Goal: Task Accomplishment & Management: Manage account settings

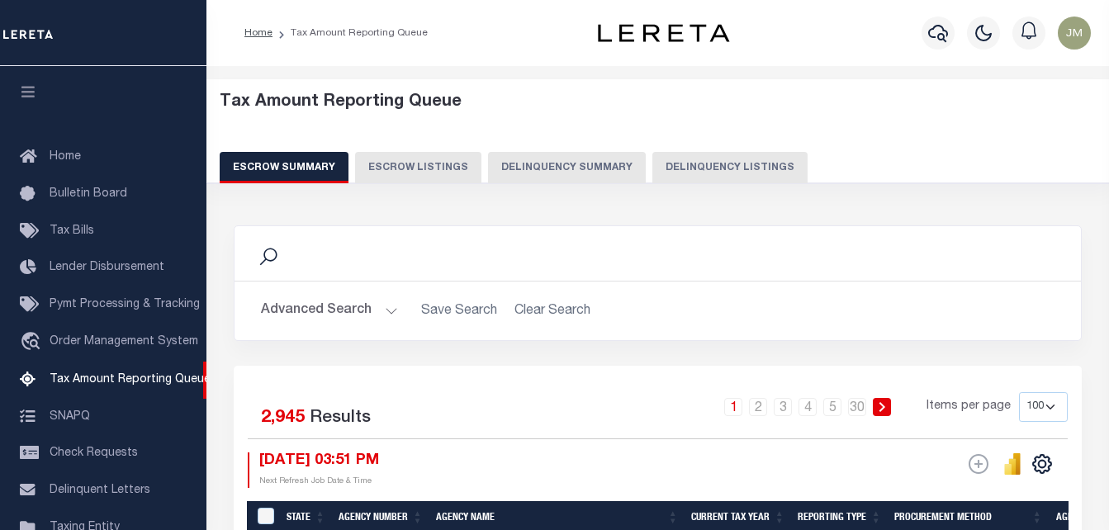
select select "100"
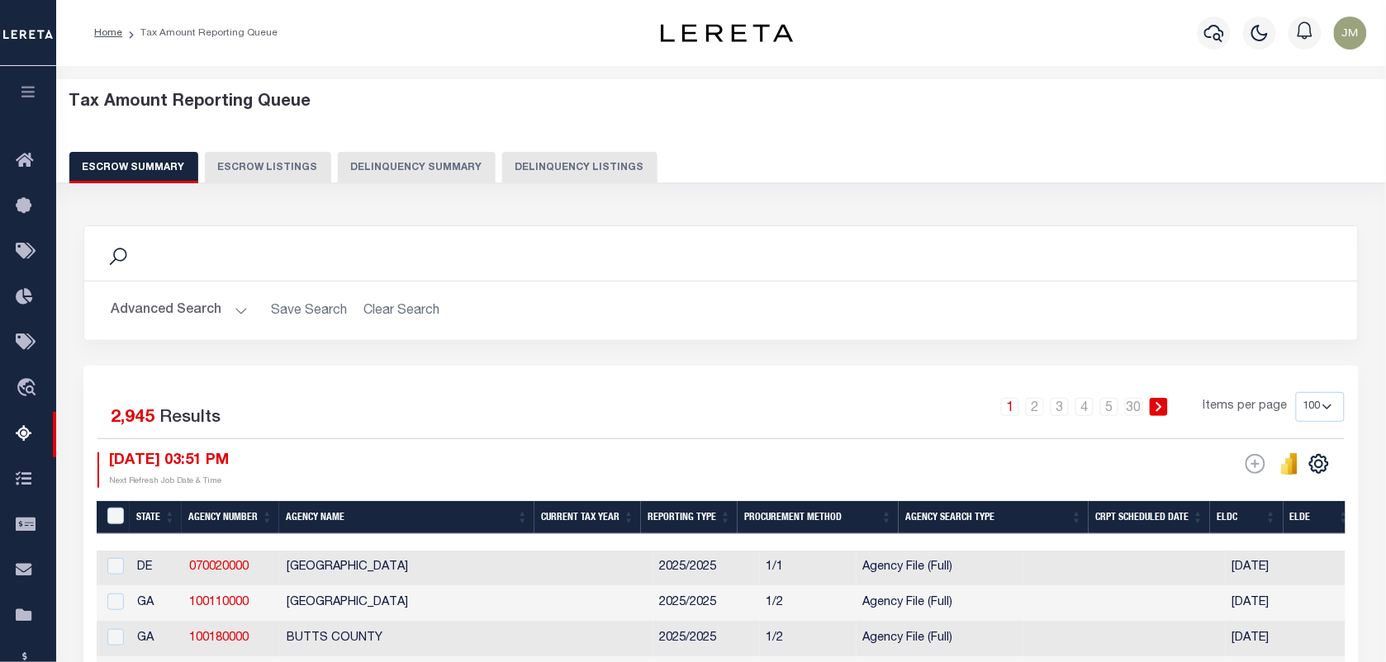
click at [556, 175] on button "Delinquency Listings" at bounding box center [579, 167] width 155 height 31
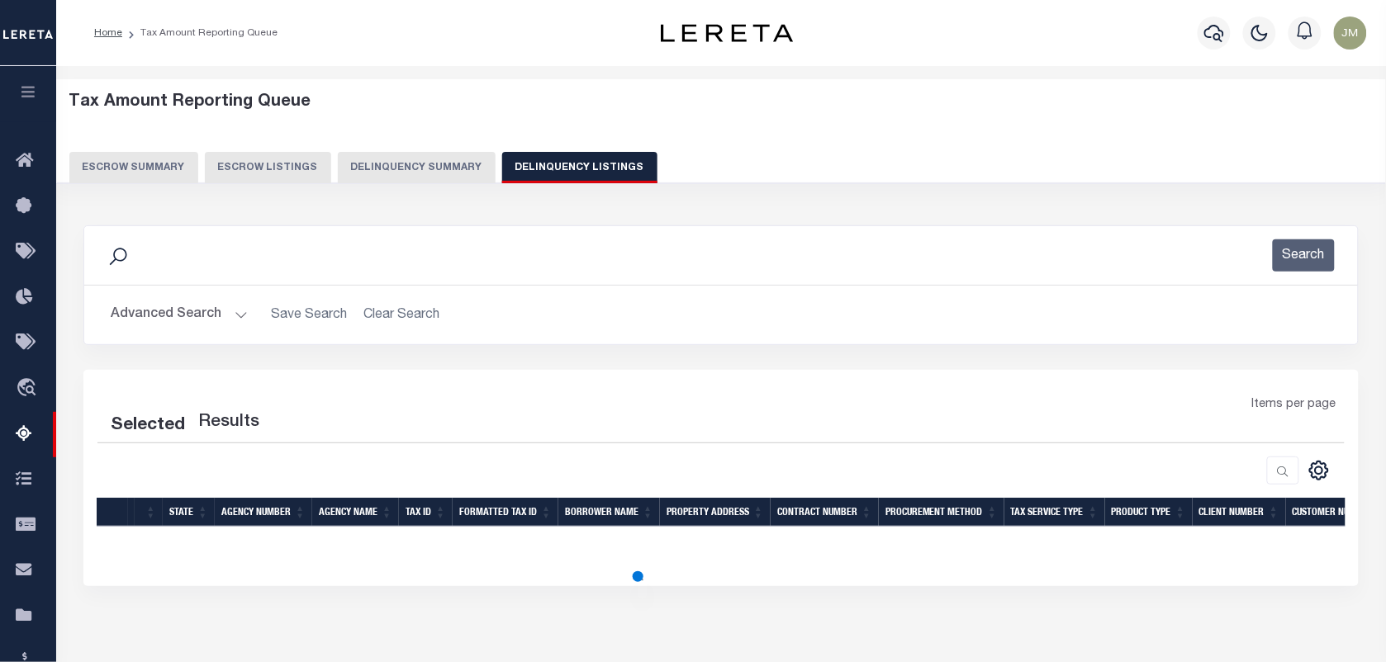
select select "100"
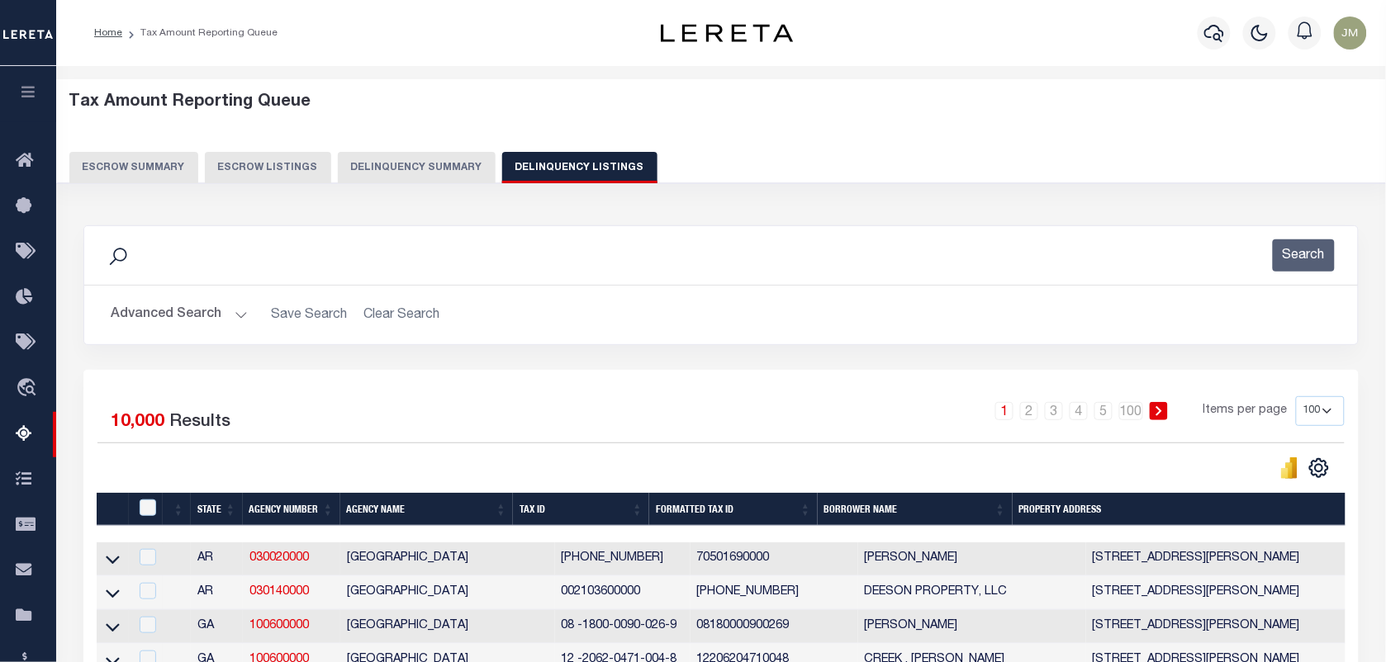
click at [240, 308] on button "Advanced Search" at bounding box center [179, 315] width 137 height 32
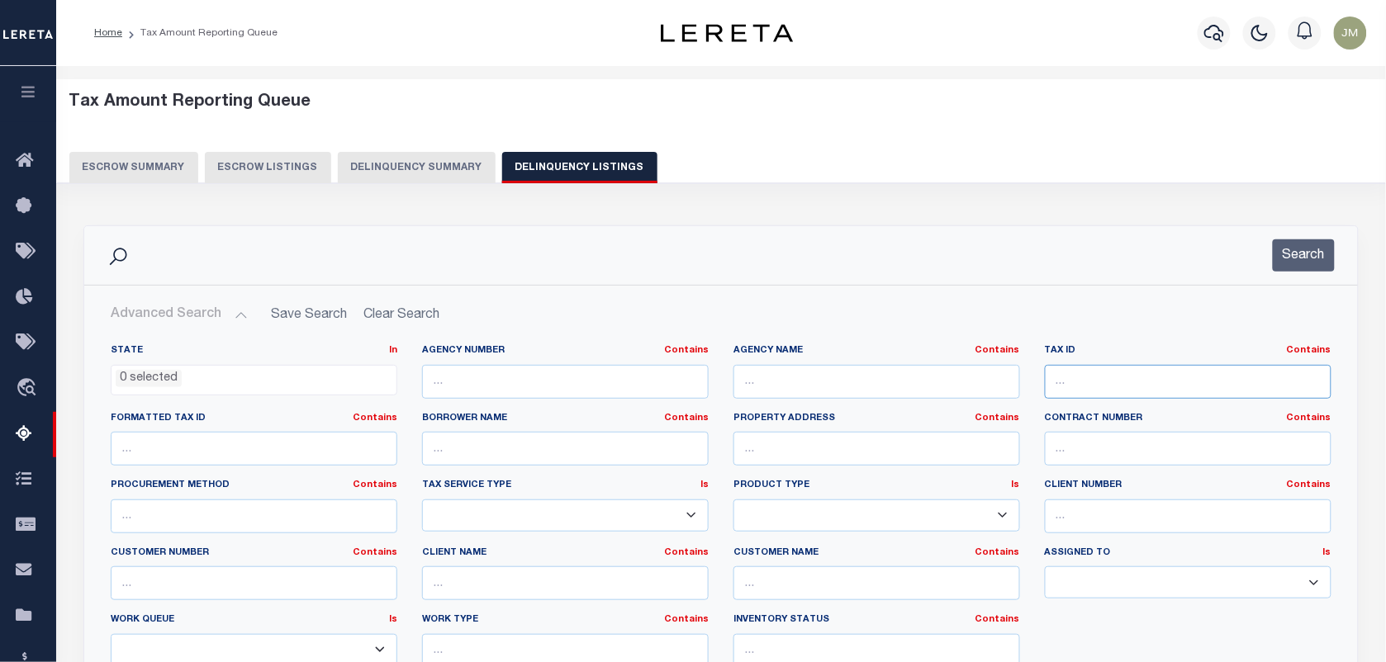
click at [1108, 392] on input "text" at bounding box center [1188, 382] width 287 height 34
paste input "D100413090000400"
type input "D100413090000400"
click at [1108, 254] on button "Search" at bounding box center [1304, 255] width 62 height 32
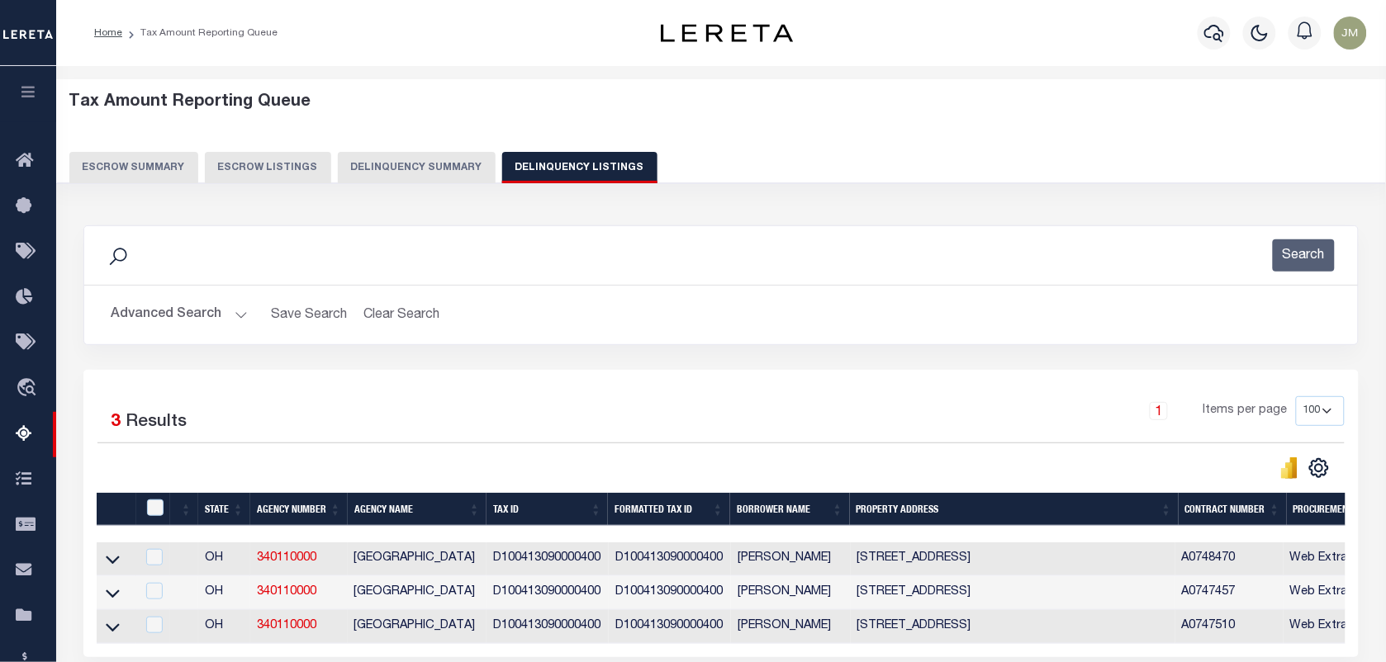
scroll to position [212, 0]
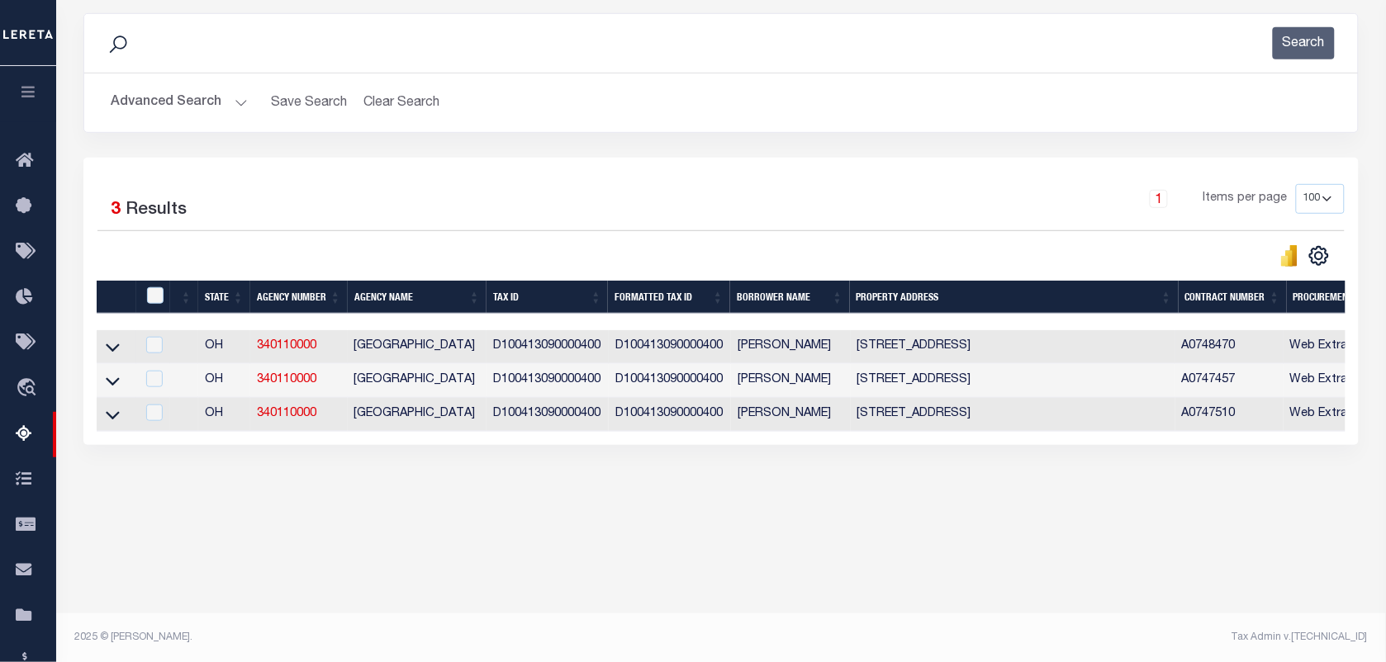
click at [107, 349] on icon at bounding box center [113, 348] width 14 height 8
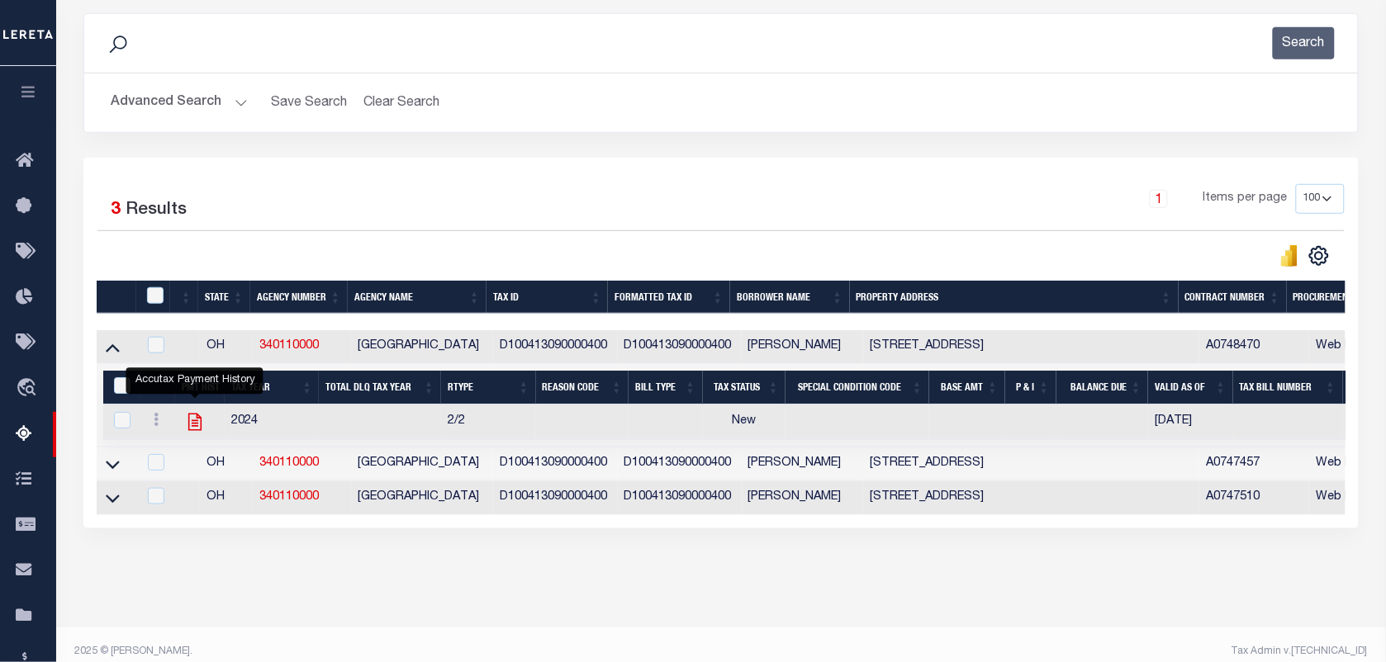
click at [196, 422] on icon "" at bounding box center [194, 421] width 21 height 21
checkbox input "true"
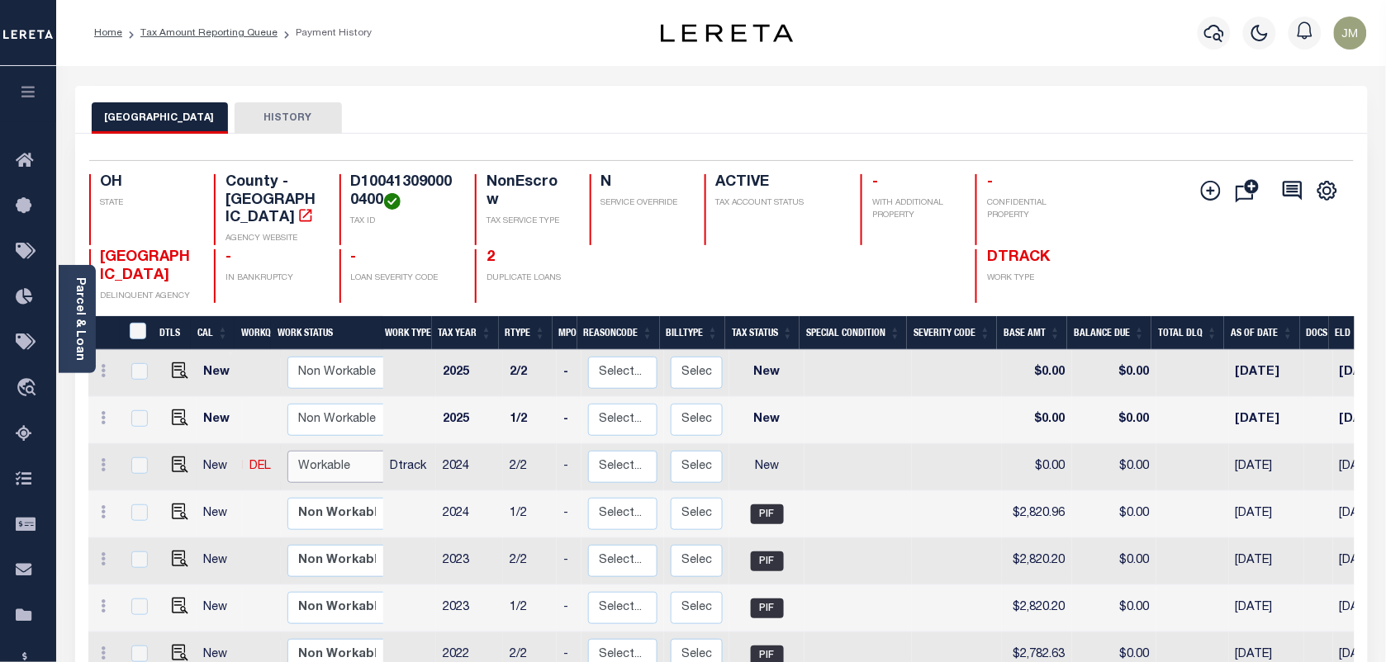
drag, startPoint x: 0, startPoint y: 0, endPoint x: 327, endPoint y: 444, distance: 551.7
click at [327, 451] on select "Non Workable Workable" at bounding box center [336, 467] width 99 height 32
checkbox input "true"
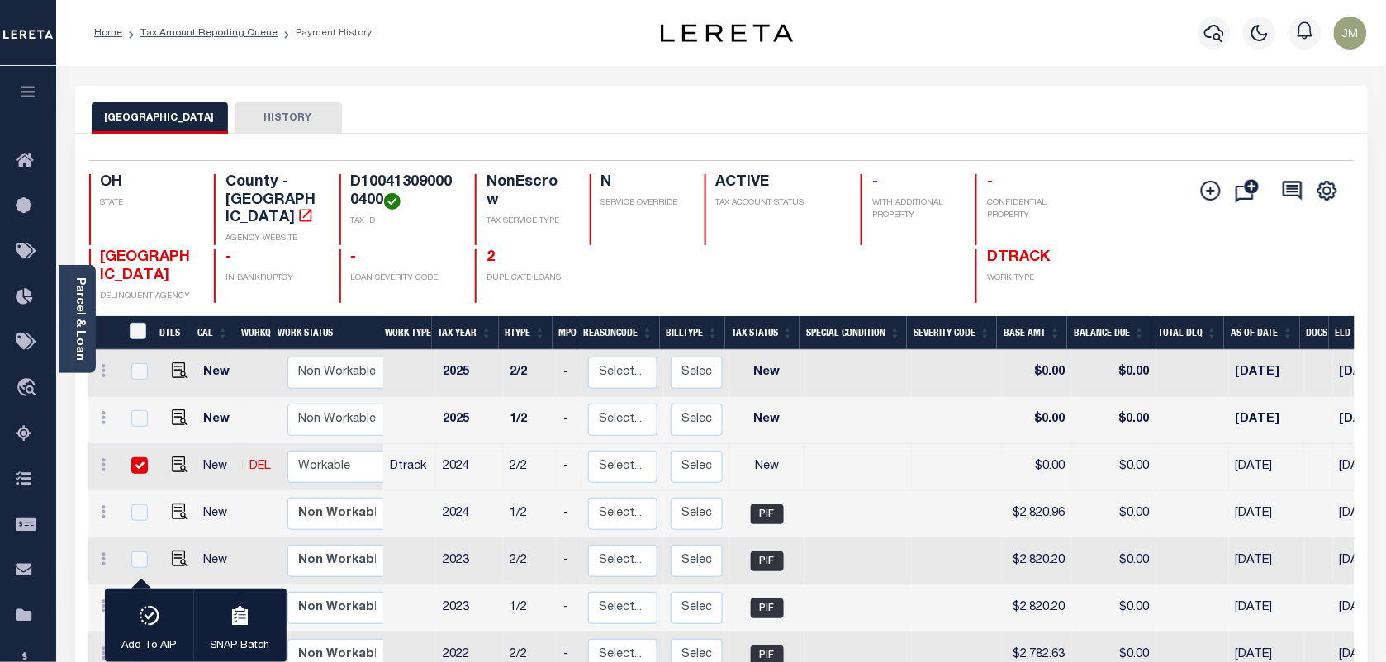
drag, startPoint x: 133, startPoint y: 450, endPoint x: 138, endPoint y: 421, distance: 29.3
click at [133, 458] on input "checkbox" at bounding box center [139, 466] width 17 height 17
checkbox input "false"
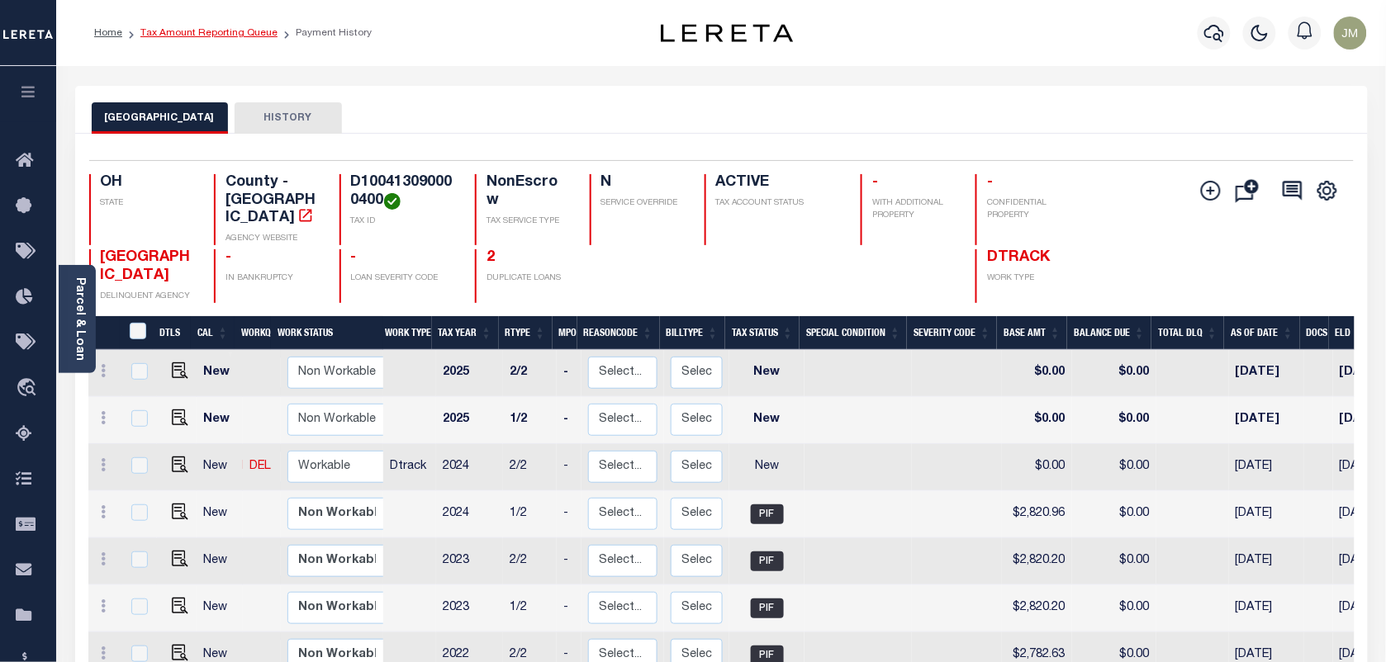
click at [188, 31] on link "Tax Amount Reporting Queue" at bounding box center [208, 33] width 137 height 10
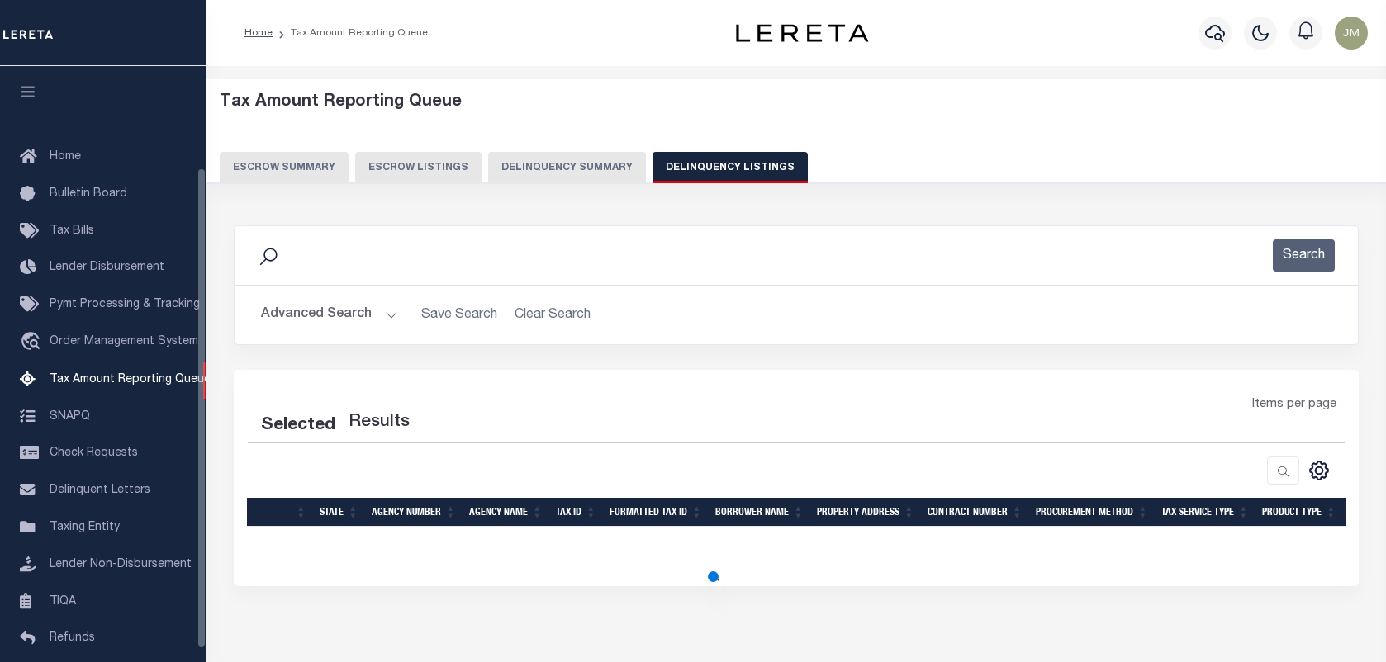
select select
select select "100"
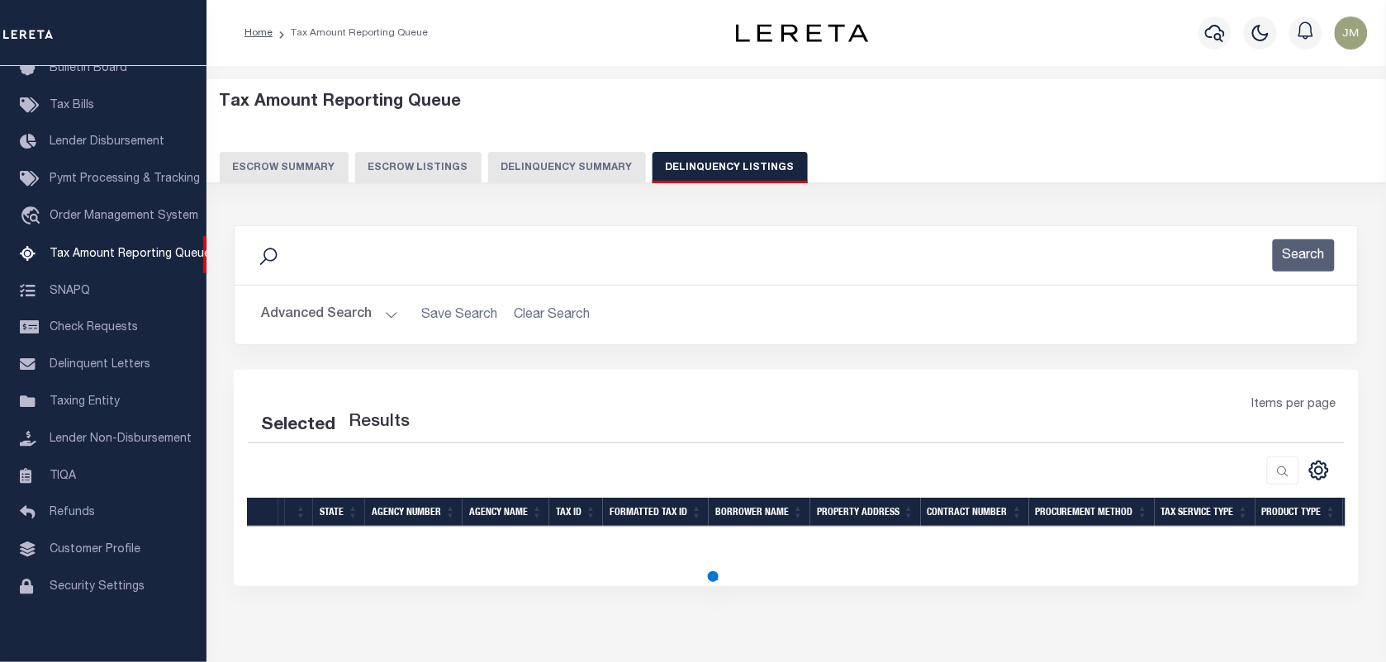
select select "100"
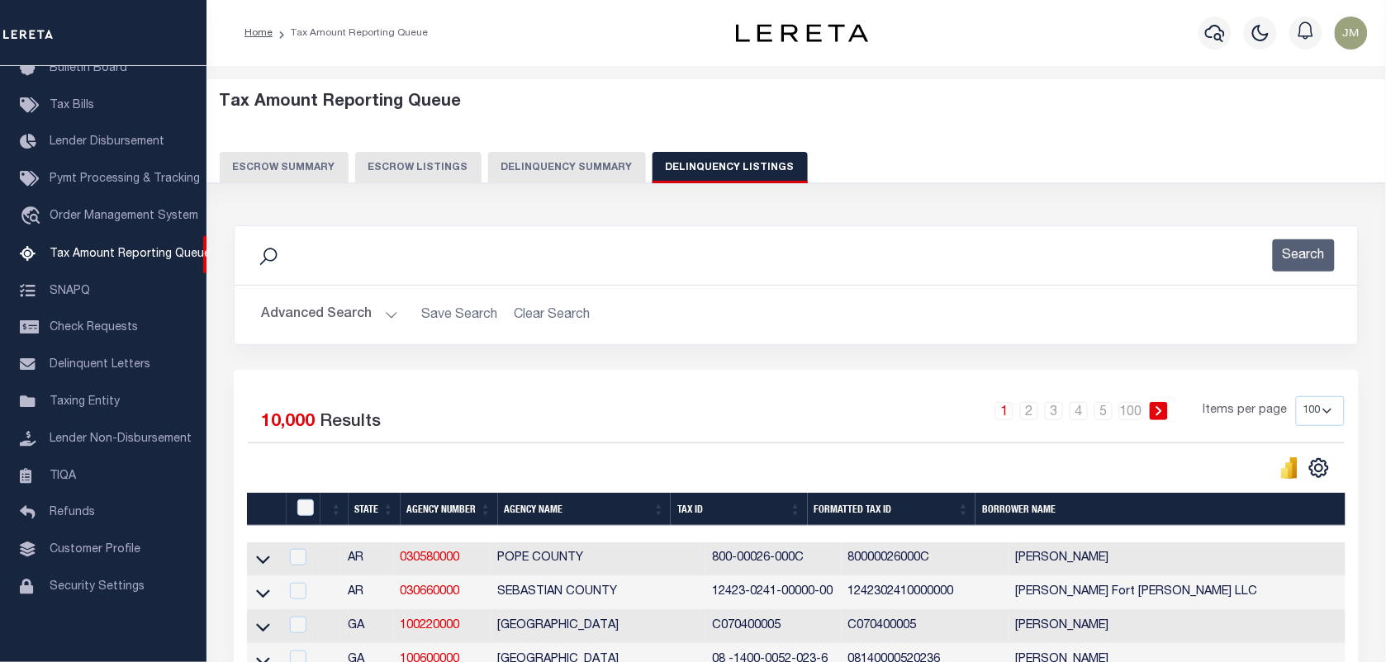
click at [377, 310] on button "Advanced Search" at bounding box center [329, 315] width 137 height 32
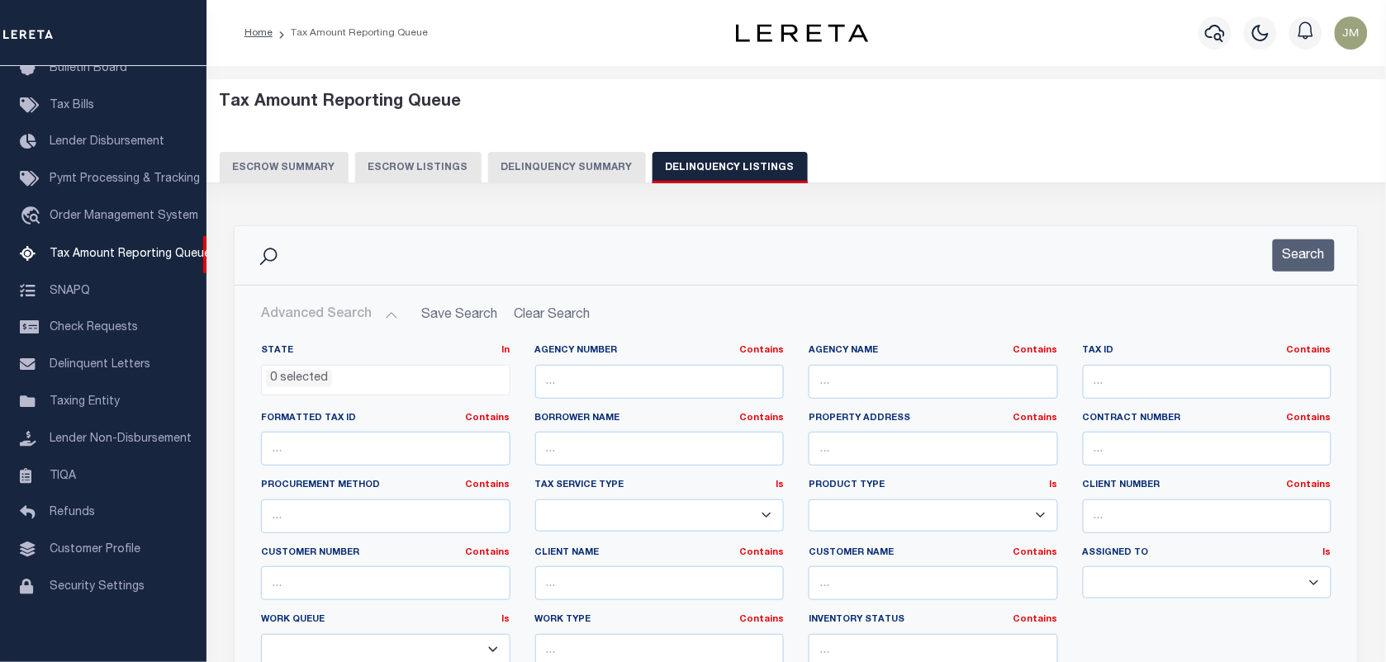
click at [1148, 411] on div "Tax ID Contains Contains Is" at bounding box center [1207, 378] width 274 height 68
click at [1159, 386] on input "text" at bounding box center [1207, 382] width 249 height 34
paste input "D100413090000400"
type input "D100413090000400"
click at [1315, 249] on button "Search" at bounding box center [1304, 255] width 62 height 32
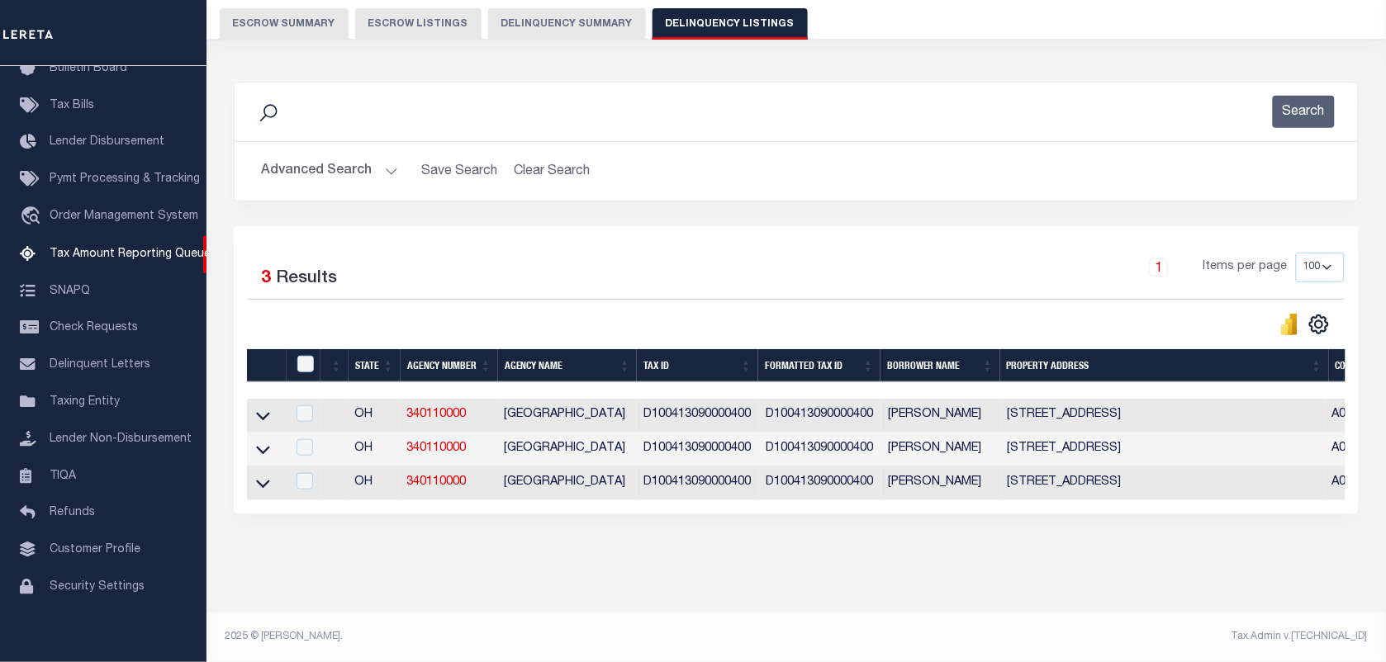
scroll to position [161, 0]
click at [263, 407] on icon at bounding box center [263, 415] width 14 height 17
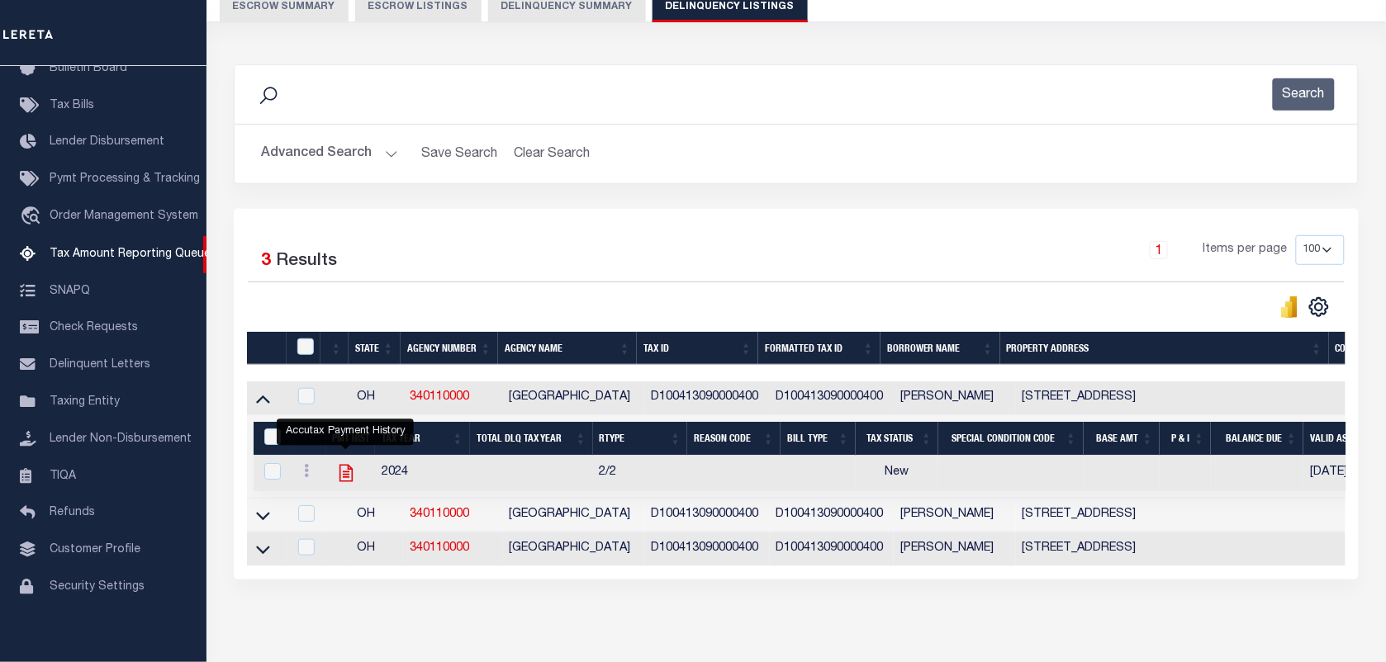
click at [344, 476] on icon "" at bounding box center [345, 472] width 21 height 21
checkbox input "true"
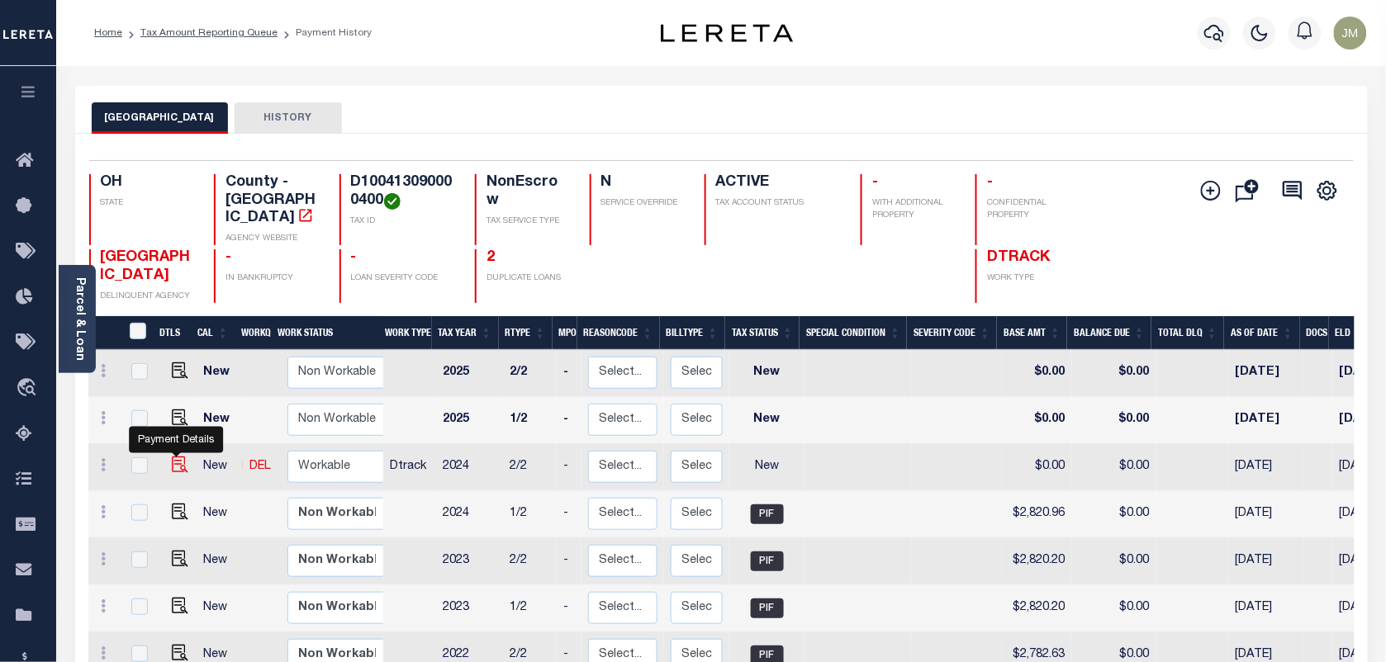
click at [172, 457] on img "" at bounding box center [180, 465] width 17 height 17
checkbox input "true"
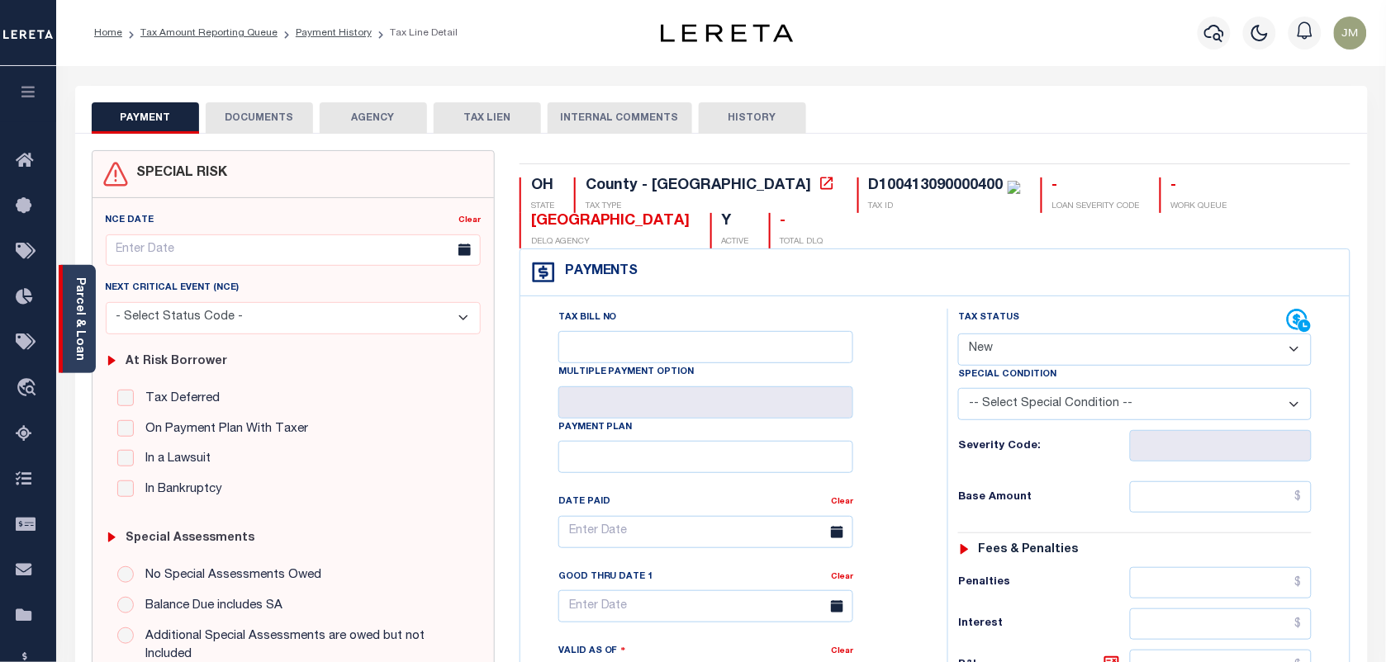
click at [73, 340] on link "Parcel & Loan" at bounding box center [79, 318] width 12 height 83
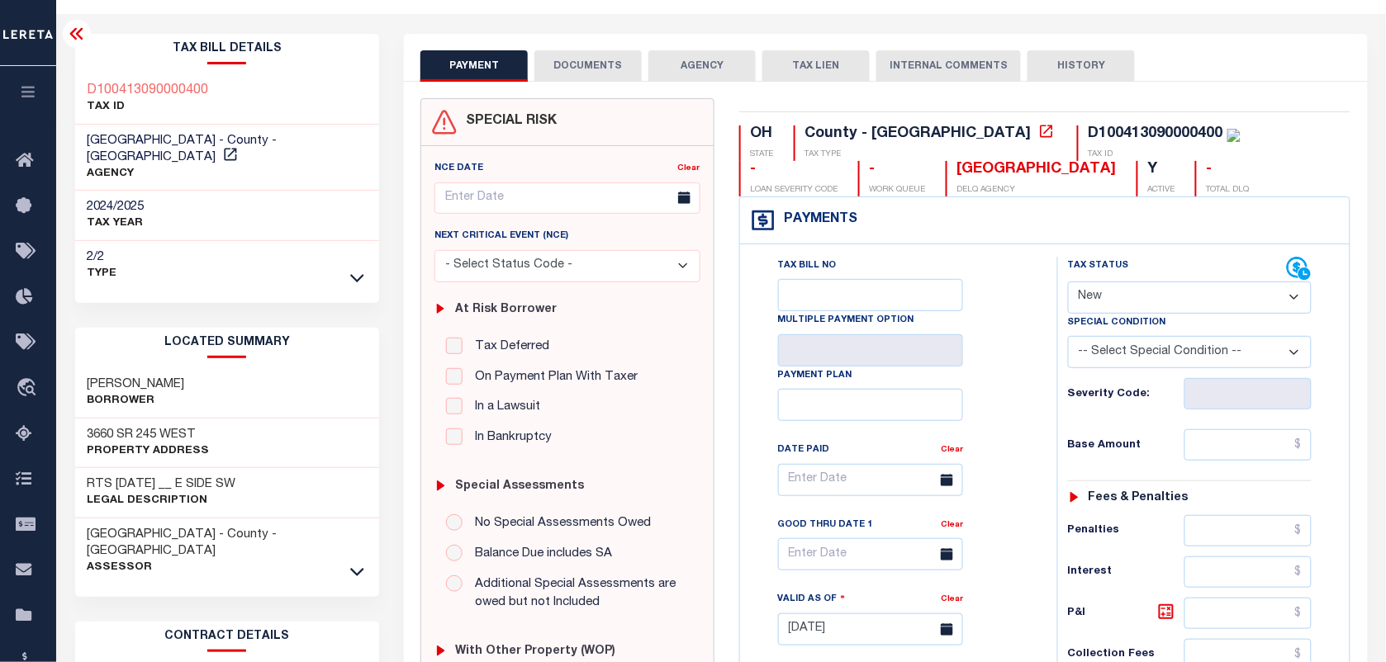
scroll to position [103, 0]
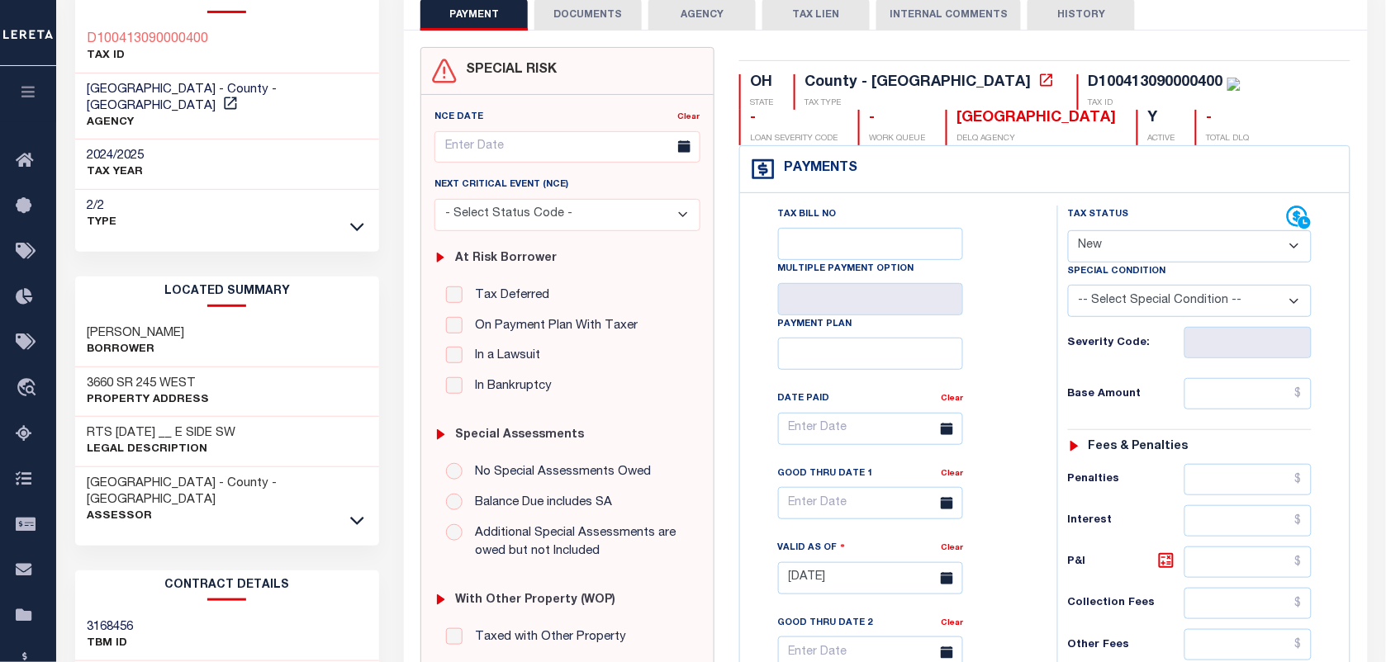
click at [1128, 249] on select "- Select Status Code - Open Due/Unpaid Paid Incomplete No Tax Due Internal Refu…" at bounding box center [1190, 246] width 244 height 32
select select "PYD"
click at [1068, 232] on select "- Select Status Code - Open Due/Unpaid Paid Incomplete No Tax Due Internal Refu…" at bounding box center [1190, 246] width 244 height 32
type input "10/07/2025"
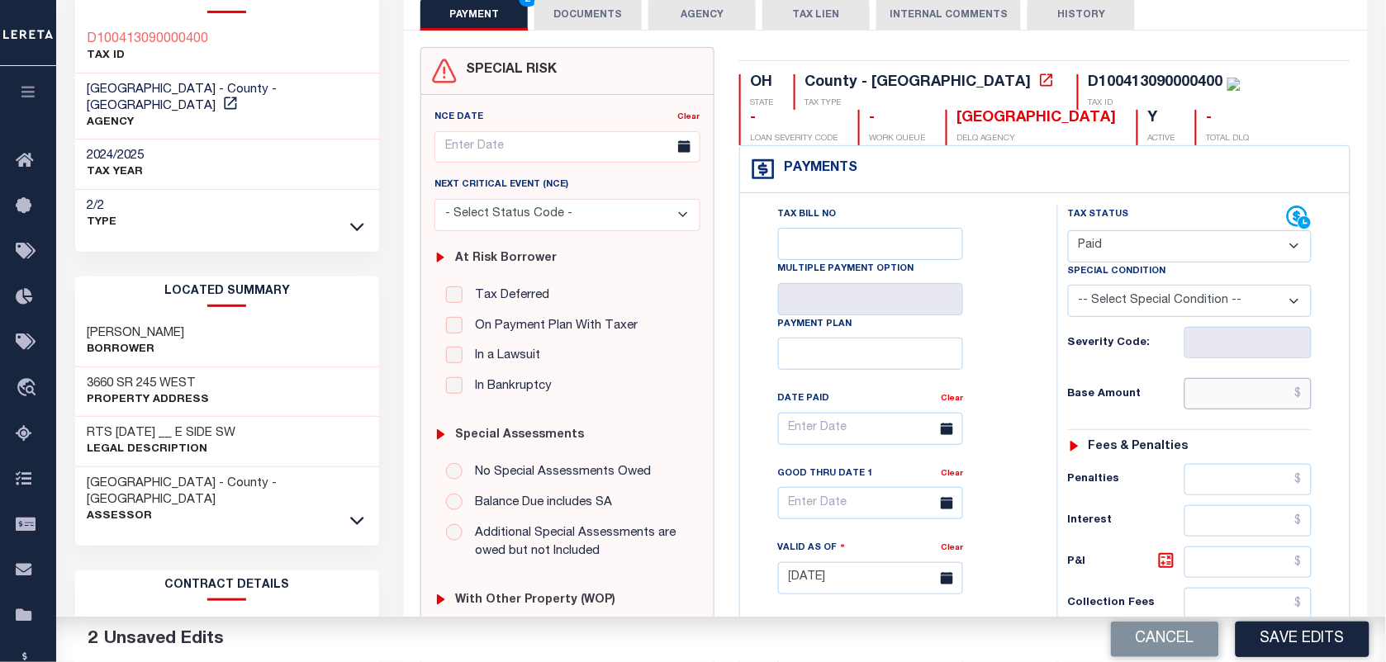
click at [1210, 393] on input "text" at bounding box center [1248, 393] width 128 height 31
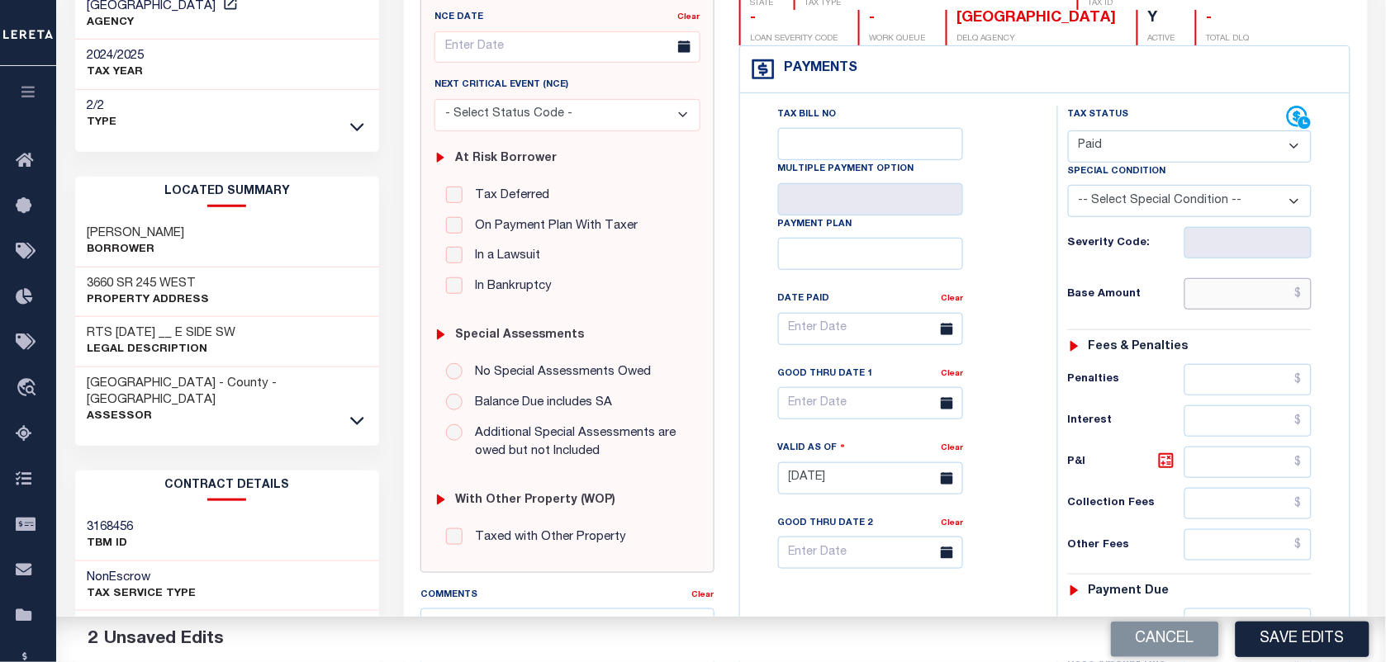
scroll to position [206, 0]
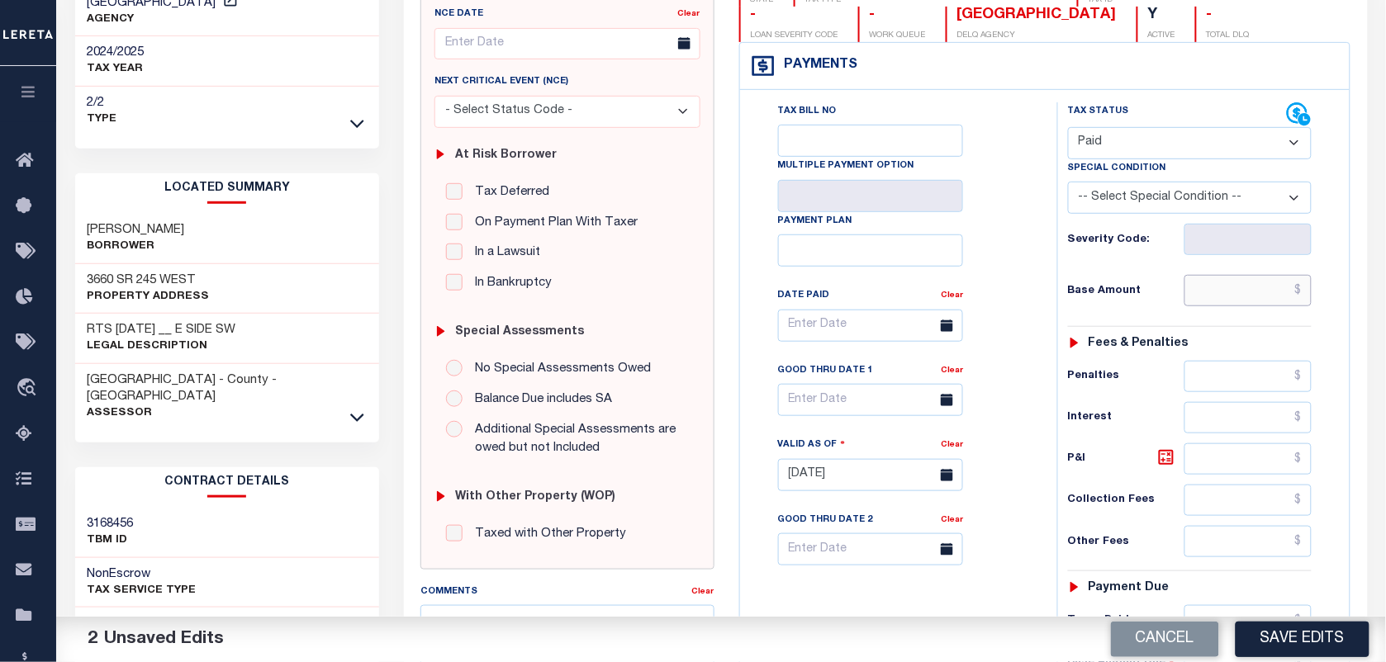
click at [1252, 292] on input "text" at bounding box center [1248, 290] width 128 height 31
paste input "2,820.96"
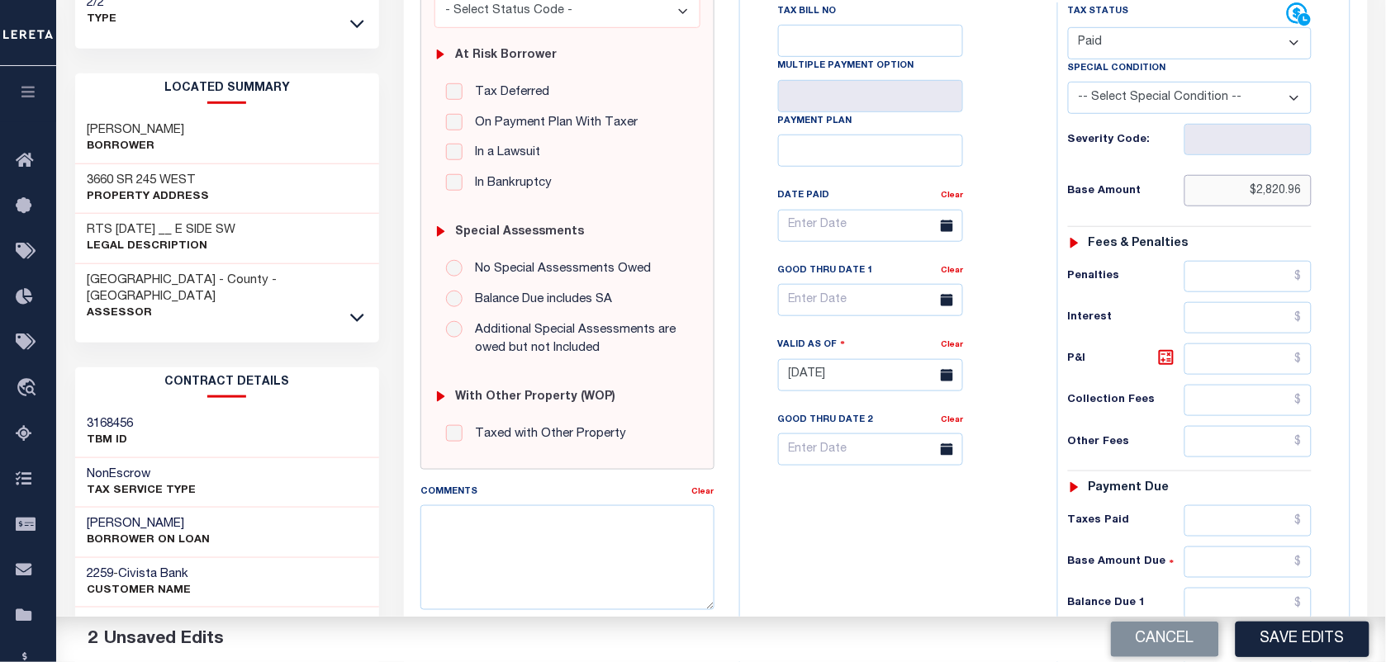
scroll to position [310, 0]
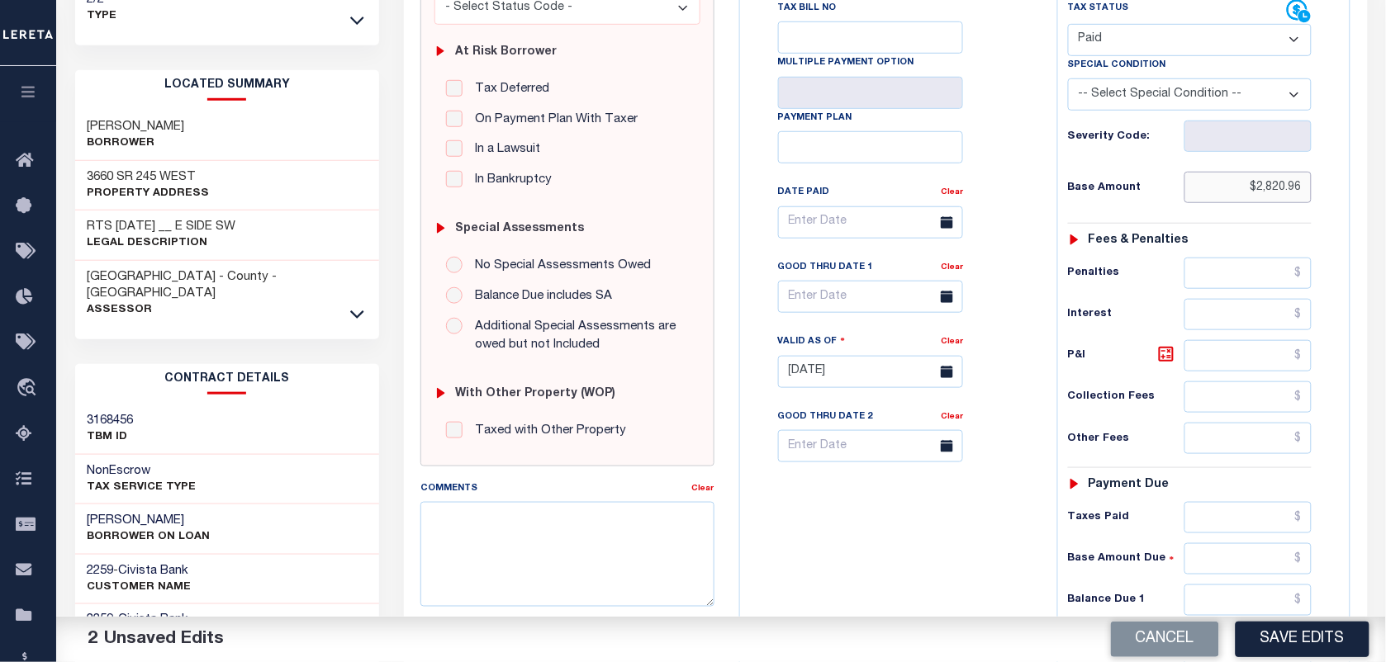
type input "$2,820.96"
click at [1249, 443] on input "text" at bounding box center [1248, 438] width 128 height 31
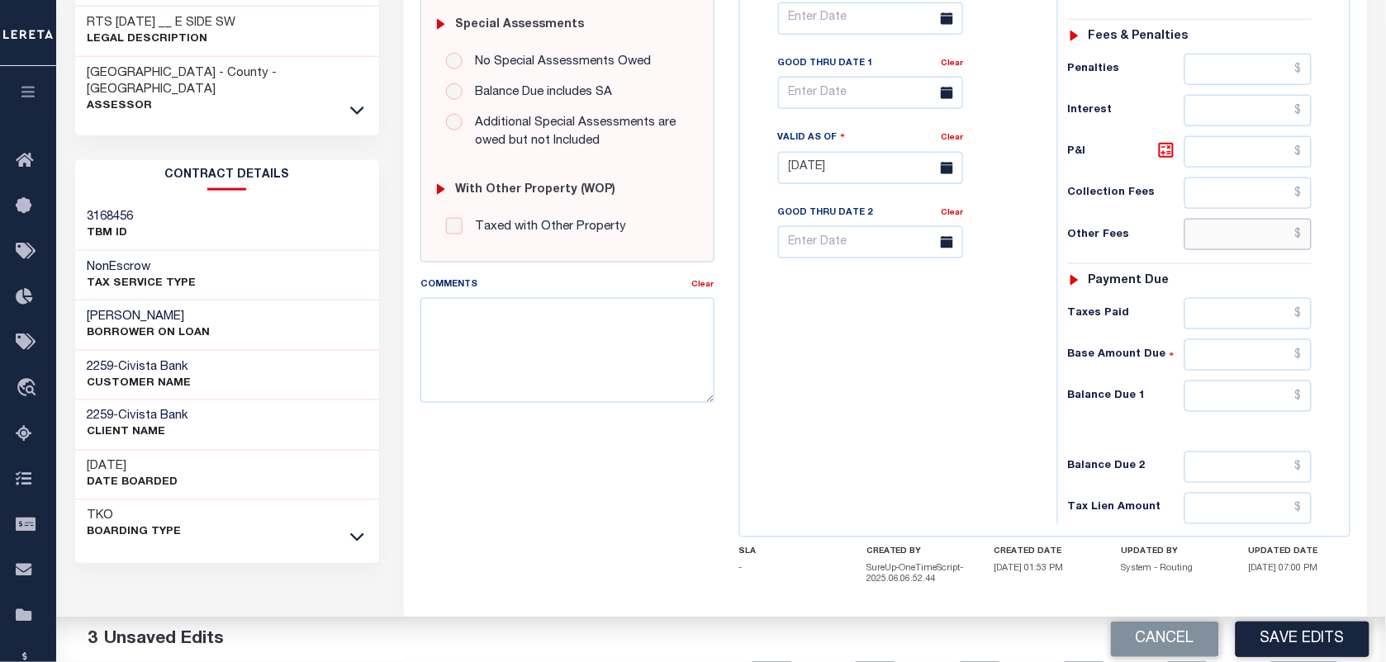
scroll to position [516, 0]
click at [1253, 401] on input "text" at bounding box center [1248, 393] width 128 height 31
type input "$0.00"
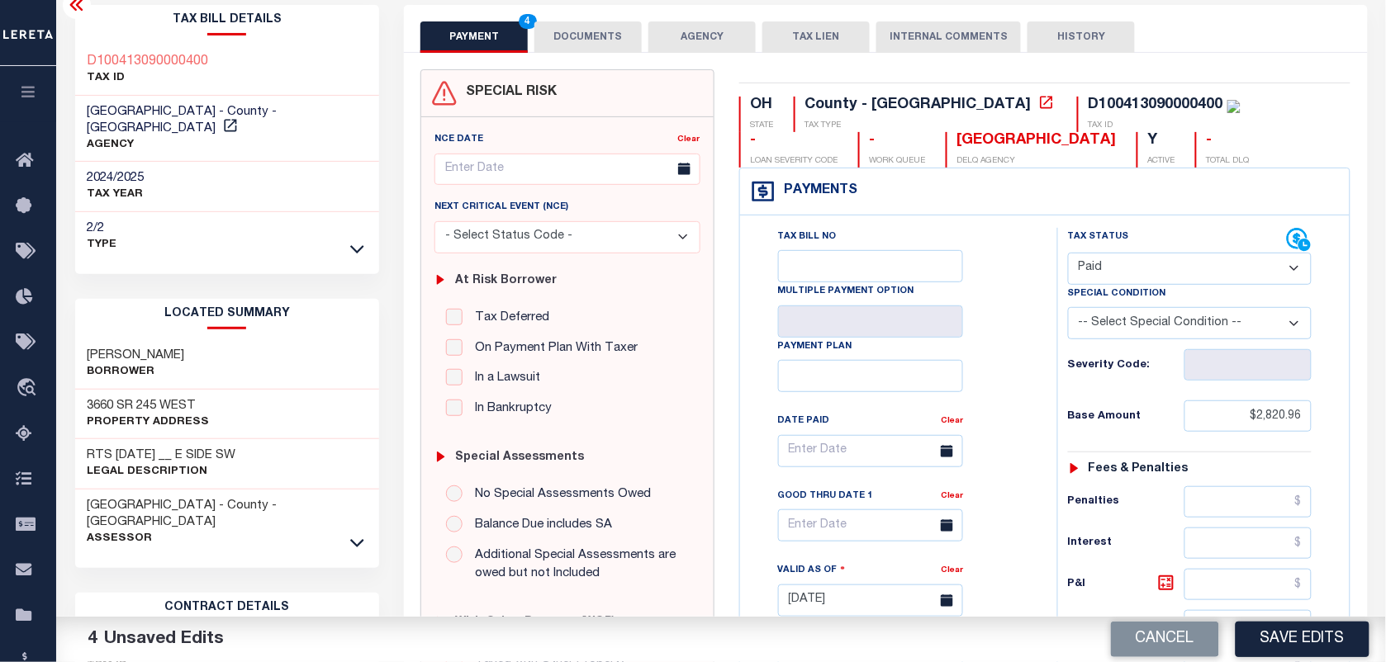
scroll to position [103, 0]
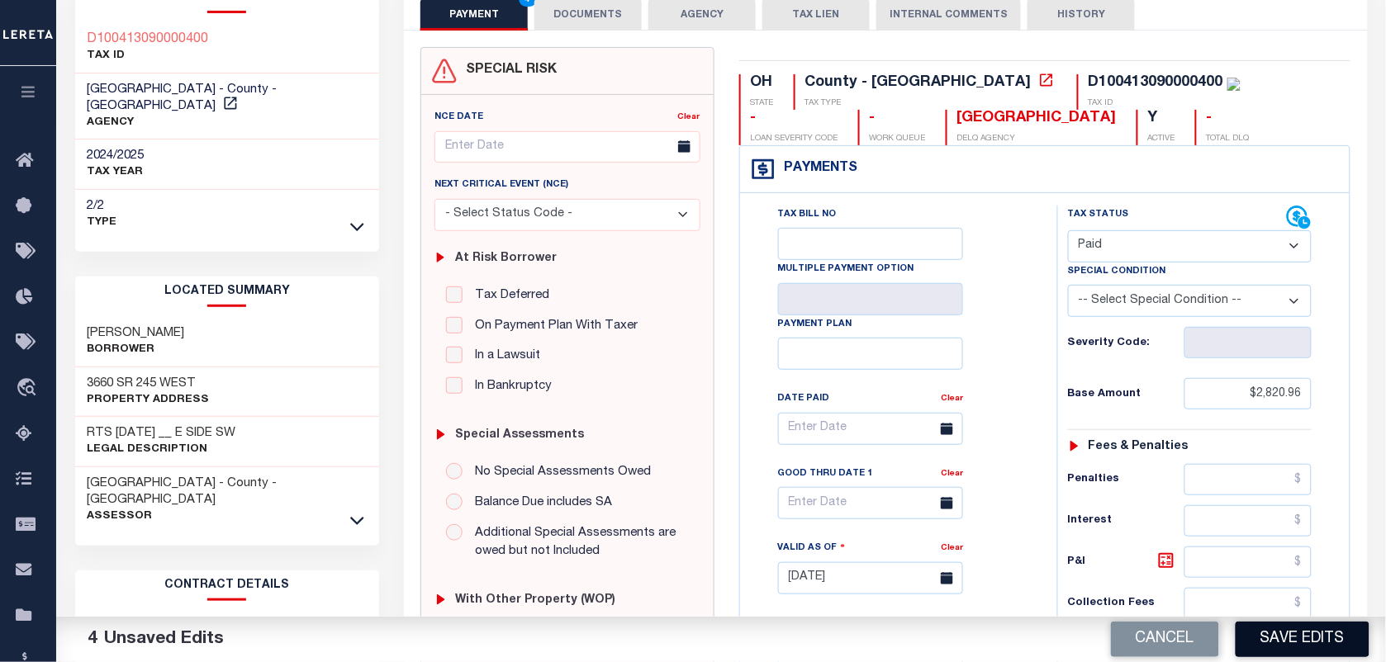
click at [1282, 645] on button "Save Edits" at bounding box center [1302, 640] width 134 height 36
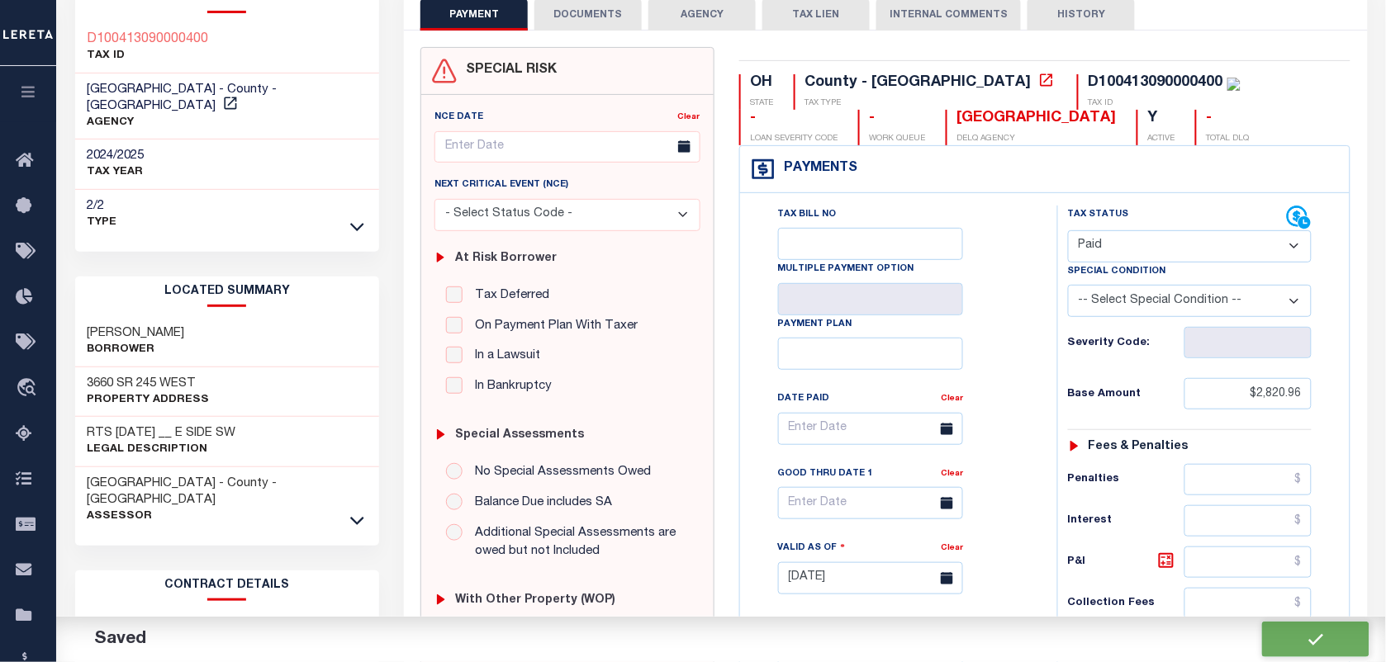
checkbox input "false"
type input "$2,820.96"
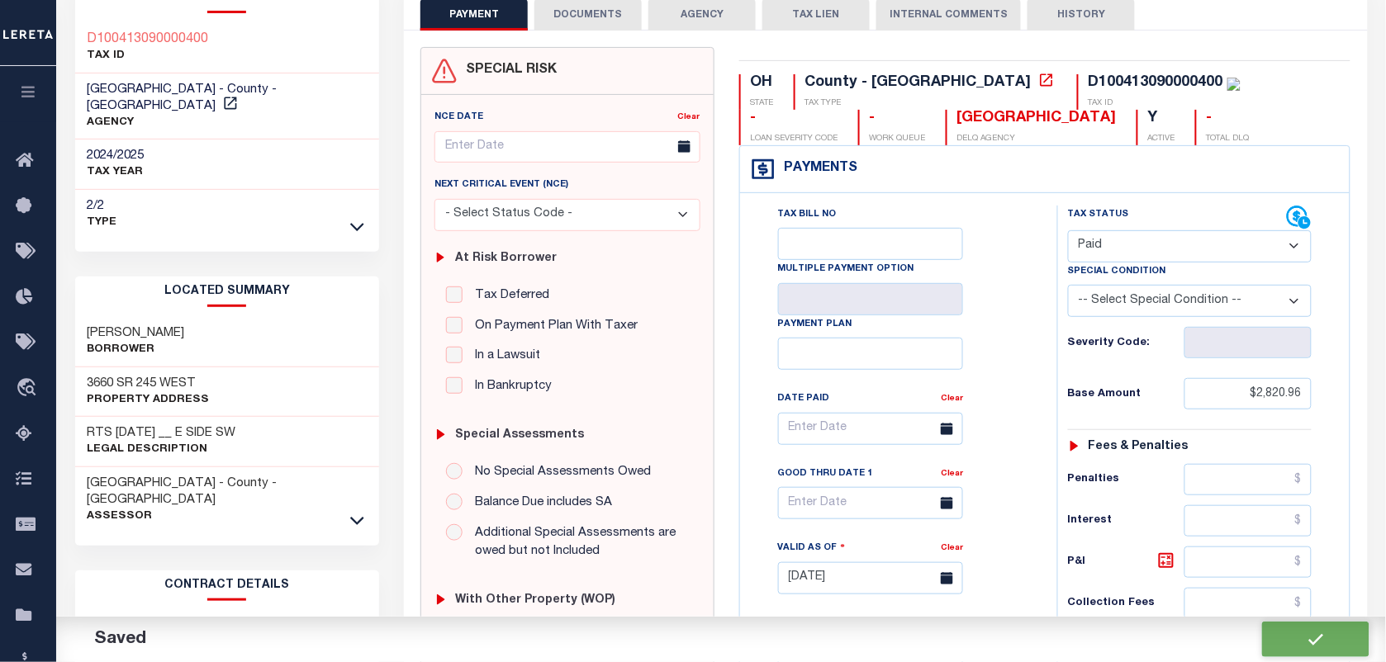
type input "$0"
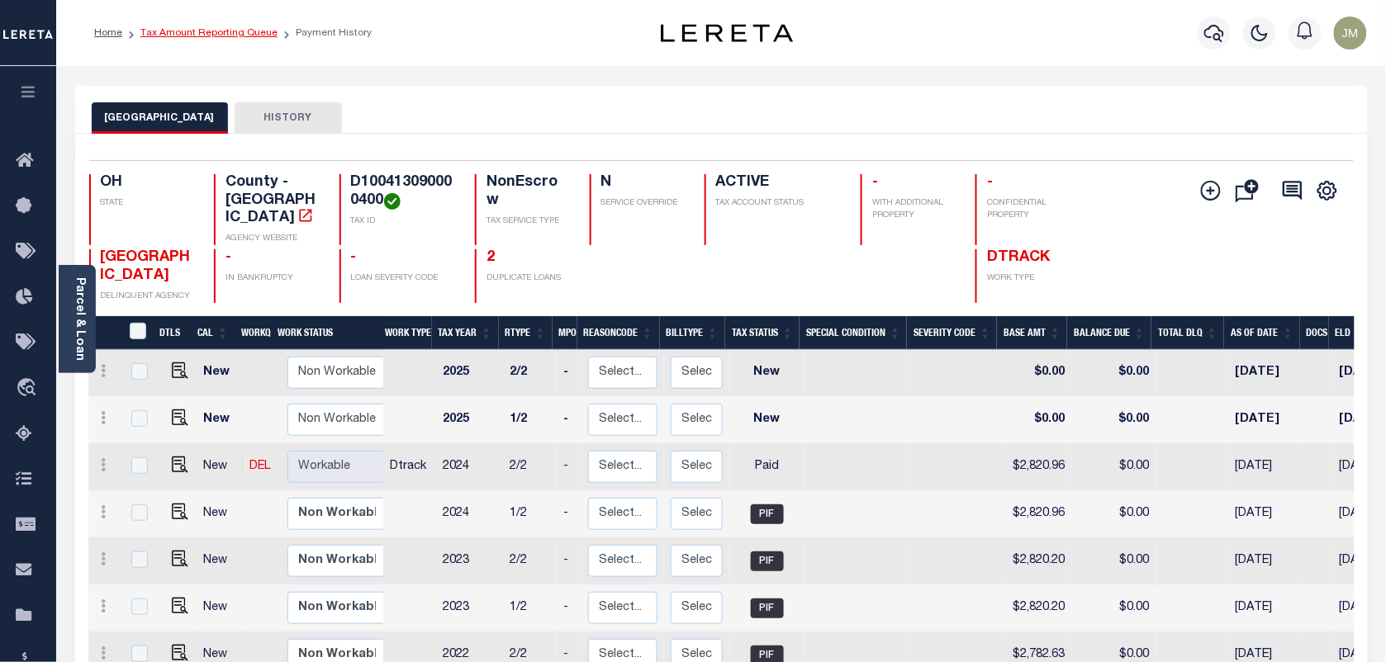
click at [202, 31] on link "Tax Amount Reporting Queue" at bounding box center [208, 33] width 137 height 10
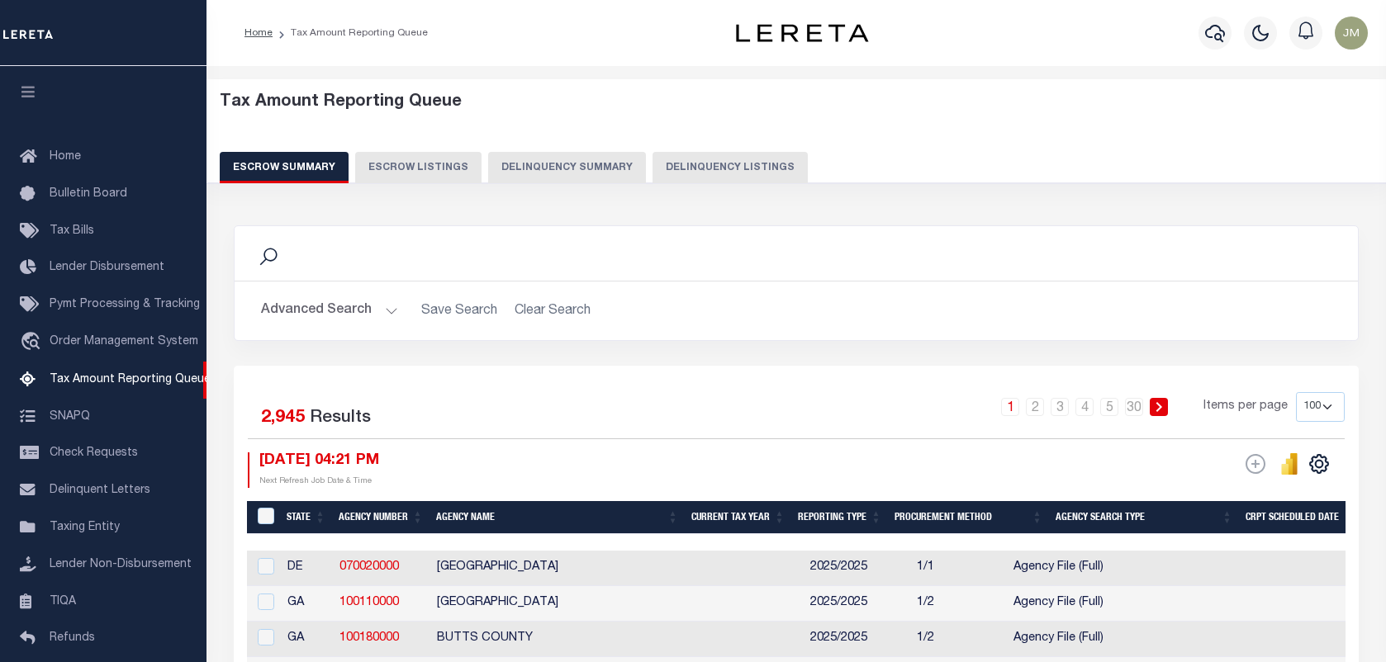
select select "100"
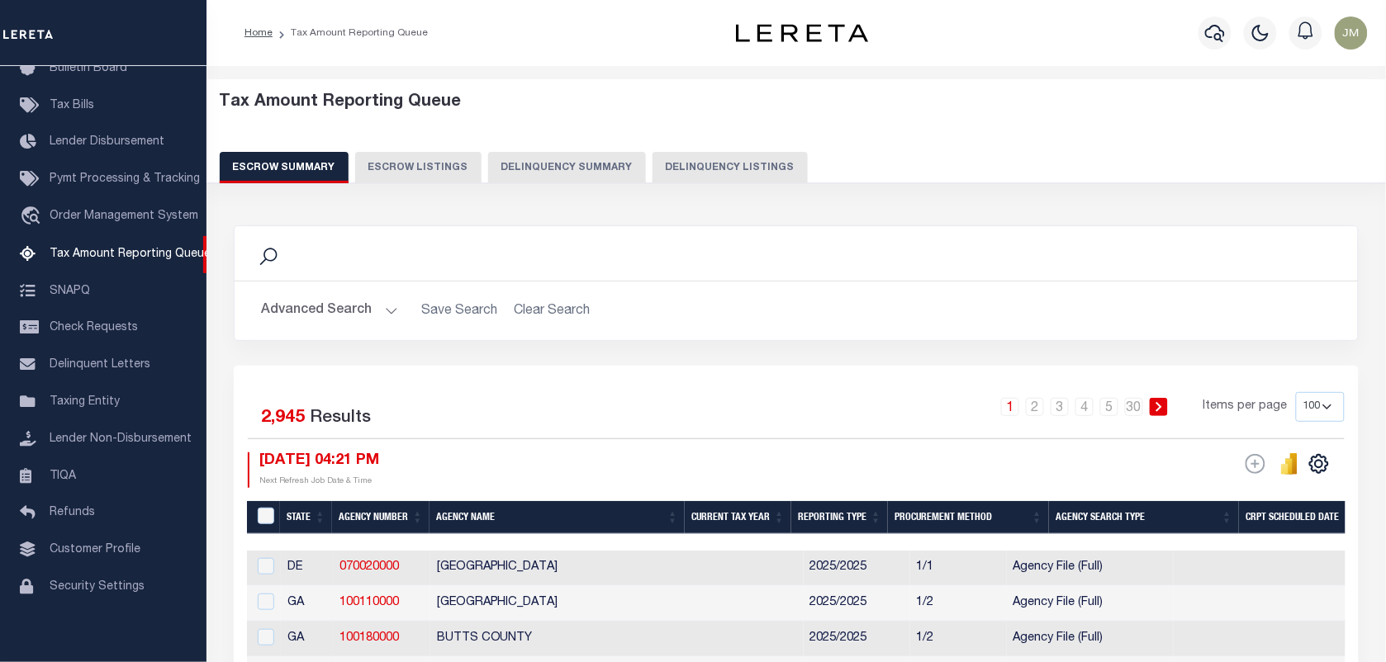
click at [729, 162] on button "Delinquency Listings" at bounding box center [729, 167] width 155 height 31
select select "100"
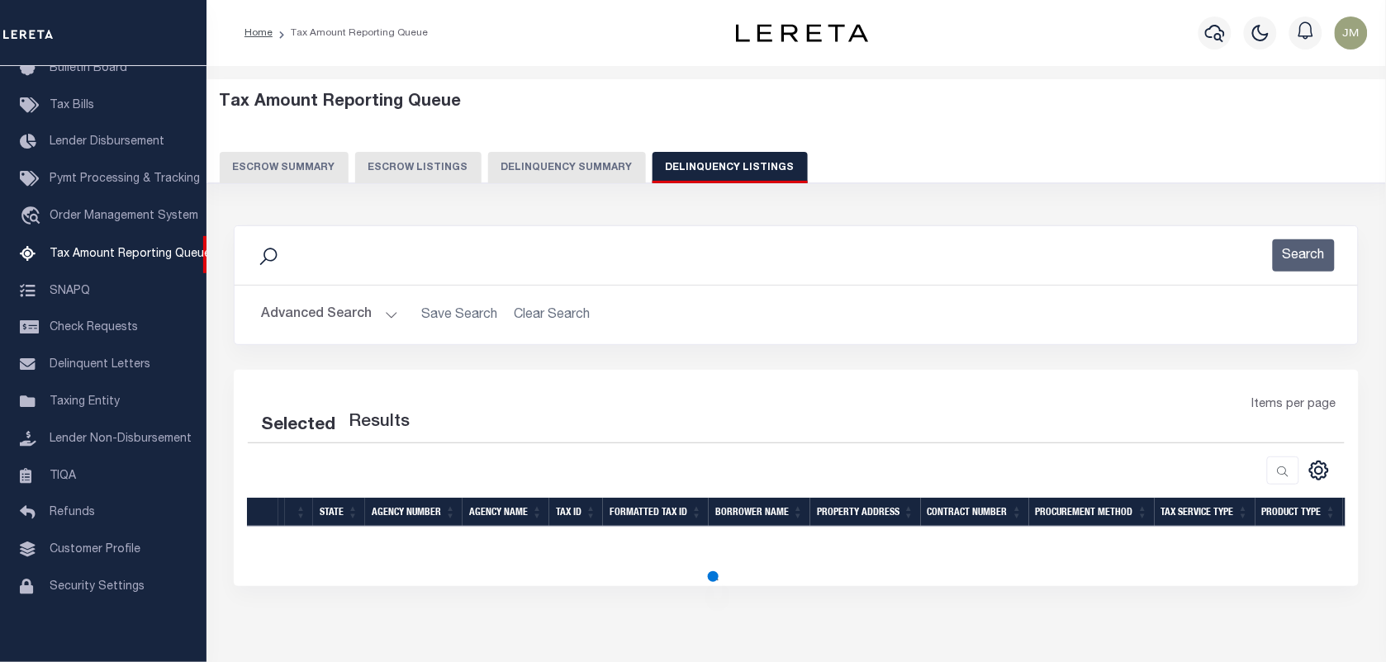
select select "100"
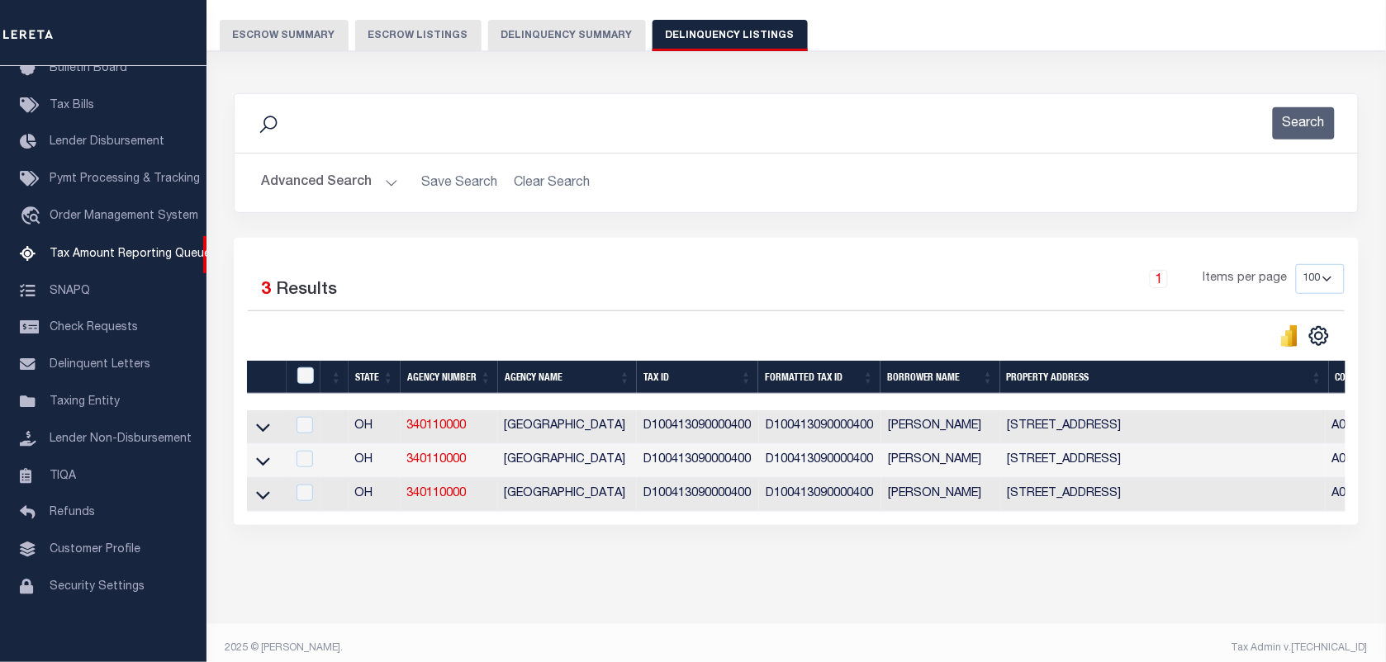
scroll to position [161, 0]
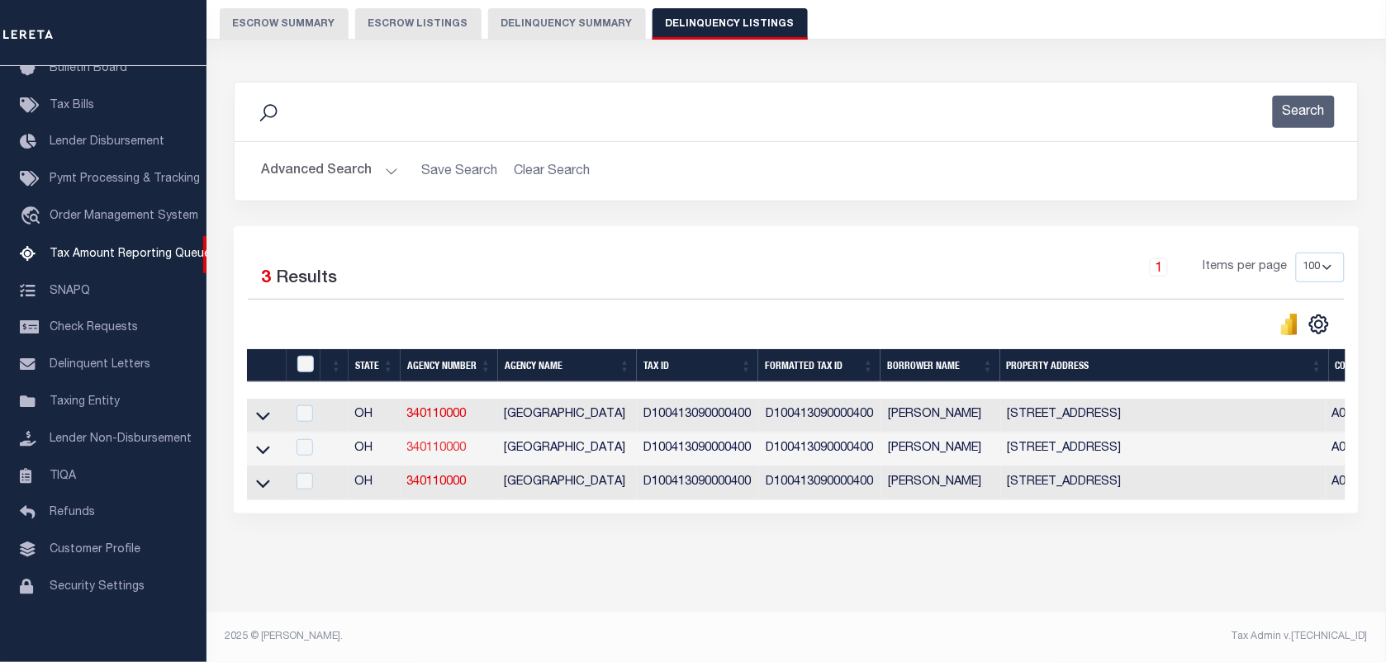
click at [429, 443] on link "340110000" at bounding box center [436, 449] width 59 height 12
checkbox input "true"
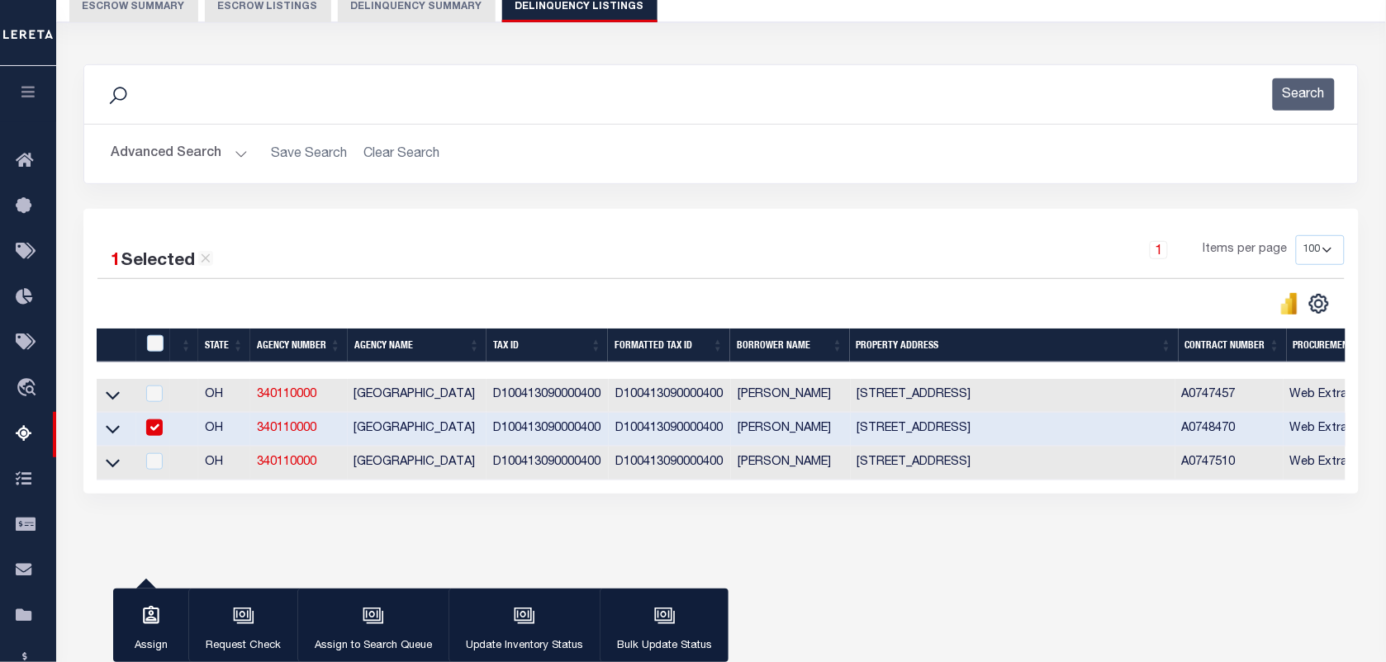
scroll to position [158, 0]
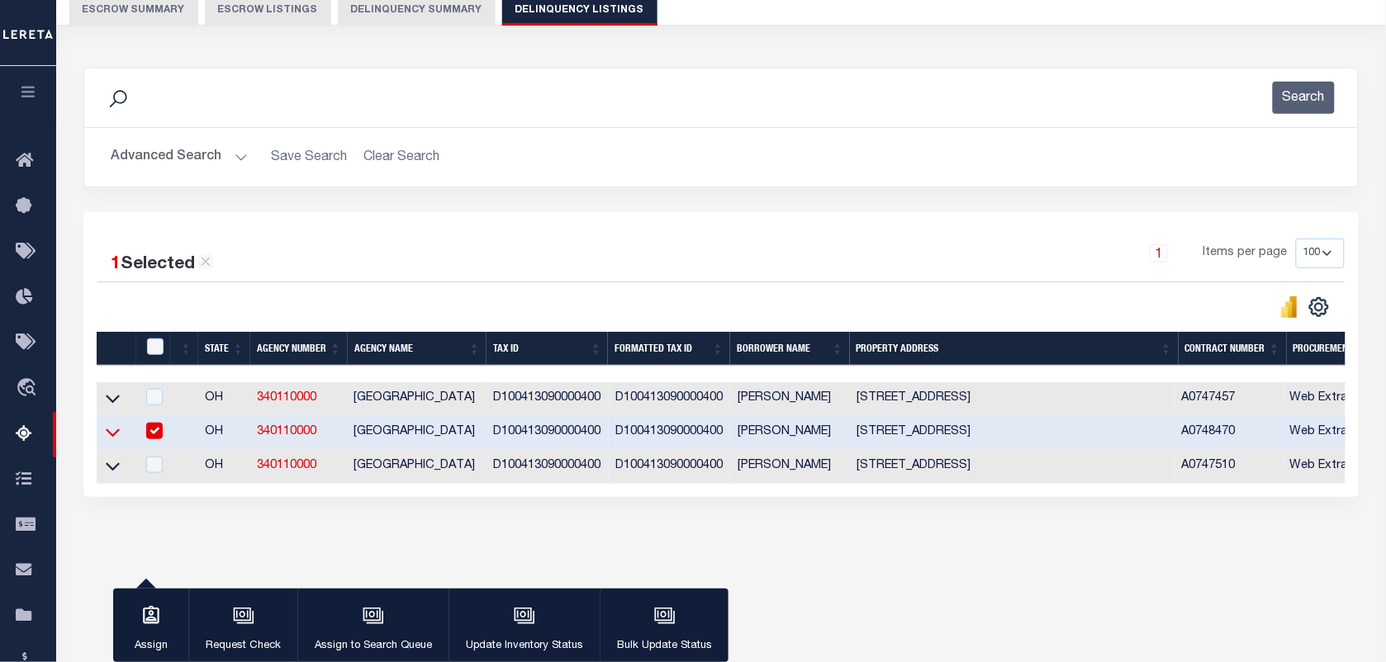
click at [110, 439] on icon at bounding box center [113, 432] width 14 height 17
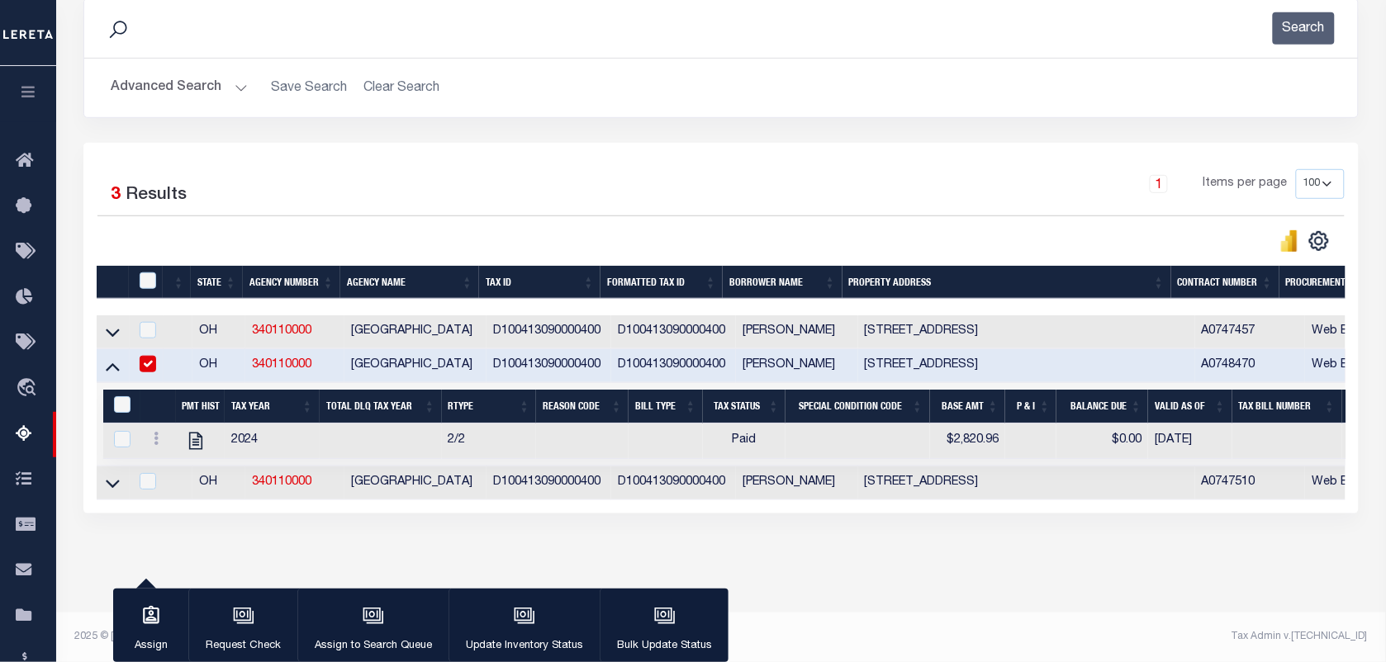
scroll to position [245, 0]
click at [107, 480] on icon at bounding box center [113, 484] width 14 height 8
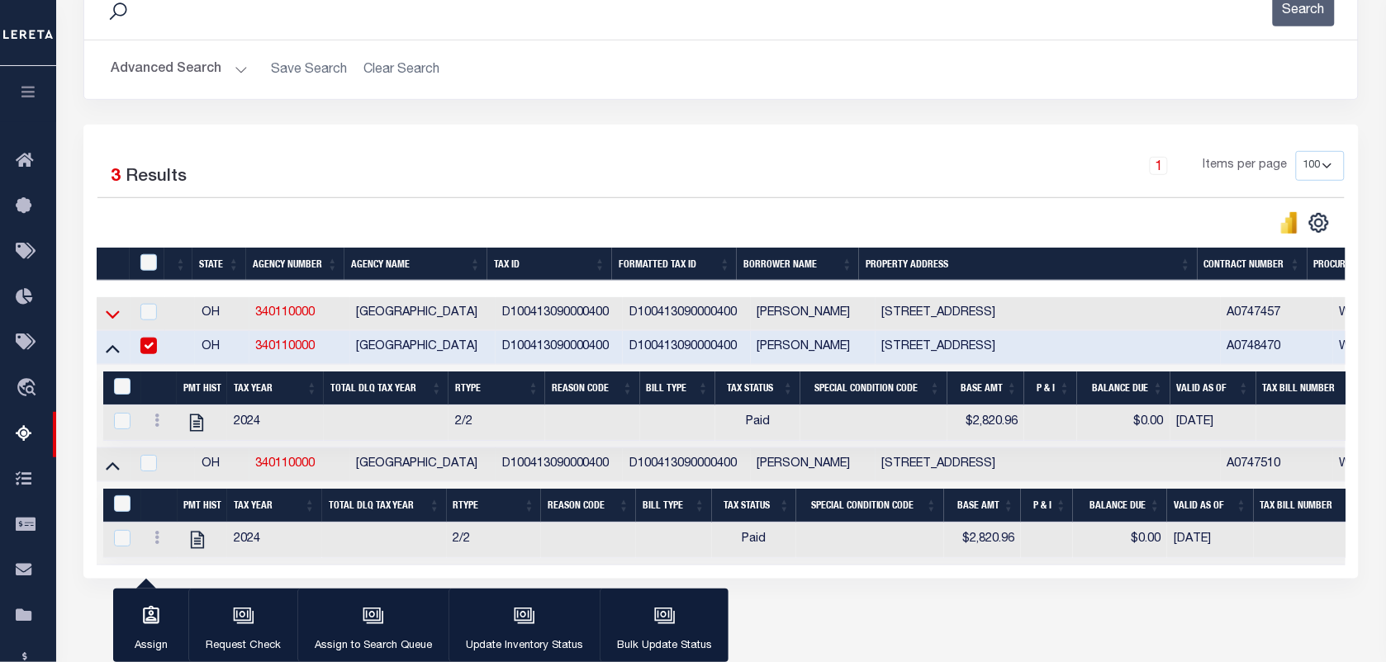
click at [114, 318] on icon at bounding box center [113, 314] width 14 height 17
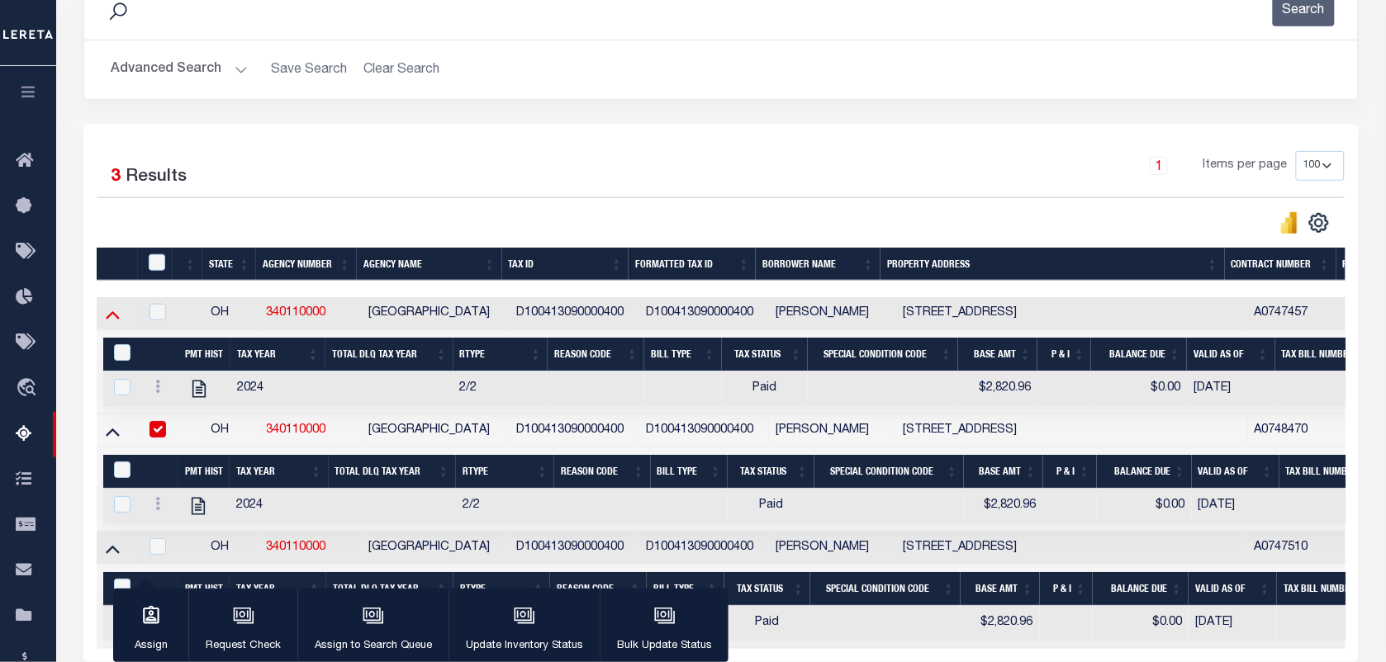
click at [116, 315] on icon at bounding box center [113, 314] width 14 height 17
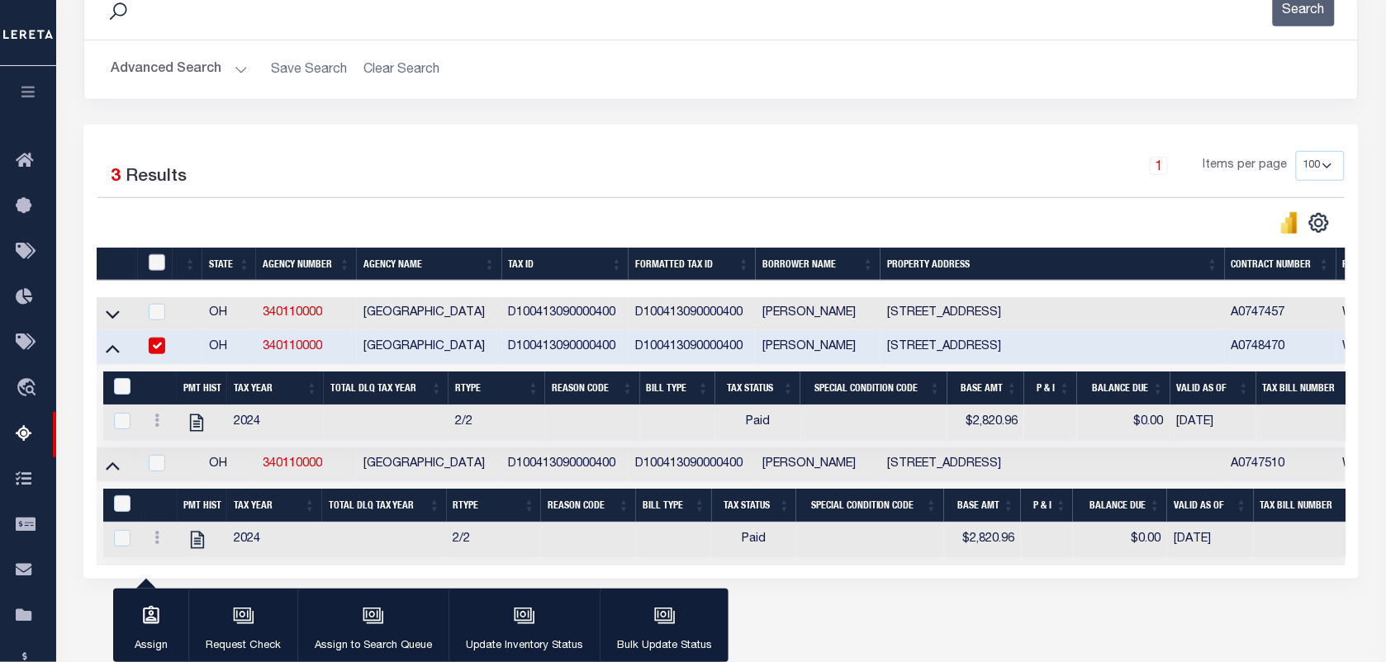
click at [157, 270] on input "checkbox" at bounding box center [157, 262] width 17 height 17
checkbox input "true"
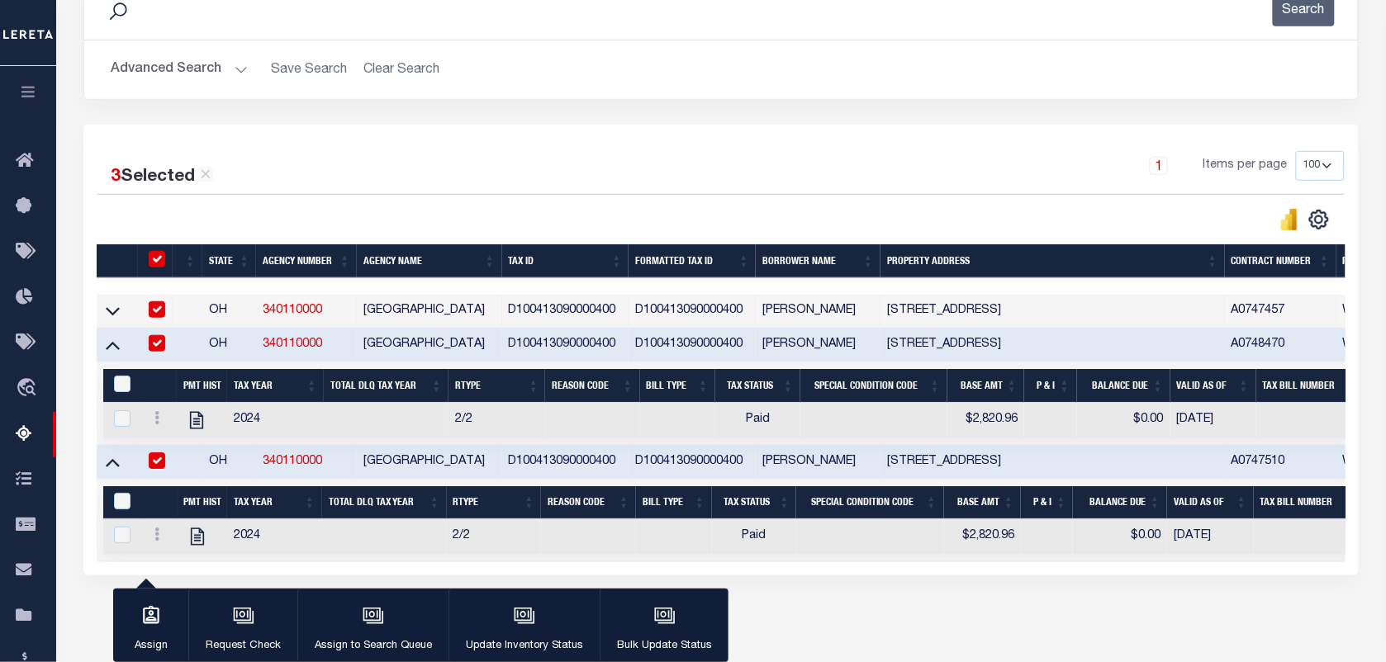
click at [118, 374] on th "&nbsp;" at bounding box center [122, 386] width 38 height 34
click at [121, 504] on input "&nbsp;" at bounding box center [122, 501] width 17 height 17
checkbox input "true"
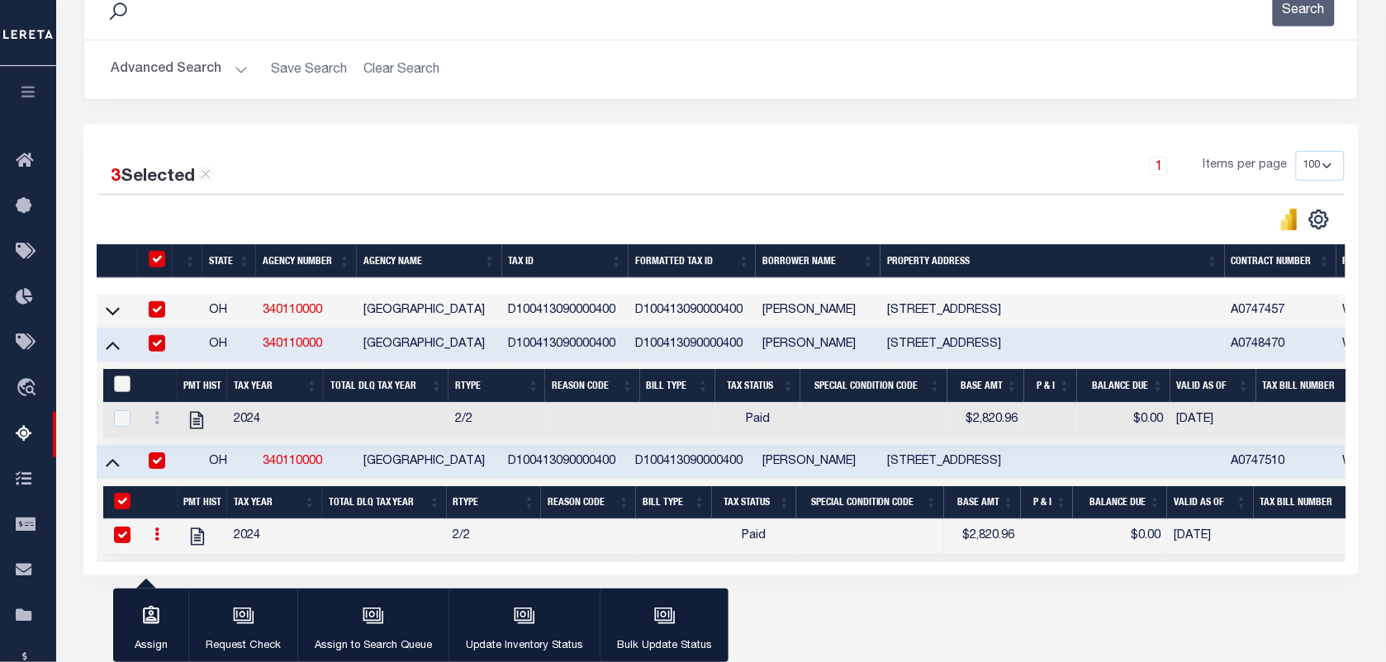
click at [116, 392] on input "&nbsp;" at bounding box center [122, 384] width 17 height 17
checkbox input "true"
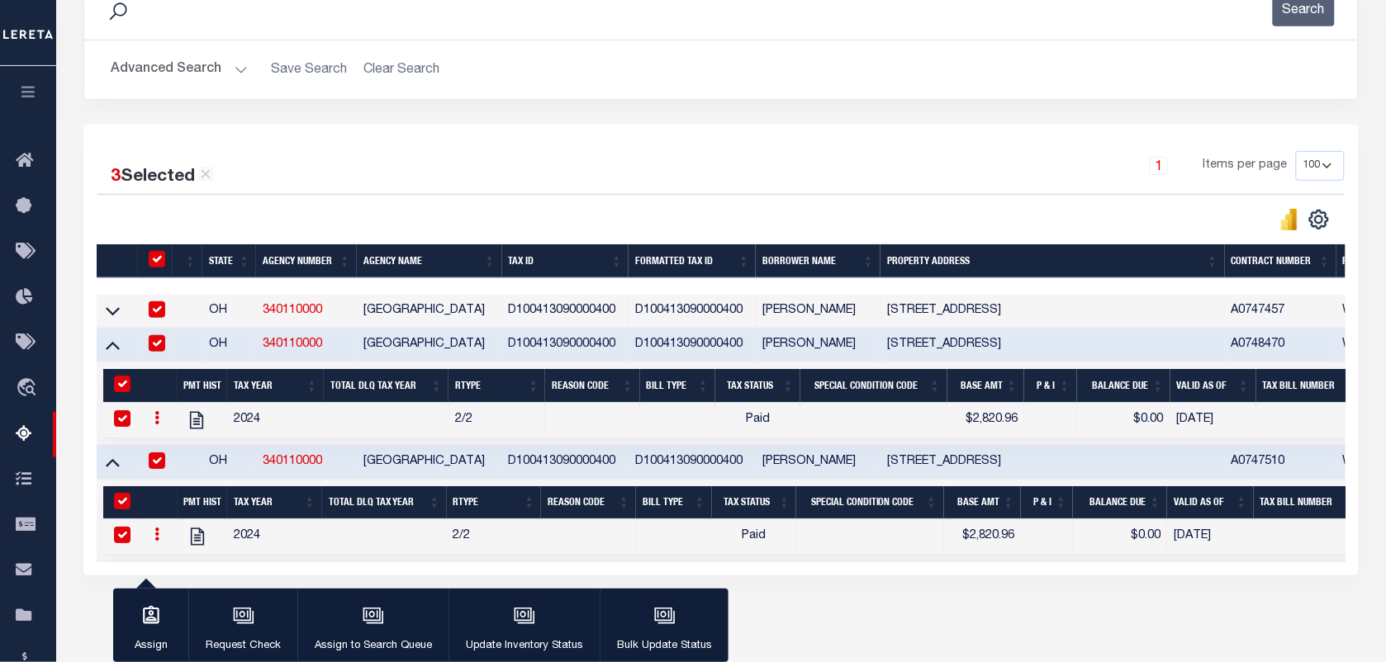
scroll to position [328, 0]
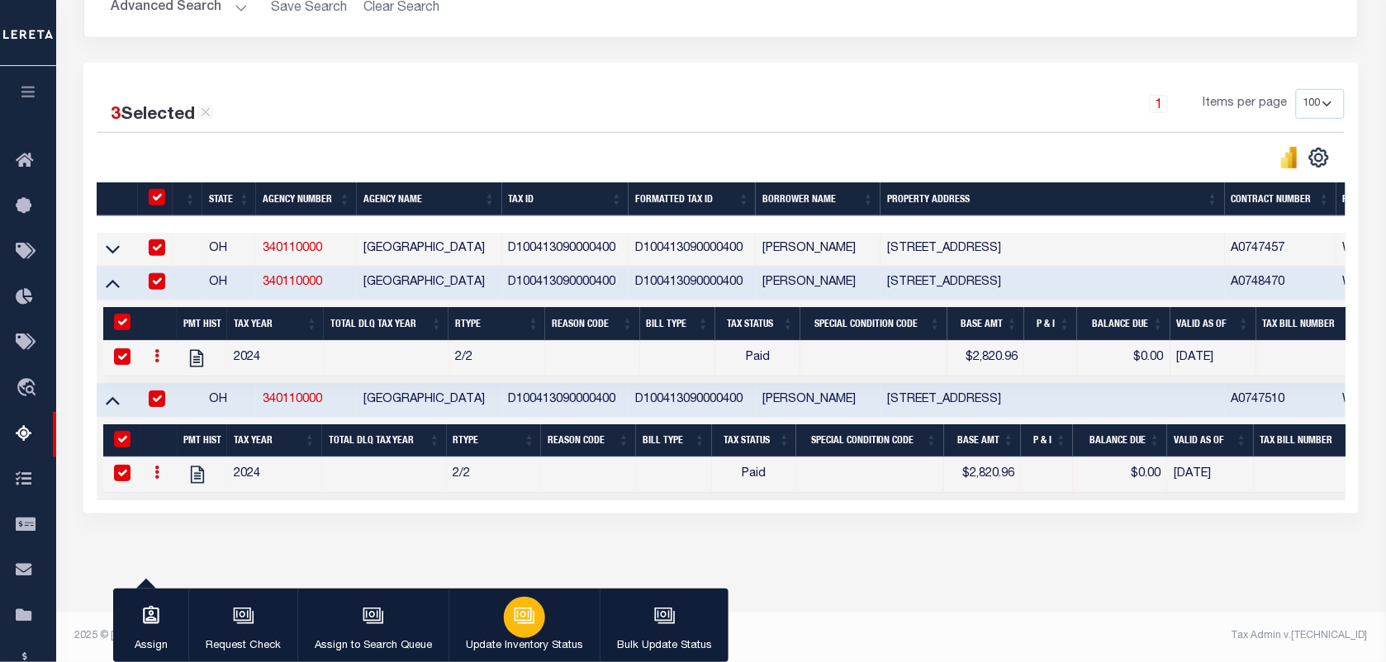
click at [500, 628] on button "Update Inventory Status" at bounding box center [523, 626] width 151 height 74
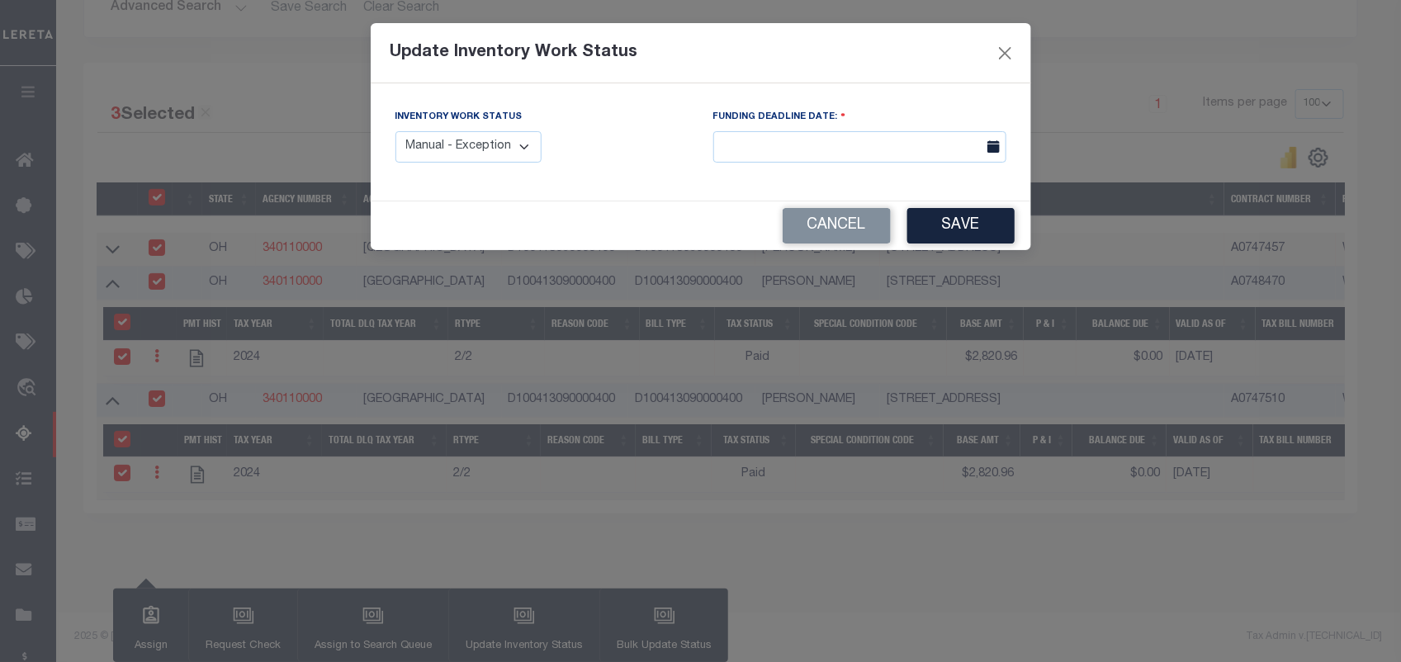
click at [455, 153] on select "Manual - Exception Pended - Awaiting Search Late Add Exception Completed" at bounding box center [469, 147] width 147 height 32
select select "4"
click at [396, 131] on select "Manual - Exception Pended - Awaiting Search Late Add Exception Completed" at bounding box center [469, 147] width 147 height 32
click at [946, 238] on button "Save" at bounding box center [961, 226] width 107 height 36
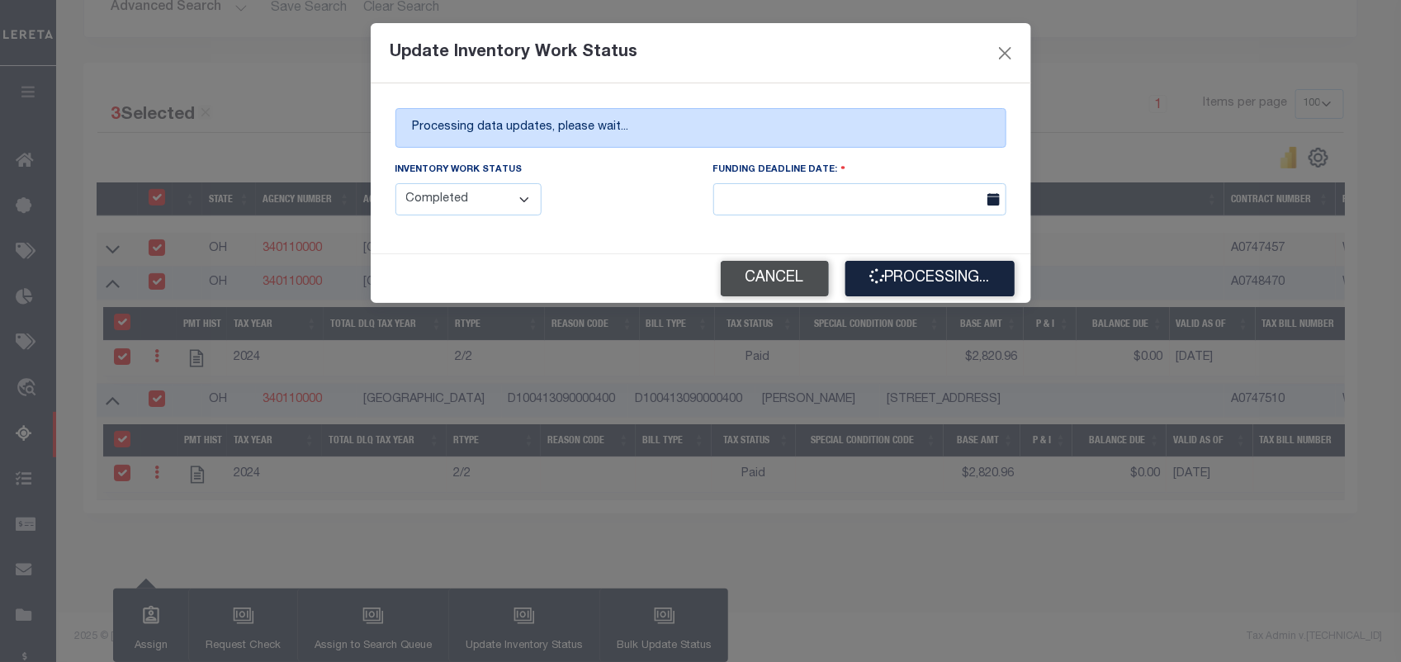
click at [774, 293] on button "Cancel" at bounding box center [775, 279] width 108 height 36
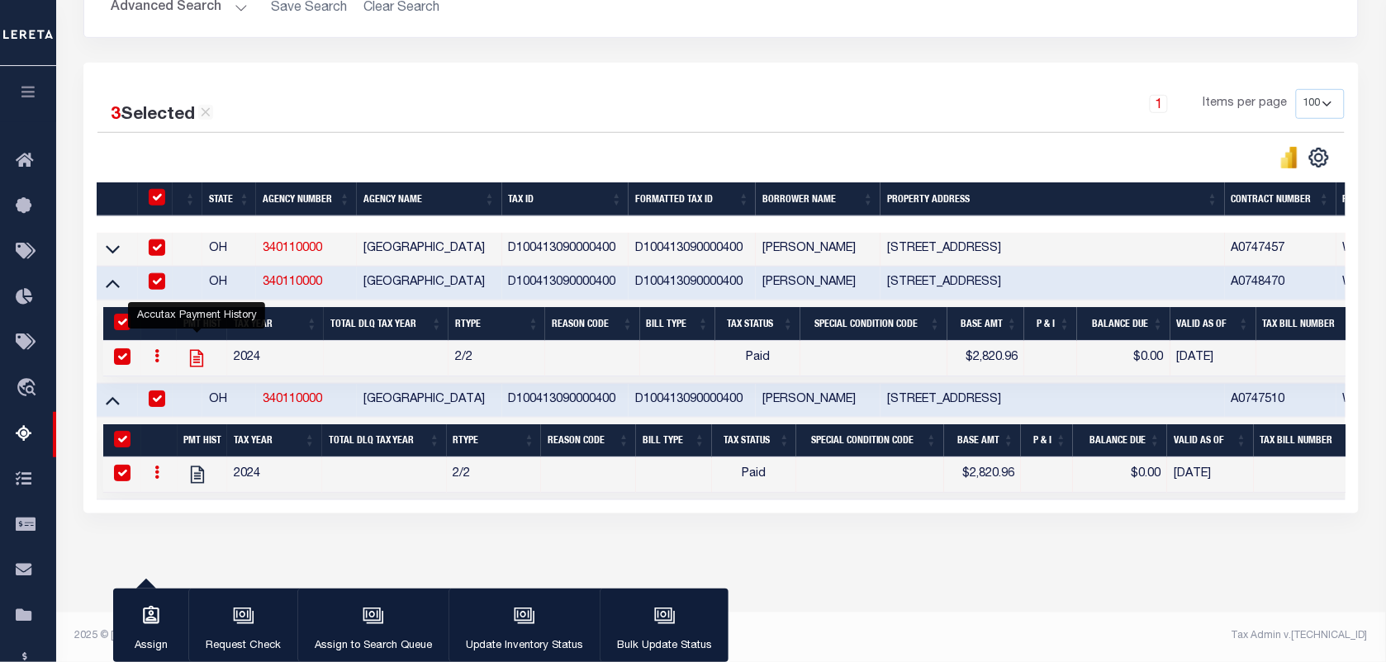
click at [195, 348] on icon "" at bounding box center [196, 358] width 21 height 21
checkbox input "false"
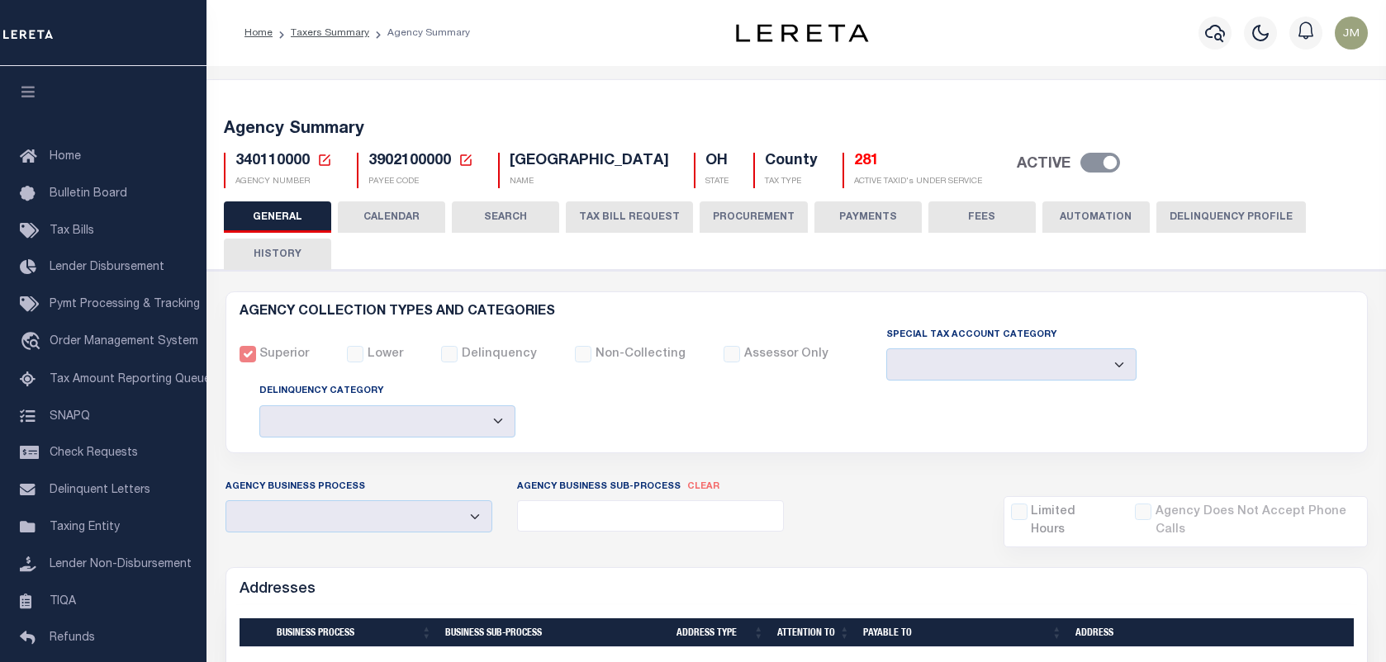
select select
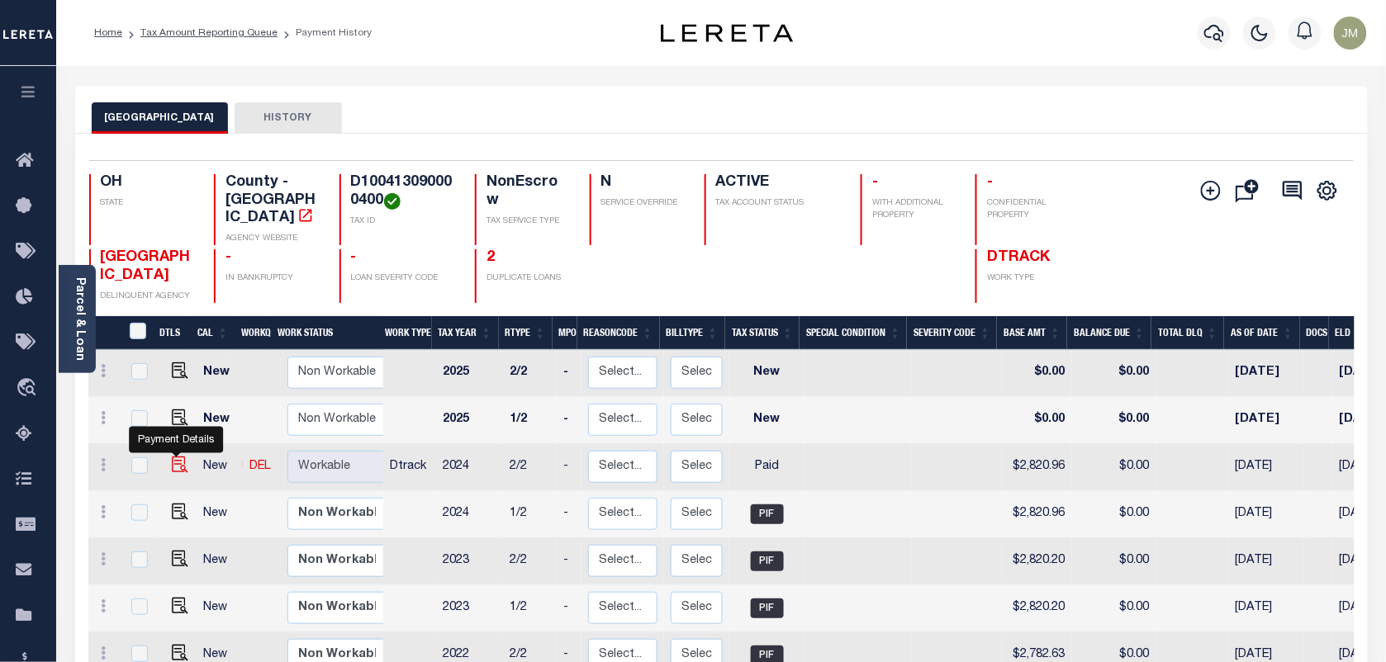
click at [173, 457] on img "" at bounding box center [180, 465] width 17 height 17
checkbox input "true"
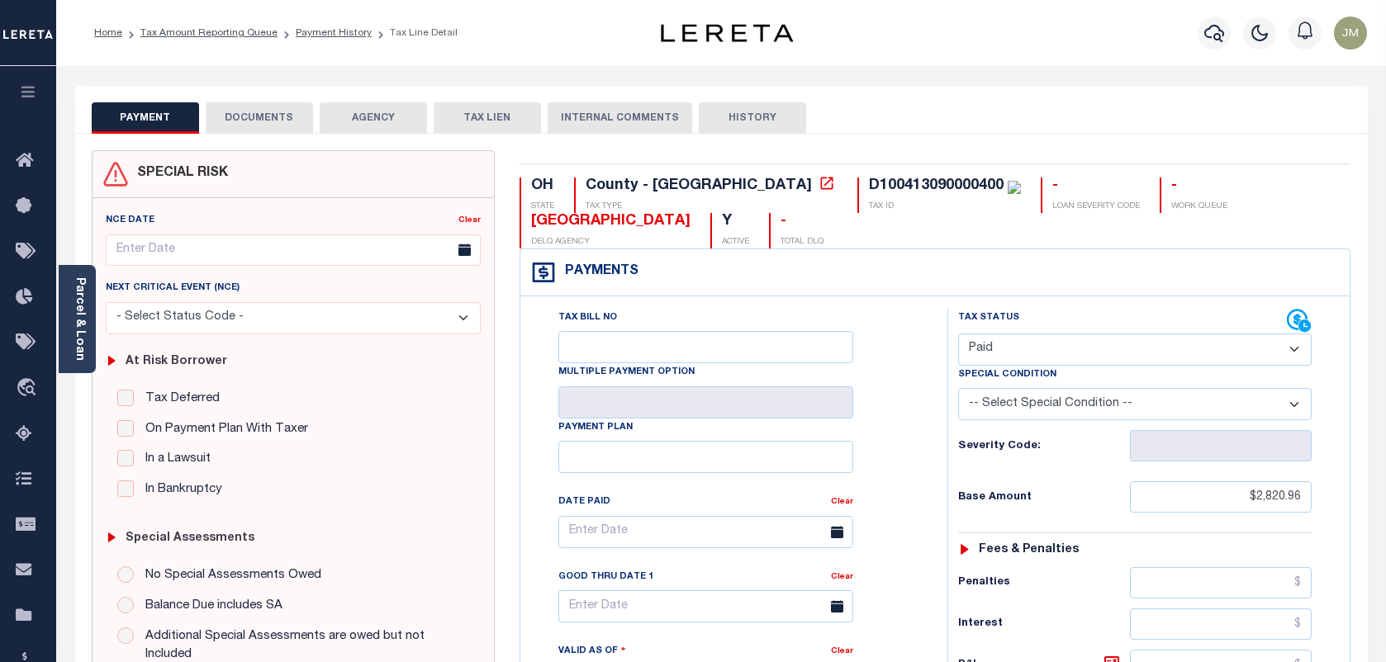
select select "PYD"
click at [294, 116] on button "DOCUMENTS" at bounding box center [259, 117] width 107 height 31
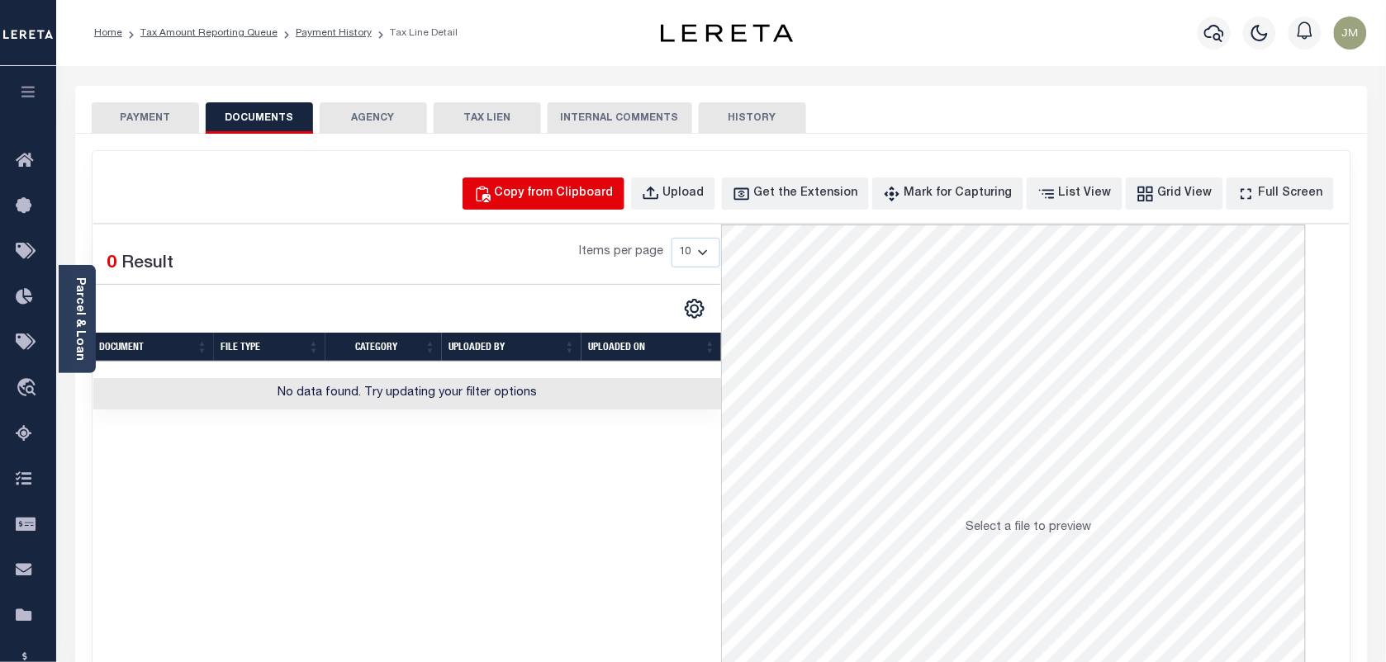
click at [552, 185] on div "Copy from Clipboard" at bounding box center [554, 194] width 119 height 18
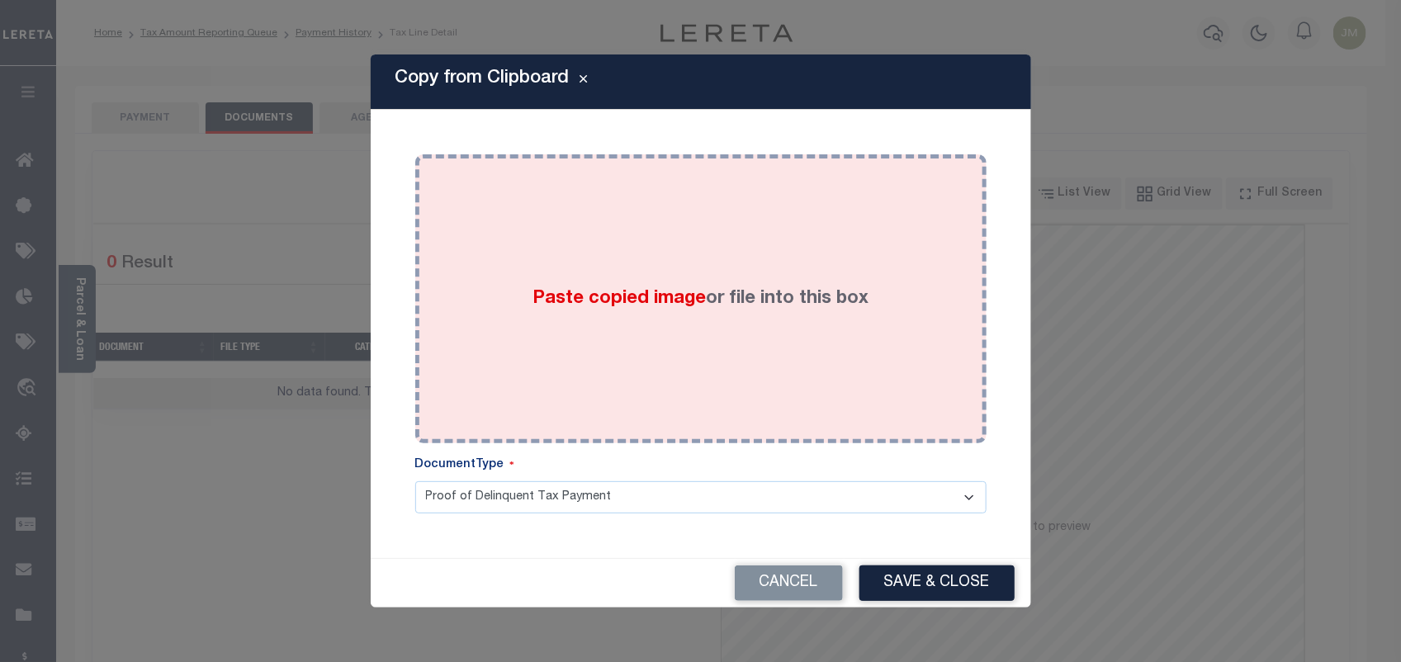
click at [665, 392] on div "Paste copied image or file into this box" at bounding box center [701, 299] width 547 height 264
click at [641, 325] on div "Paste copied image or file into this box" at bounding box center [701, 299] width 547 height 264
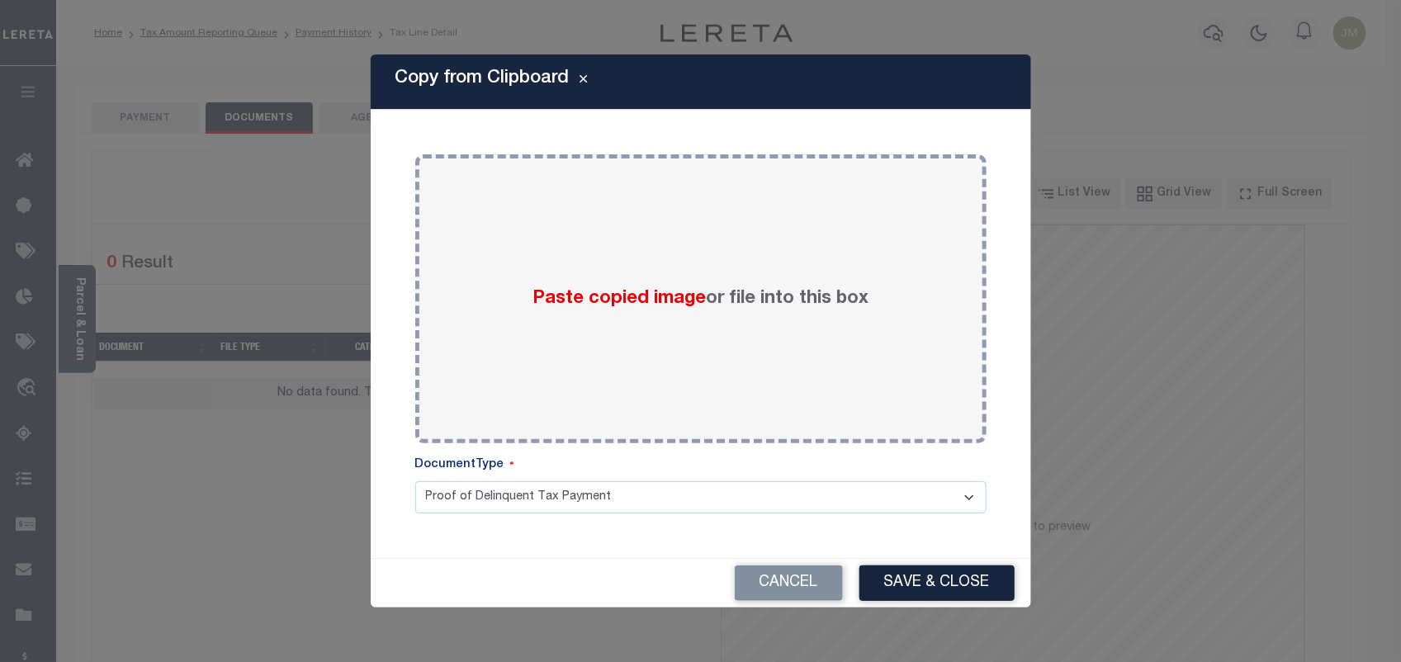
click at [619, 493] on select "Proof of Delinquent Tax Payment" at bounding box center [700, 497] width 571 height 32
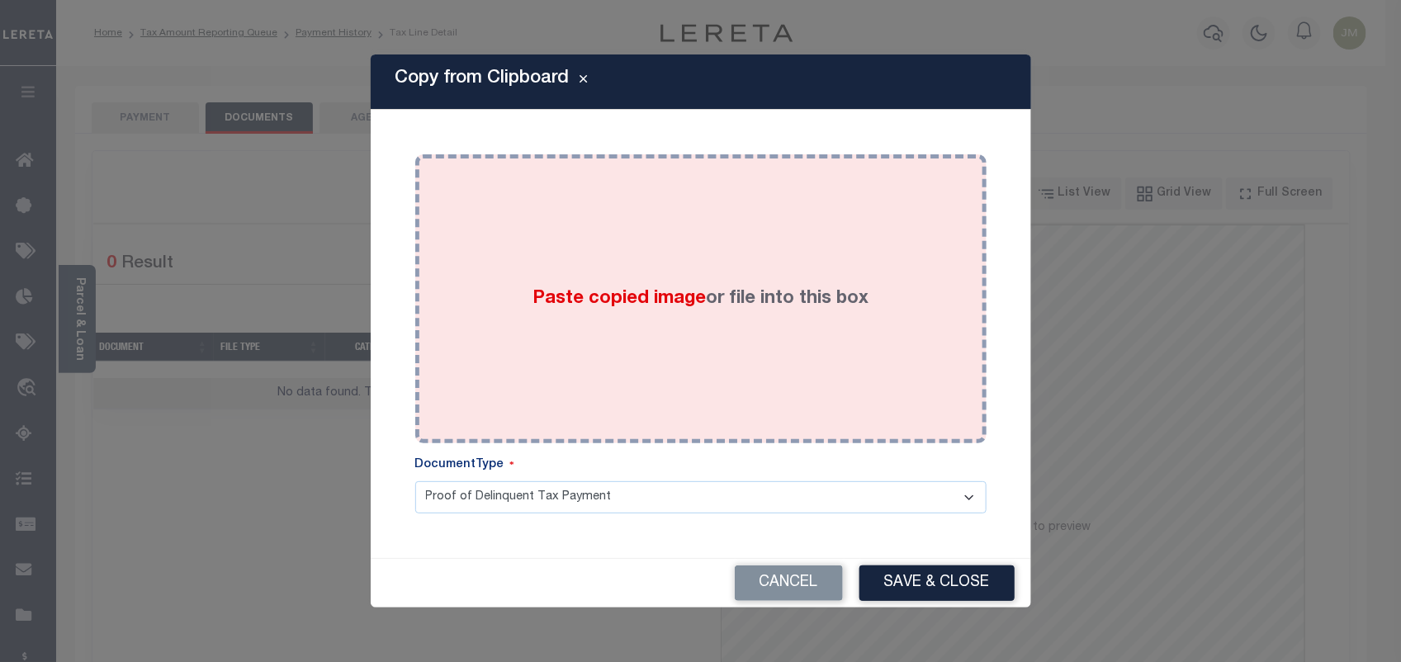
click at [725, 329] on div "Paste copied image or file into this box" at bounding box center [701, 299] width 547 height 264
drag, startPoint x: 725, startPoint y: 329, endPoint x: 596, endPoint y: 238, distance: 157.6
click at [596, 238] on div "Paste copied image or file into this box" at bounding box center [701, 299] width 547 height 264
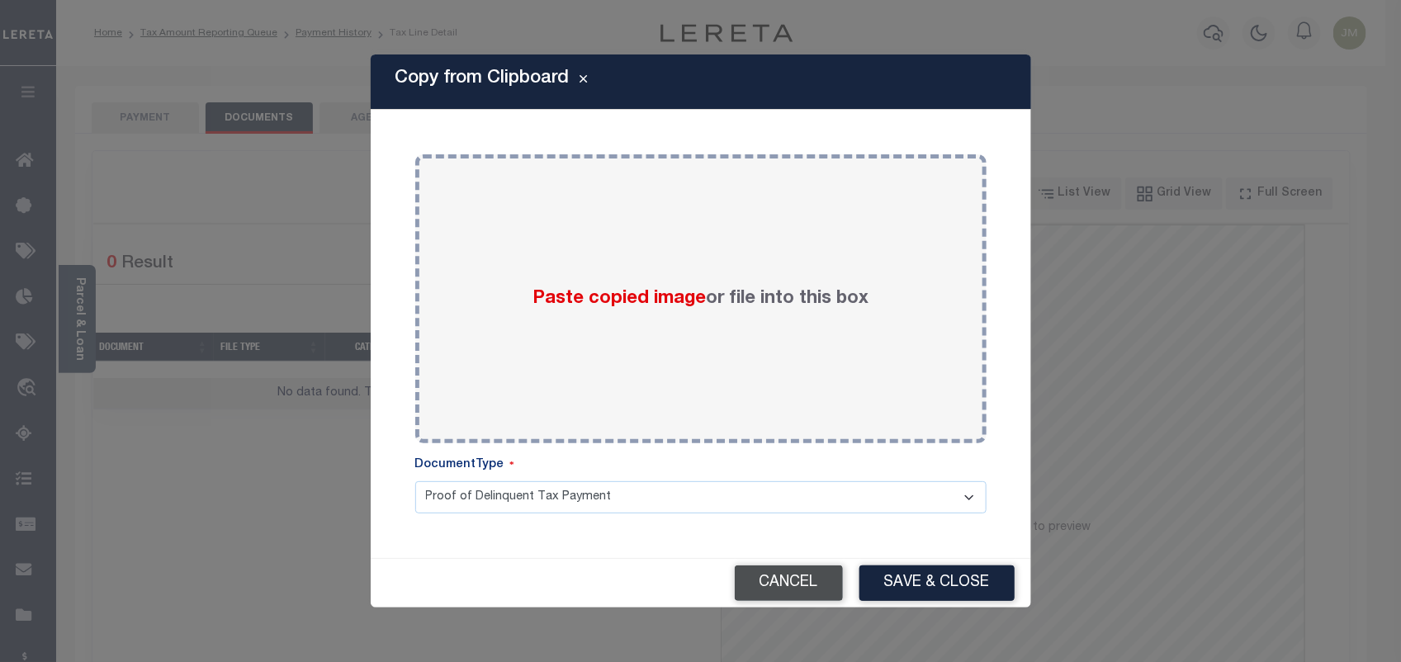
click at [806, 585] on button "Cancel" at bounding box center [789, 584] width 108 height 36
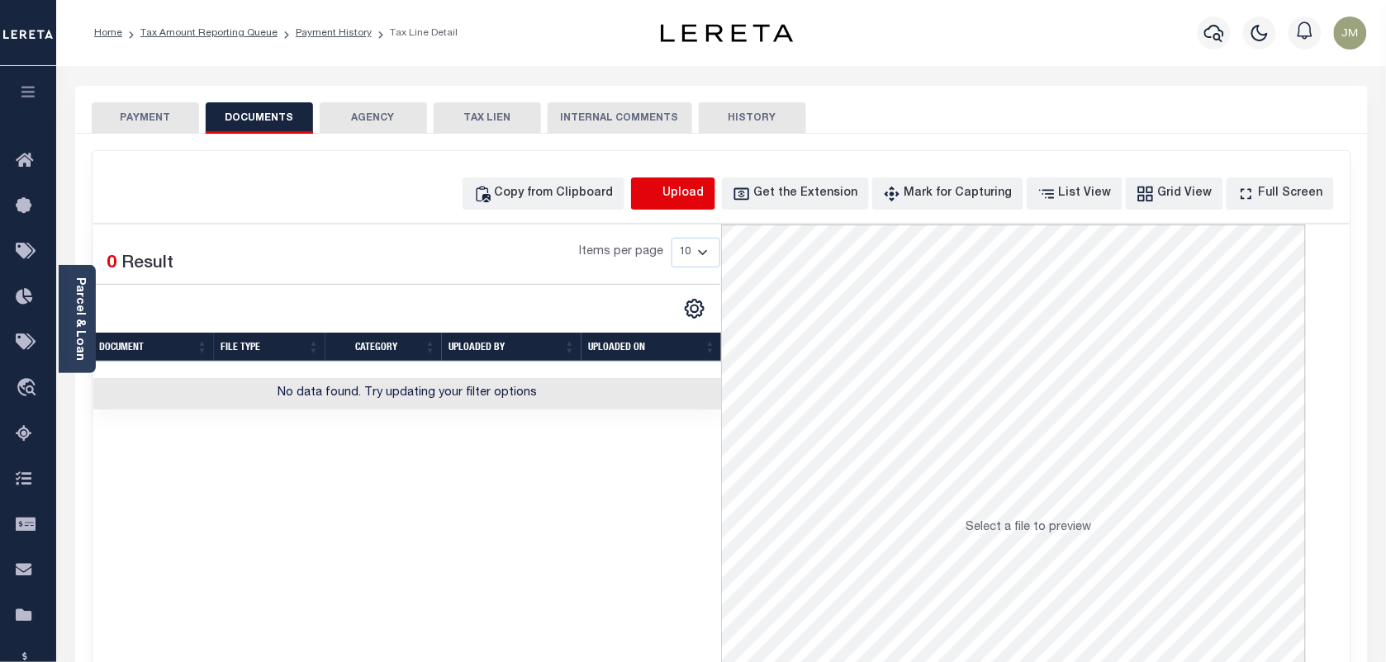
click at [660, 197] on icon "button" at bounding box center [651, 194] width 18 height 18
select select "POP"
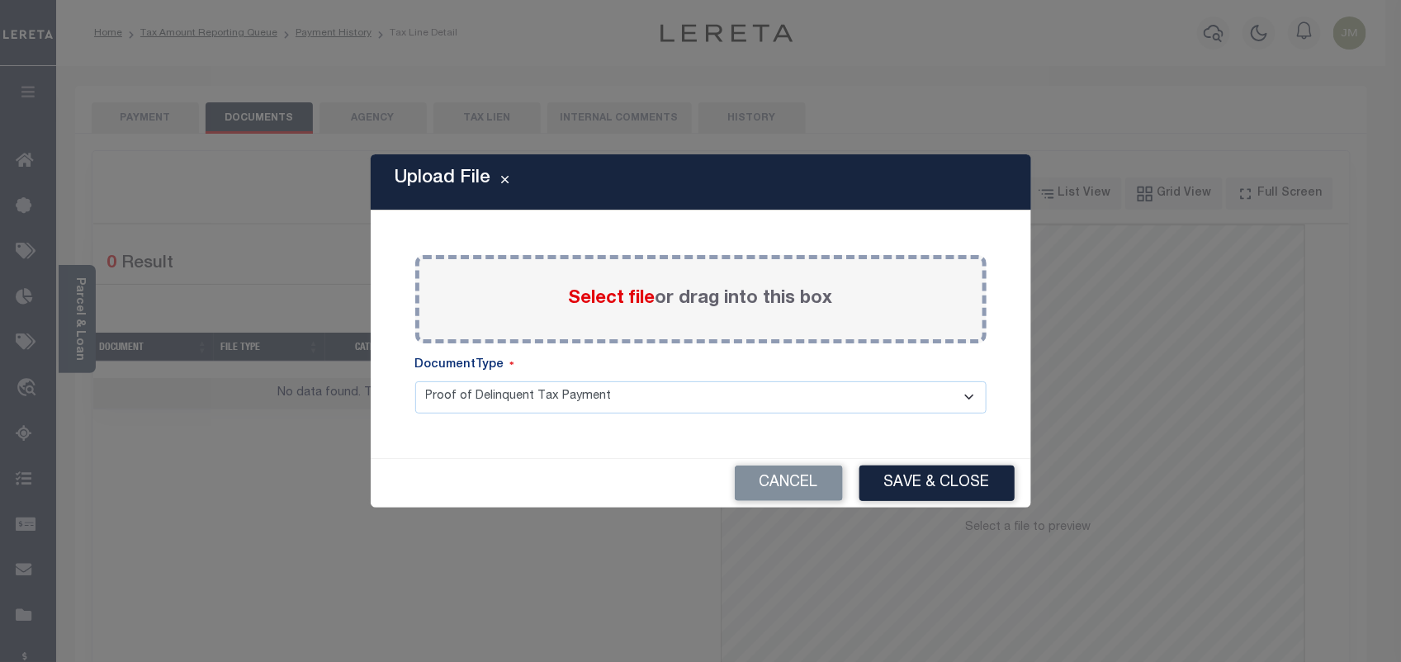
click at [638, 286] on label "Select file or drag into this box" at bounding box center [701, 299] width 264 height 27
click at [0, 0] on input "Select file or drag into this box" at bounding box center [0, 0] width 0 height 0
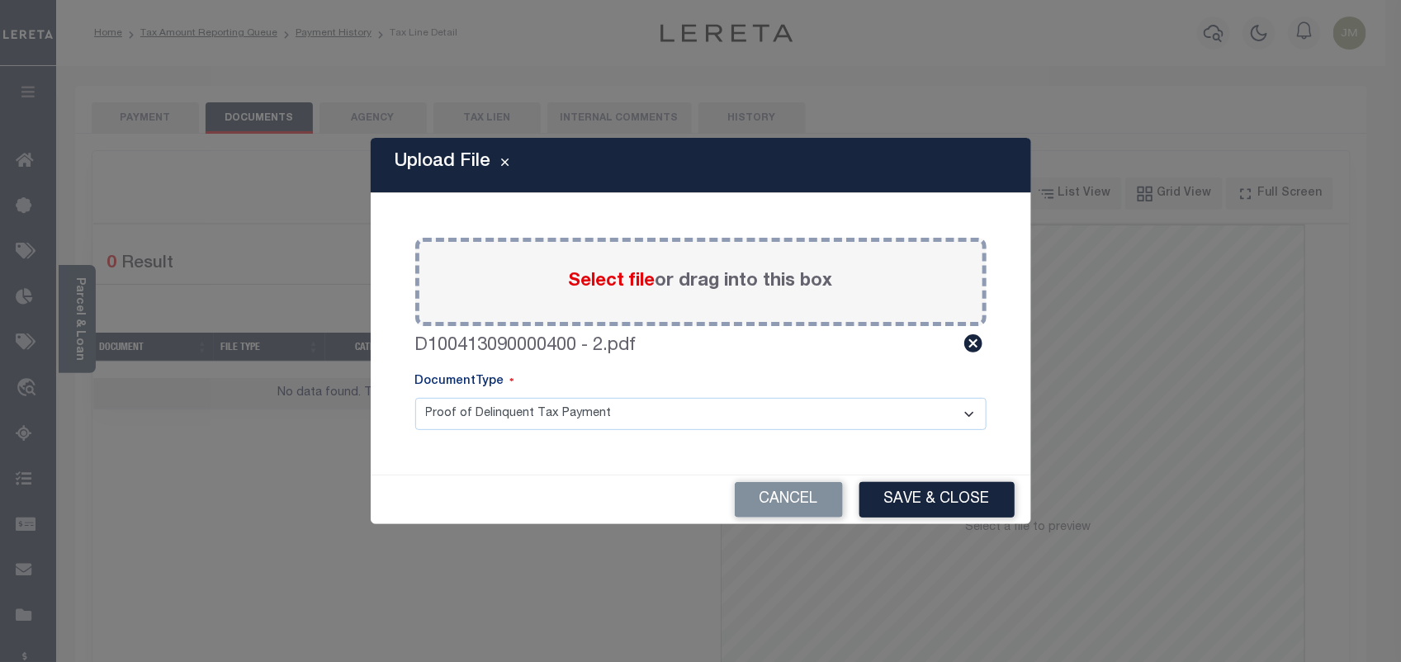
click at [785, 287] on label "Select file or drag into this box" at bounding box center [701, 281] width 264 height 27
click at [0, 0] on input "Select file or drag into this box" at bounding box center [0, 0] width 0 height 0
click at [696, 267] on div "Select file or drag into this box" at bounding box center [700, 282] width 571 height 88
click at [588, 403] on select "Proof of Delinquent Tax Payment" at bounding box center [700, 414] width 571 height 32
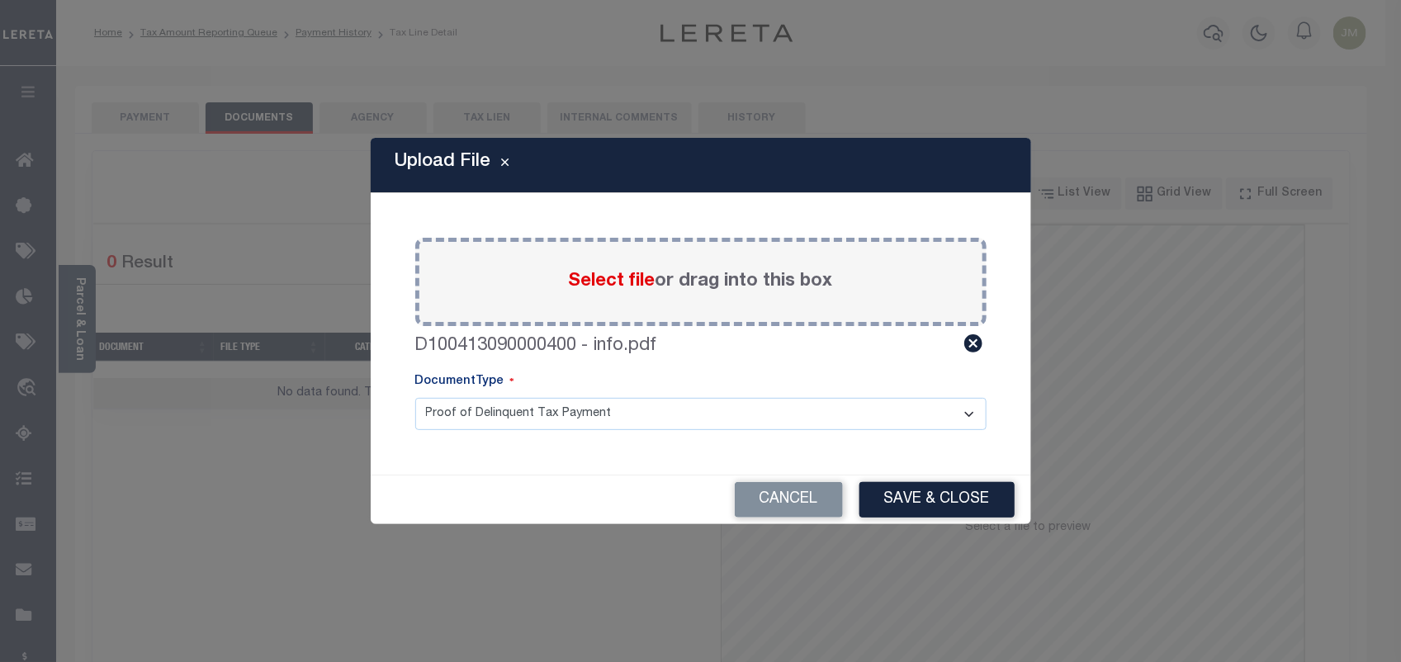
click at [658, 277] on label "Select file or drag into this box" at bounding box center [701, 281] width 264 height 27
click at [0, 0] on input "Select file or drag into this box" at bounding box center [0, 0] width 0 height 0
click at [795, 304] on div "Select file or drag into this box" at bounding box center [700, 282] width 571 height 88
click at [973, 348] on icon at bounding box center [974, 343] width 18 height 18
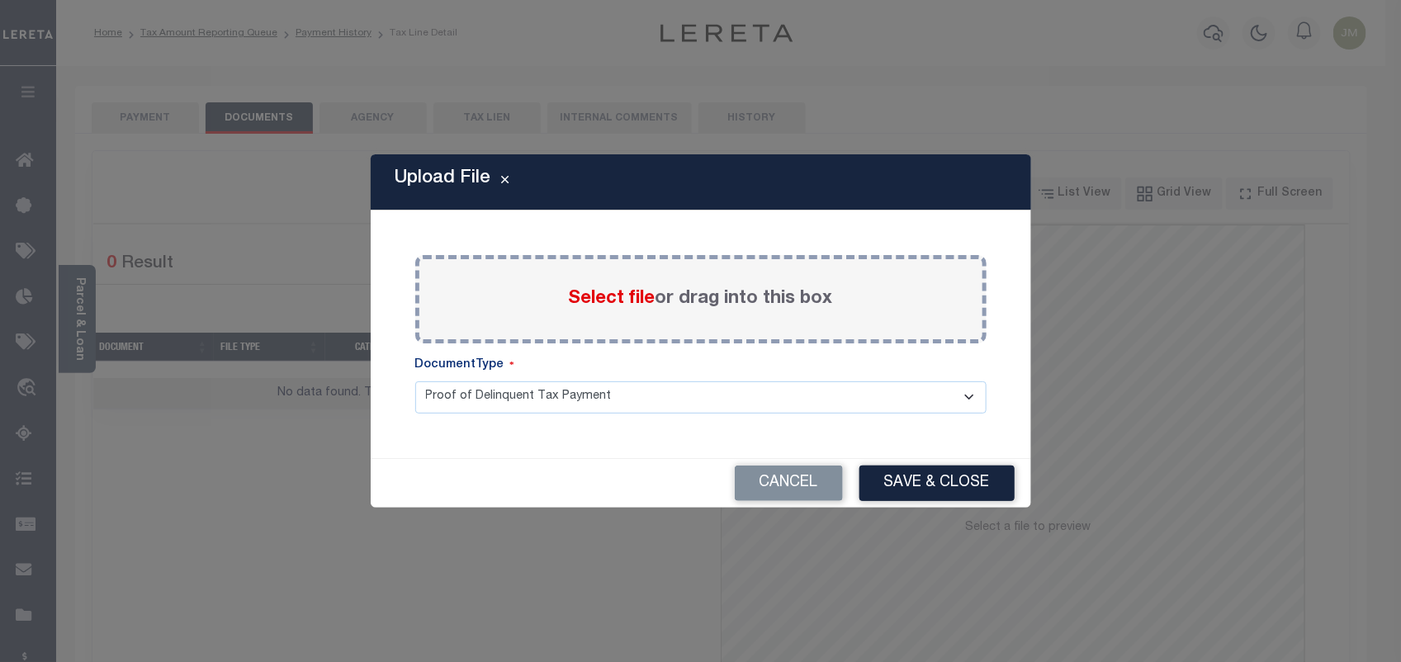
click at [676, 282] on div "Select file or drag into this box" at bounding box center [700, 299] width 571 height 88
click at [613, 392] on select "Proof of Delinquent Tax Payment" at bounding box center [700, 398] width 571 height 32
click at [415, 382] on select "Proof of Delinquent Tax Payment" at bounding box center [700, 398] width 571 height 32
click at [506, 332] on div "Select file or drag into this box" at bounding box center [700, 299] width 571 height 88
click at [500, 306] on div "Select file or drag into this box" at bounding box center [700, 299] width 571 height 88
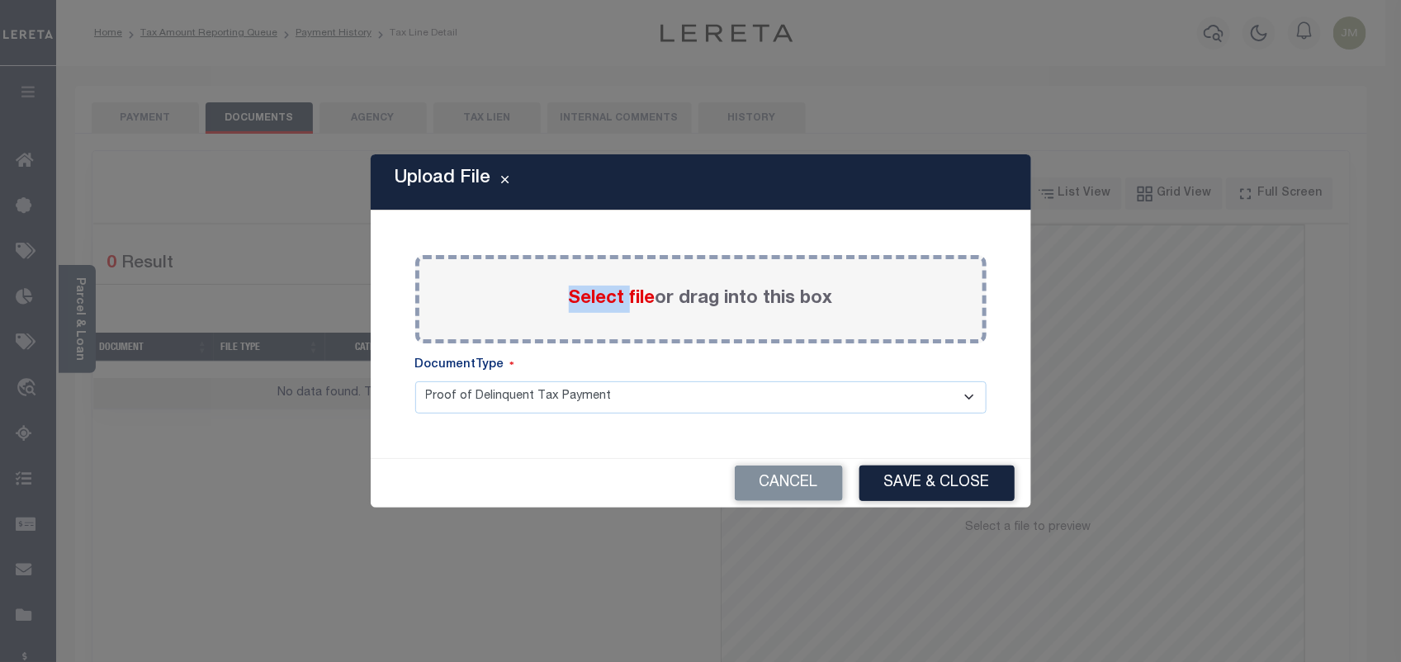
click at [500, 304] on div "Select file or drag into this box" at bounding box center [700, 299] width 571 height 88
click at [641, 296] on span "Select file" at bounding box center [612, 299] width 87 height 18
click at [0, 0] on input "Select file or drag into this box" at bounding box center [0, 0] width 0 height 0
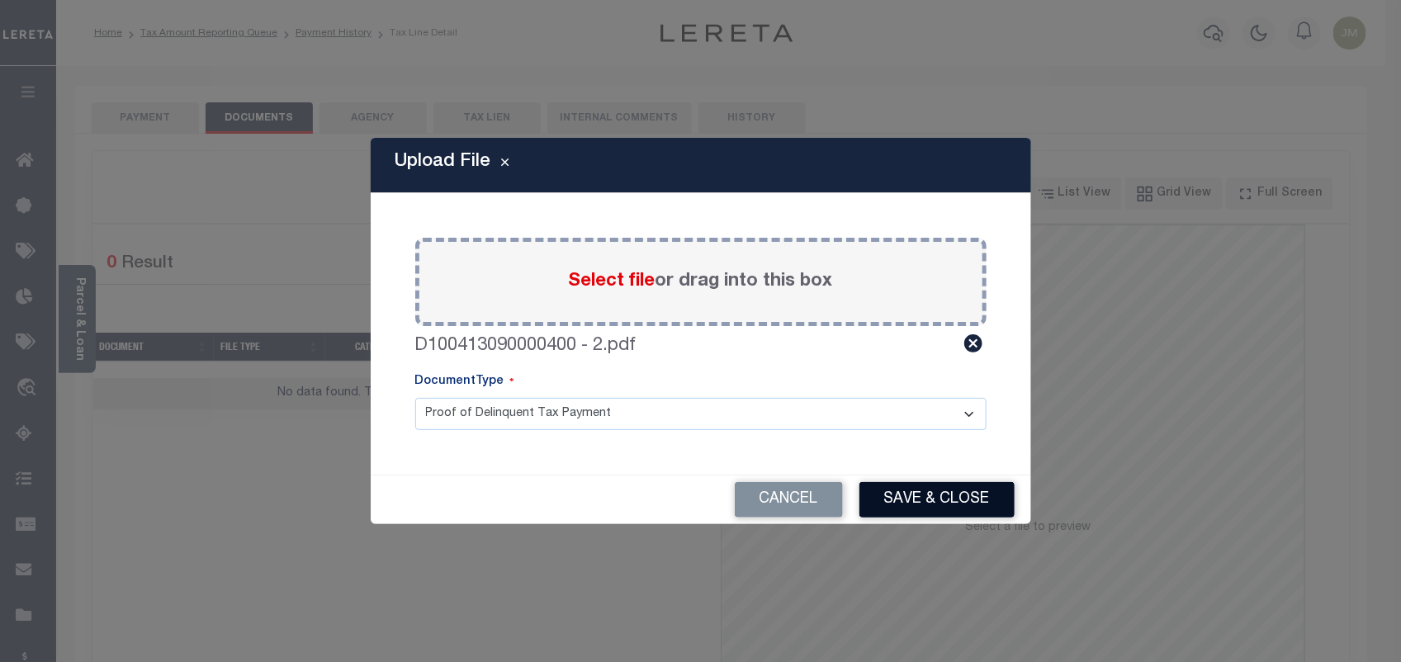
click at [917, 495] on button "Save & Close" at bounding box center [937, 500] width 155 height 36
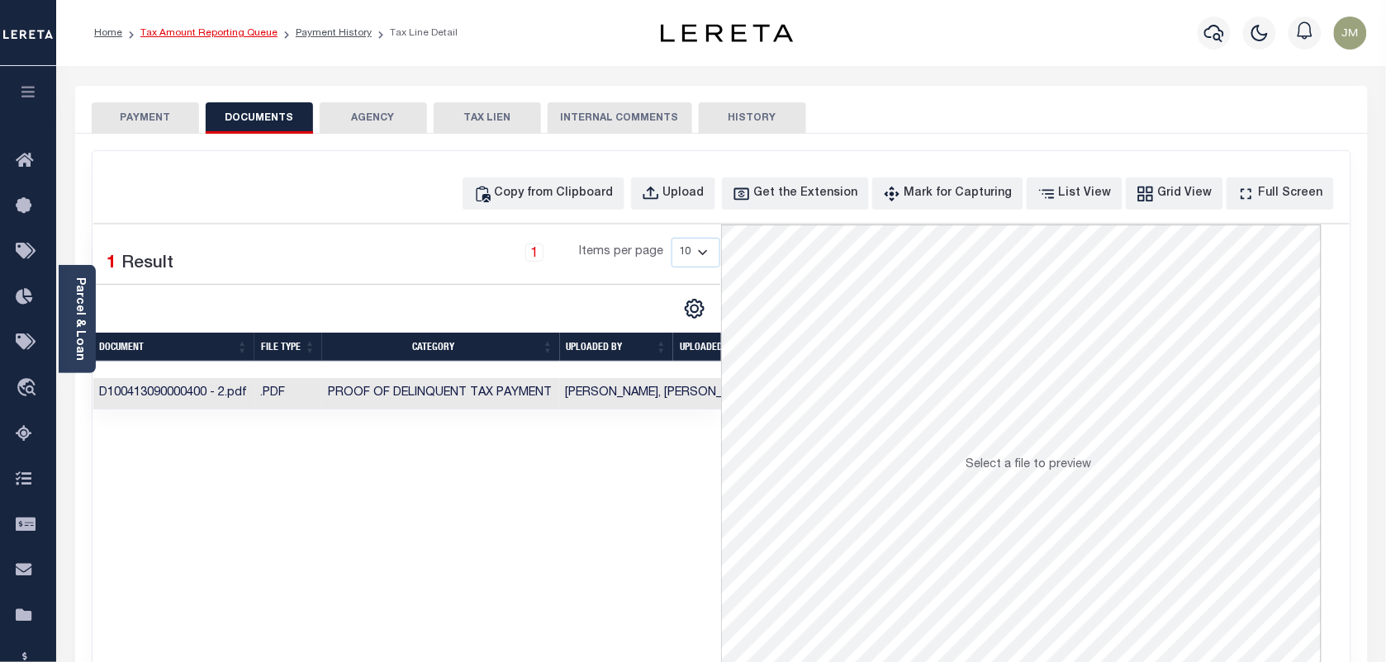
click at [211, 35] on link "Tax Amount Reporting Queue" at bounding box center [208, 33] width 137 height 10
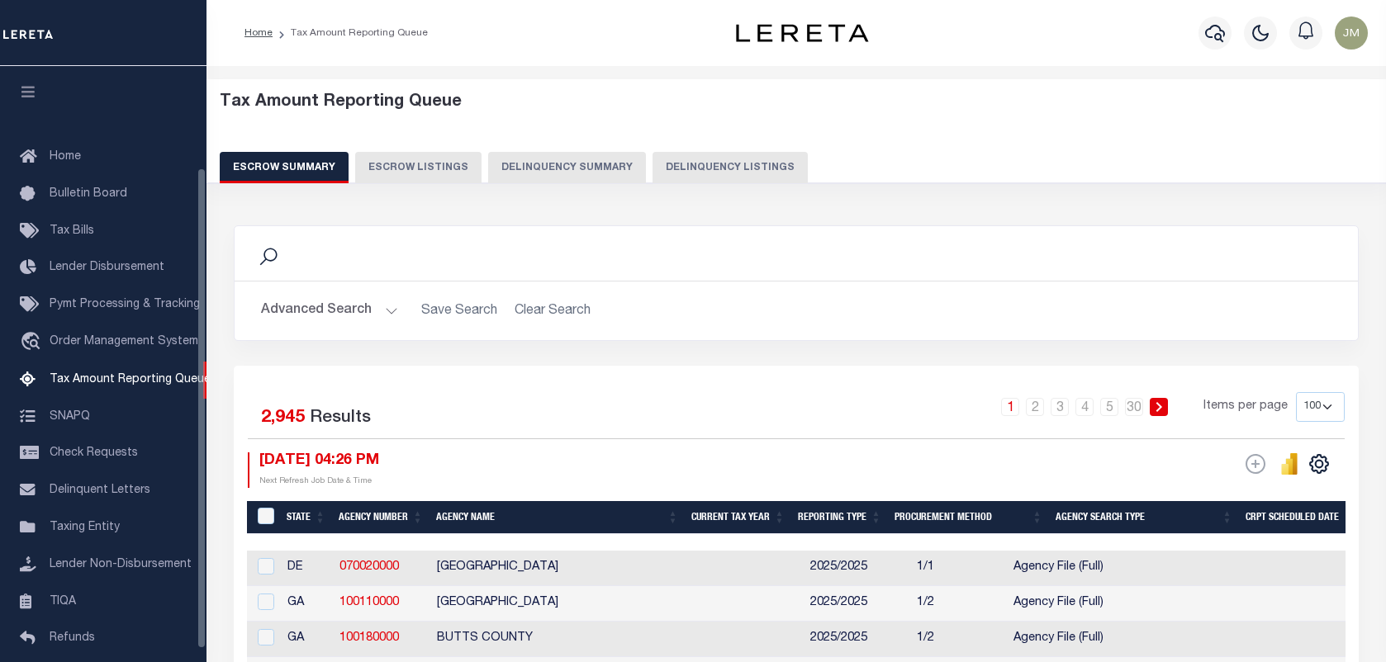
select select "100"
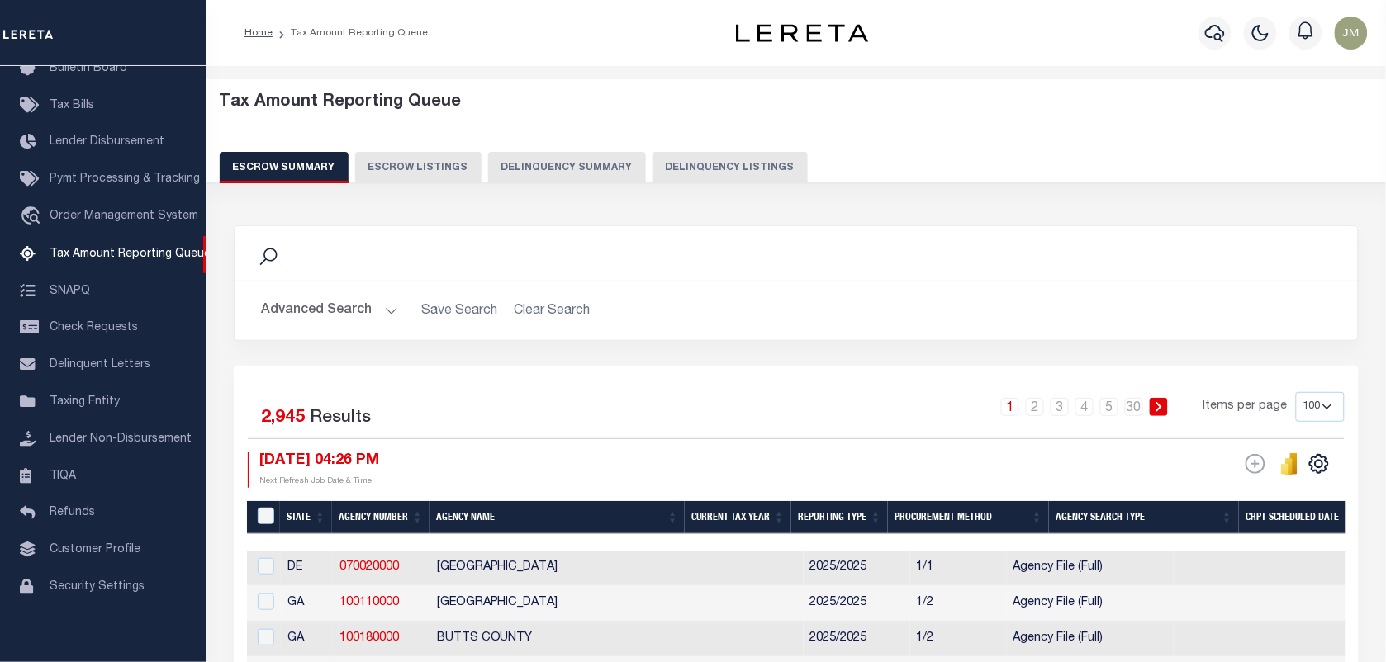
click at [711, 170] on button "Delinquency Listings" at bounding box center [729, 167] width 155 height 31
select select "100"
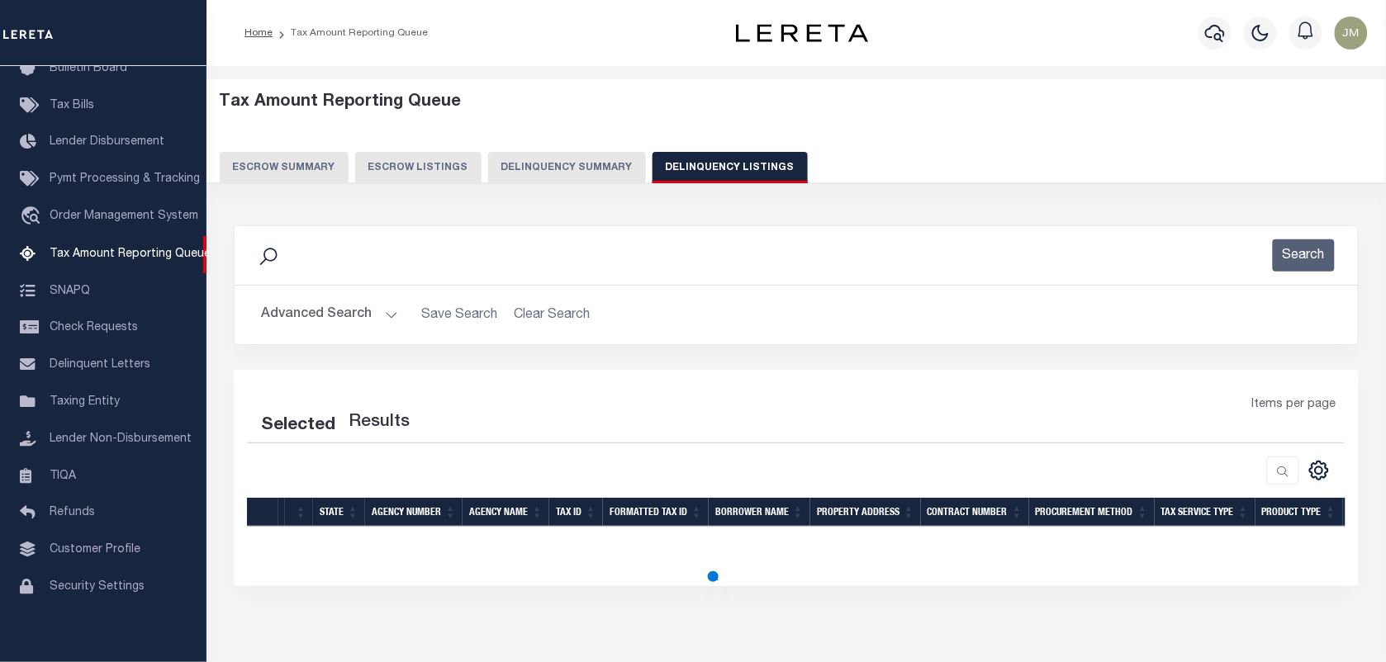
select select "100"
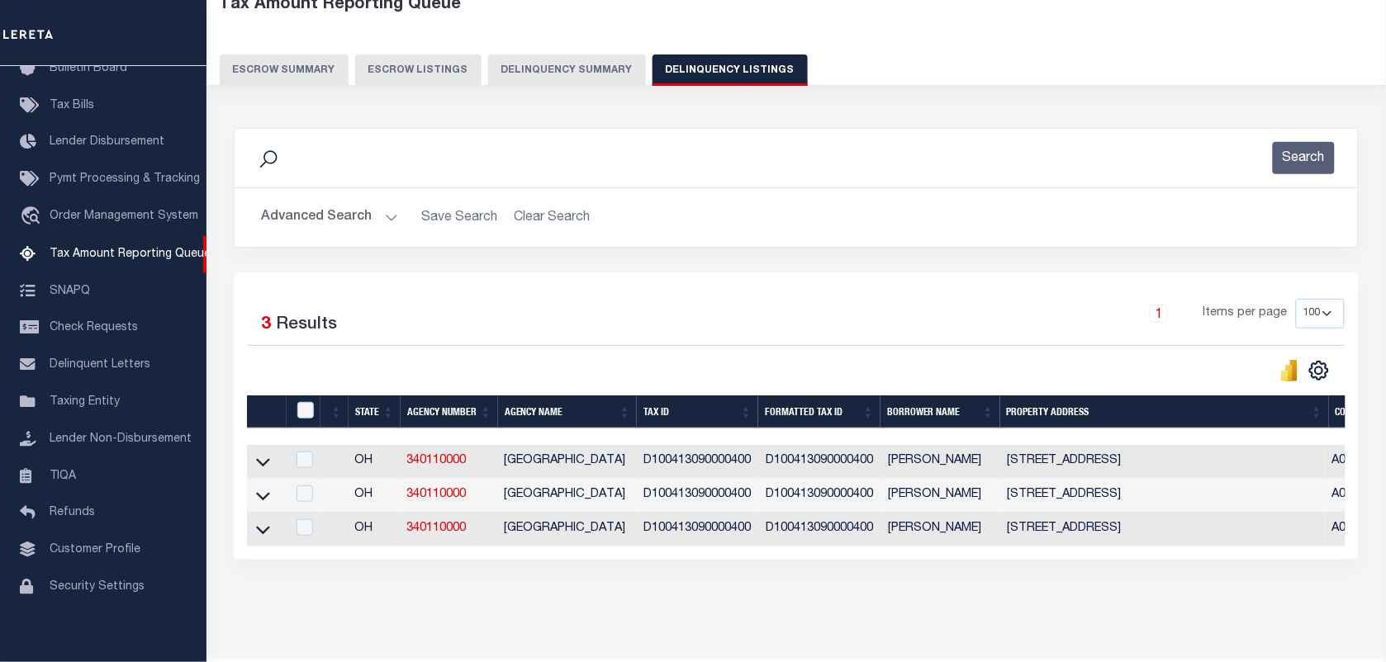
scroll to position [161, 0]
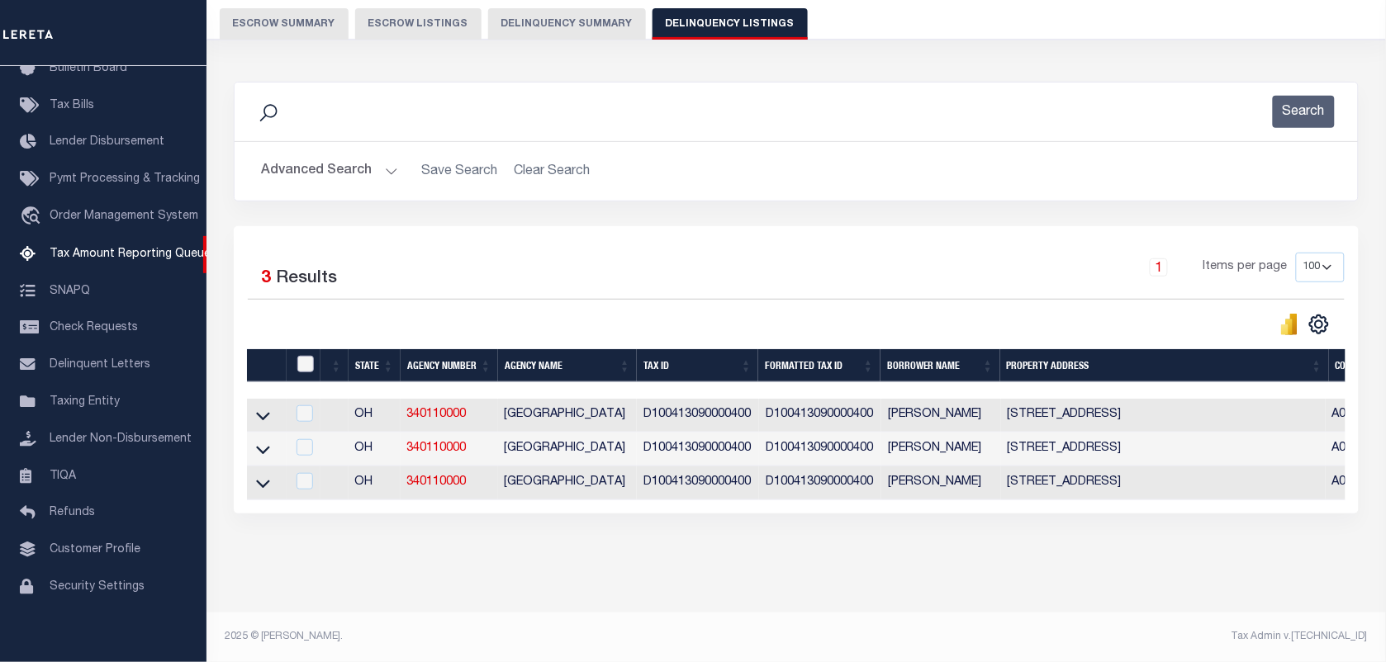
click at [304, 356] on input "checkbox" at bounding box center [305, 364] width 17 height 17
checkbox input "true"
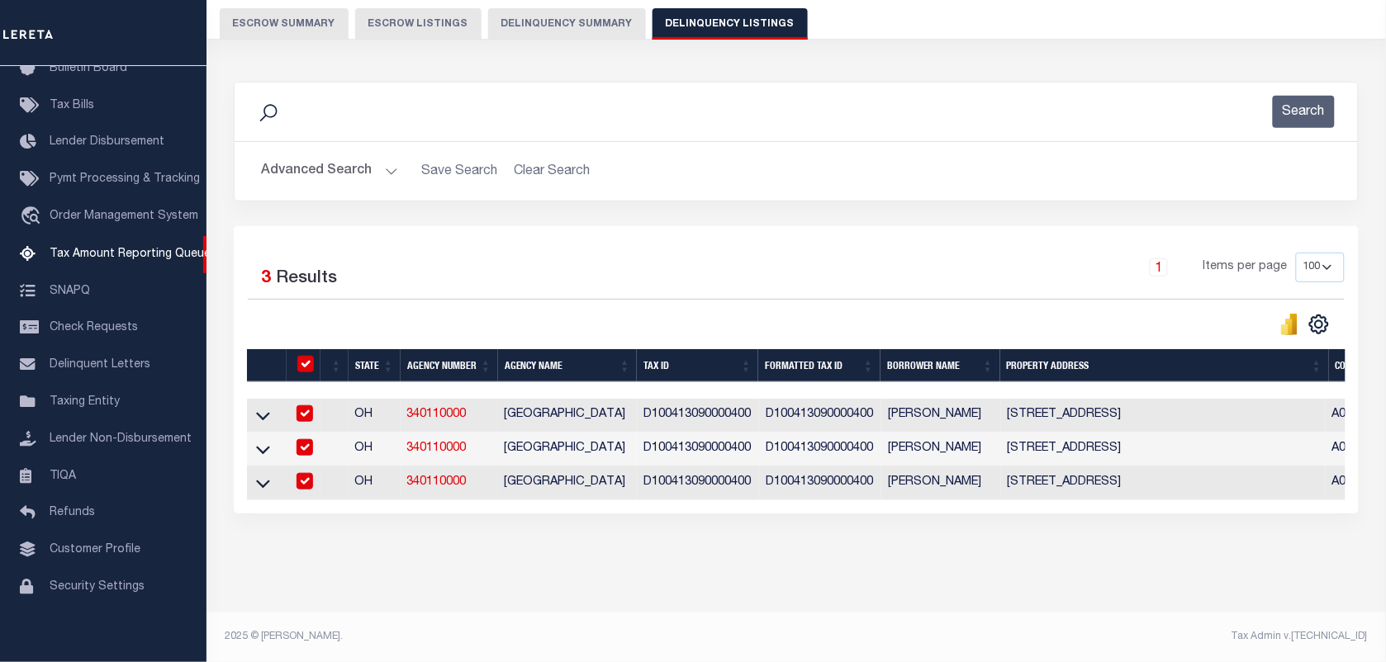
scroll to position [158, 0]
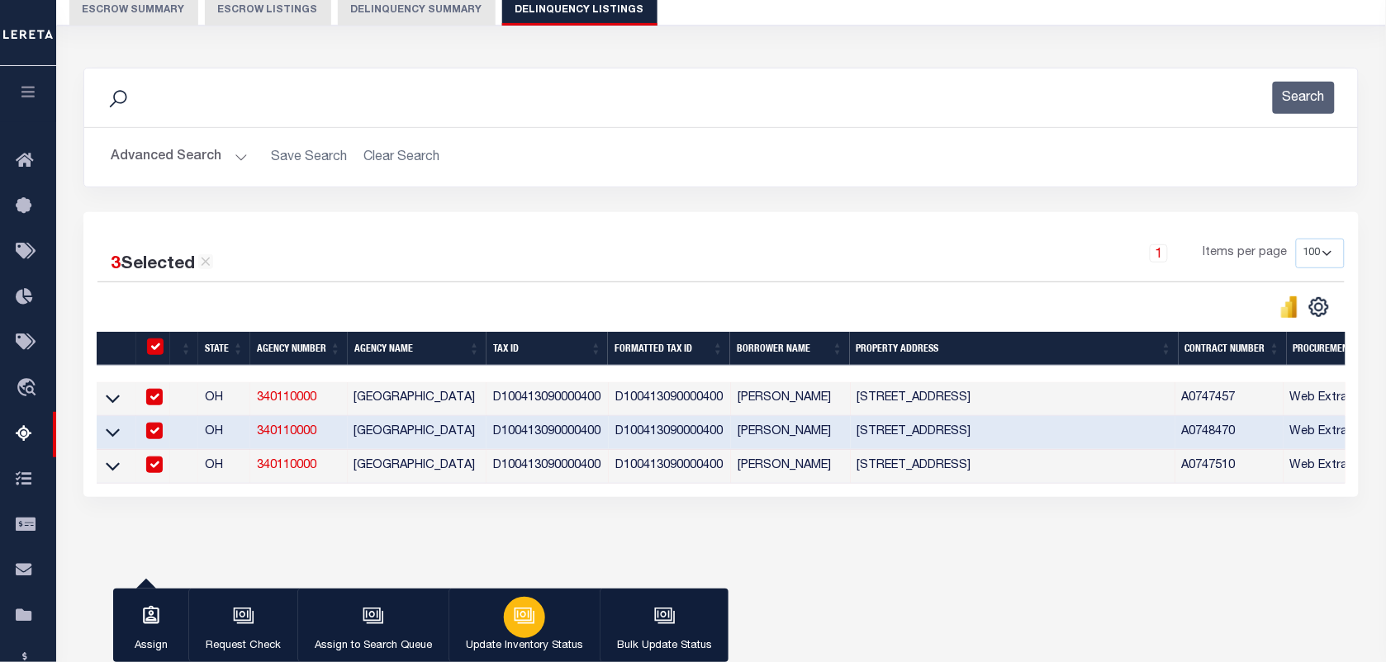
click at [533, 627] on icon "button" at bounding box center [524, 615] width 21 height 21
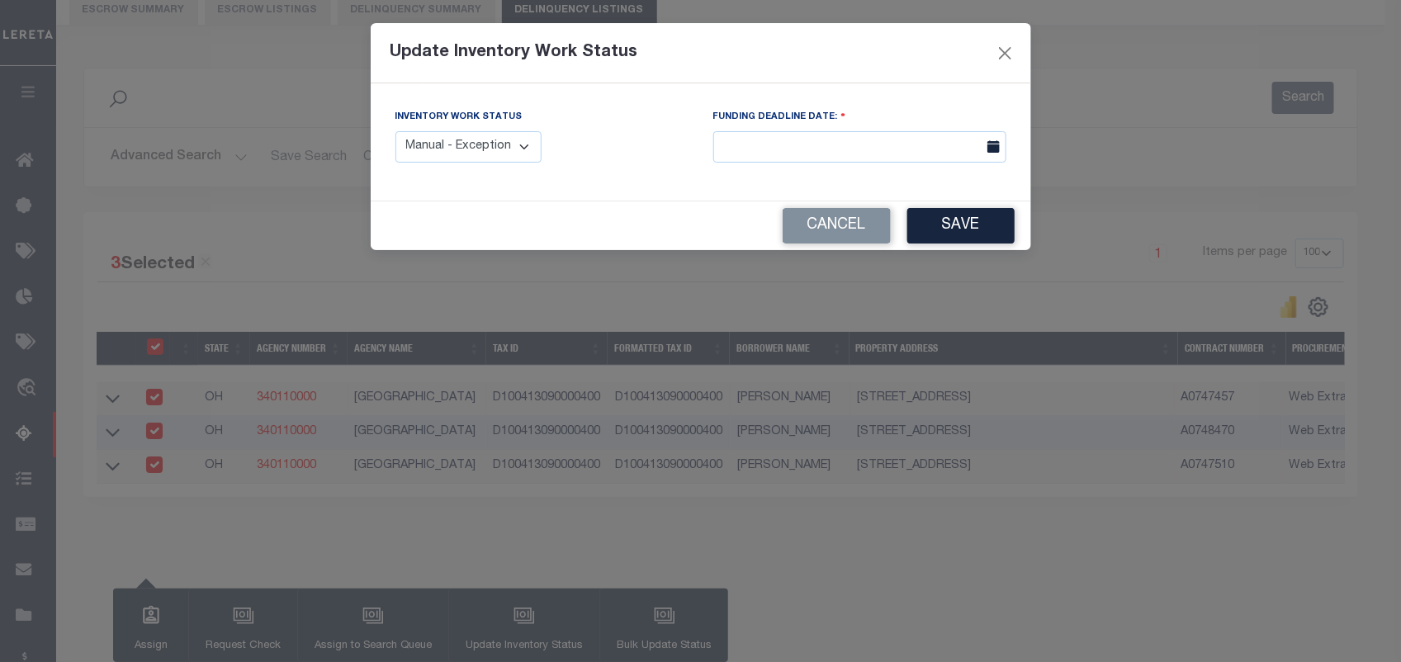
click at [510, 145] on select "Manual - Exception Pended - Awaiting Search Late Add Exception Completed" at bounding box center [469, 147] width 147 height 32
select select "4"
click at [396, 131] on select "Manual - Exception Pended - Awaiting Search Late Add Exception Completed" at bounding box center [469, 147] width 147 height 32
click at [975, 229] on button "Save" at bounding box center [961, 226] width 107 height 36
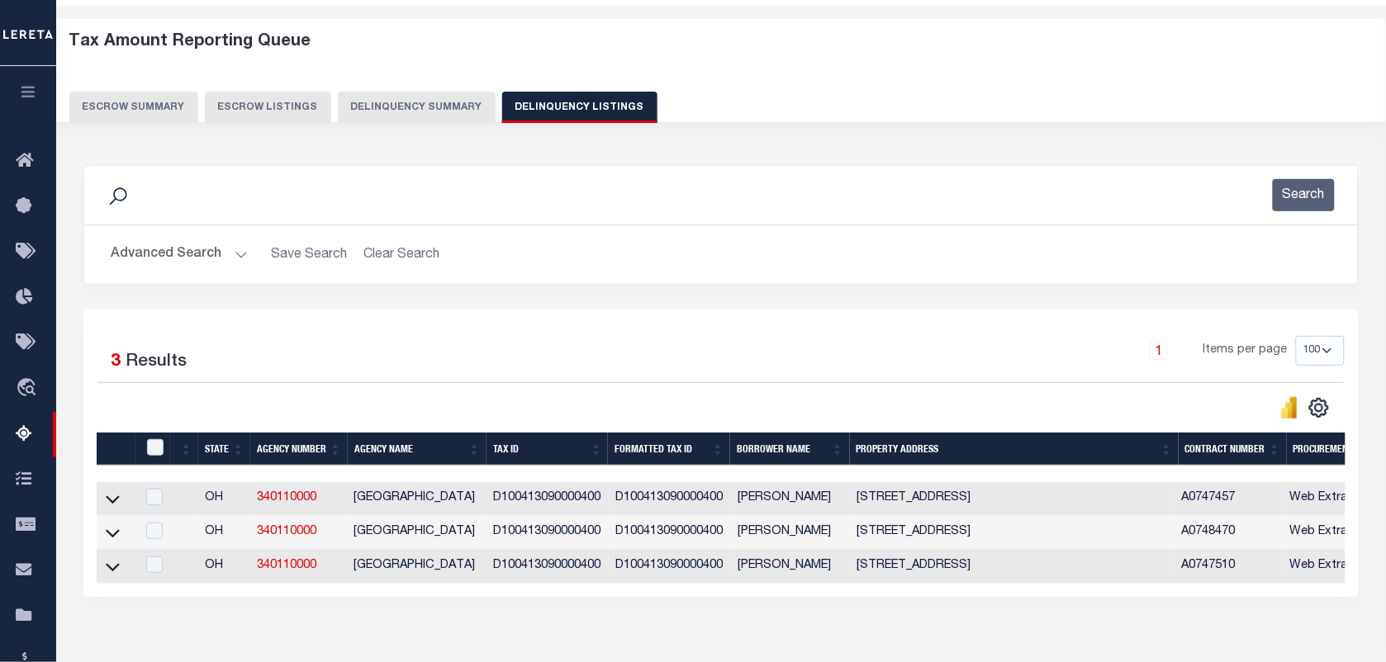
scroll to position [0, 0]
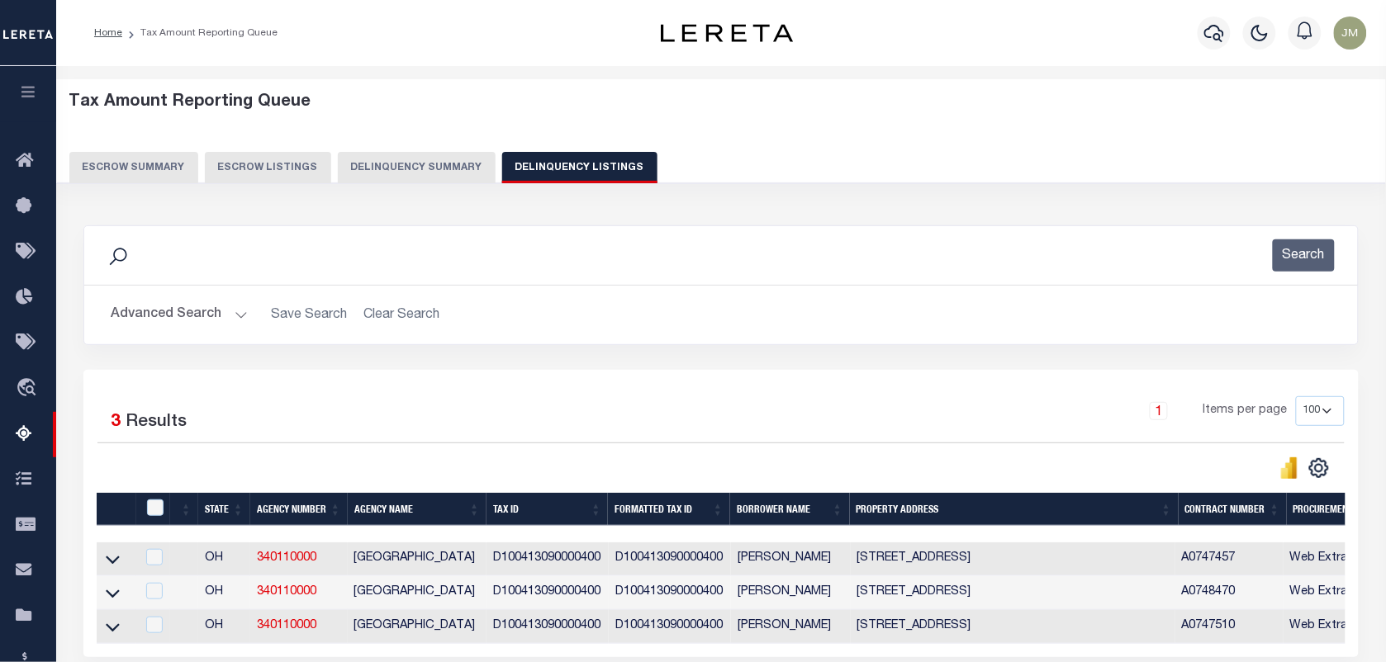
click at [183, 319] on button "Advanced Search" at bounding box center [179, 315] width 137 height 32
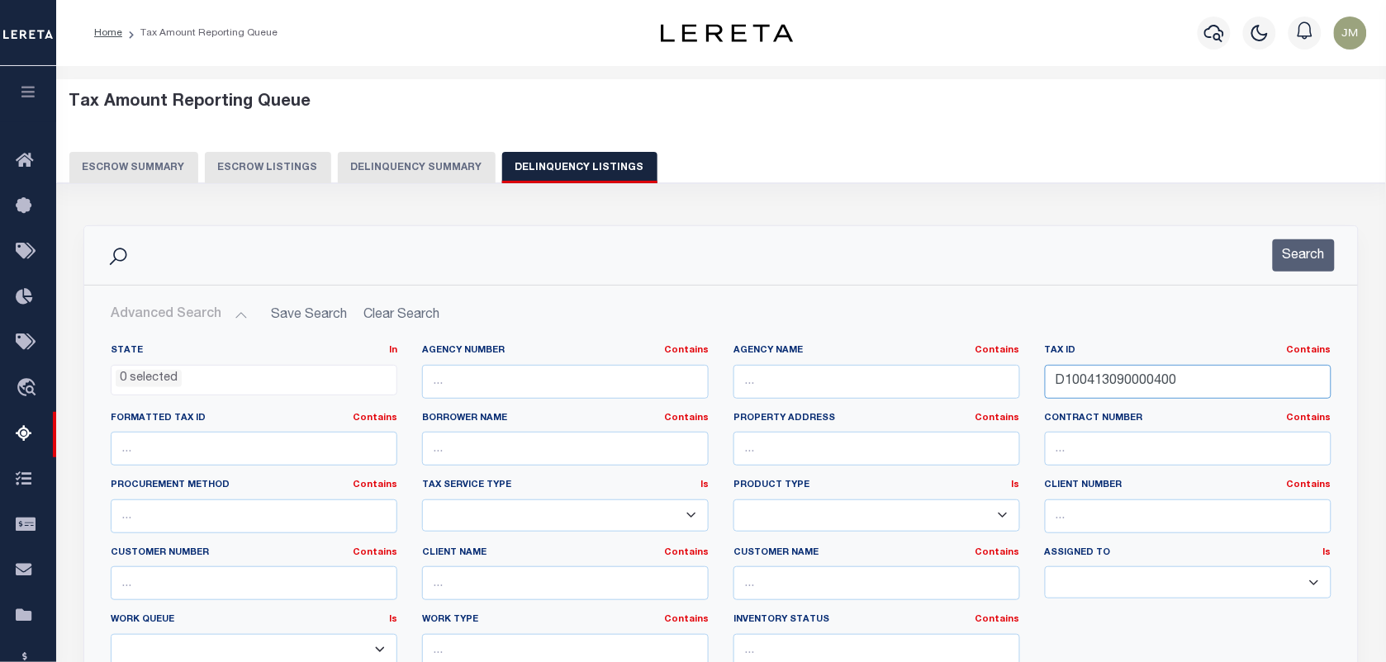
drag, startPoint x: 1183, startPoint y: 380, endPoint x: 826, endPoint y: 398, distance: 357.2
click at [826, 398] on div "State In In AK AL AR AZ CA CO CT DC DE FL GA GU HI IA ID IL IN KS KY LA MA MD M…" at bounding box center [720, 512] width 1245 height 337
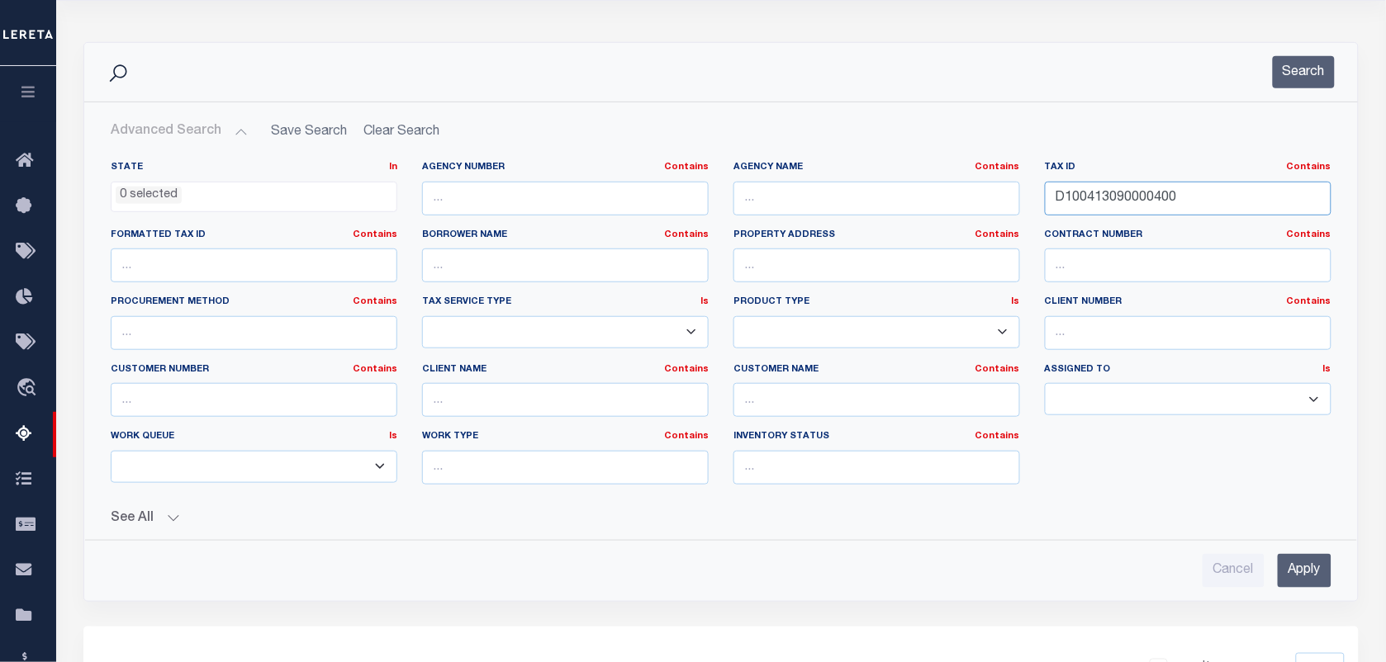
scroll to position [206, 0]
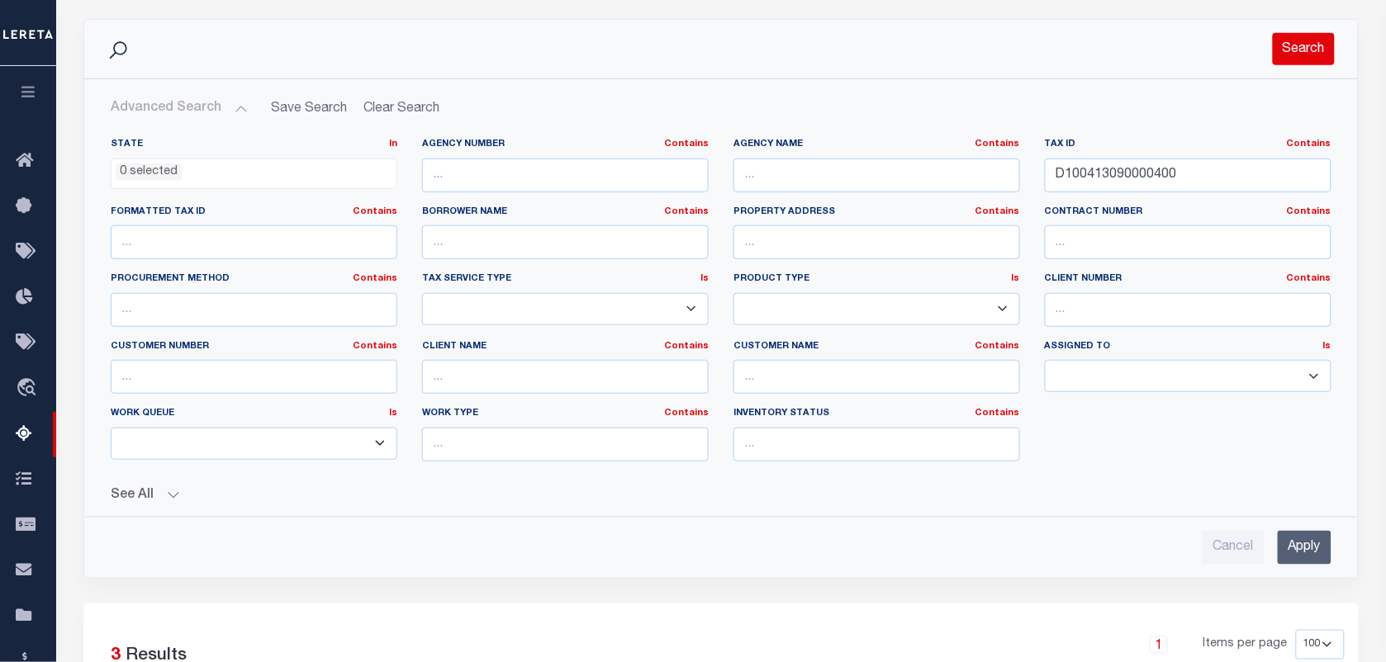
click at [1309, 51] on button "Search" at bounding box center [1304, 49] width 62 height 32
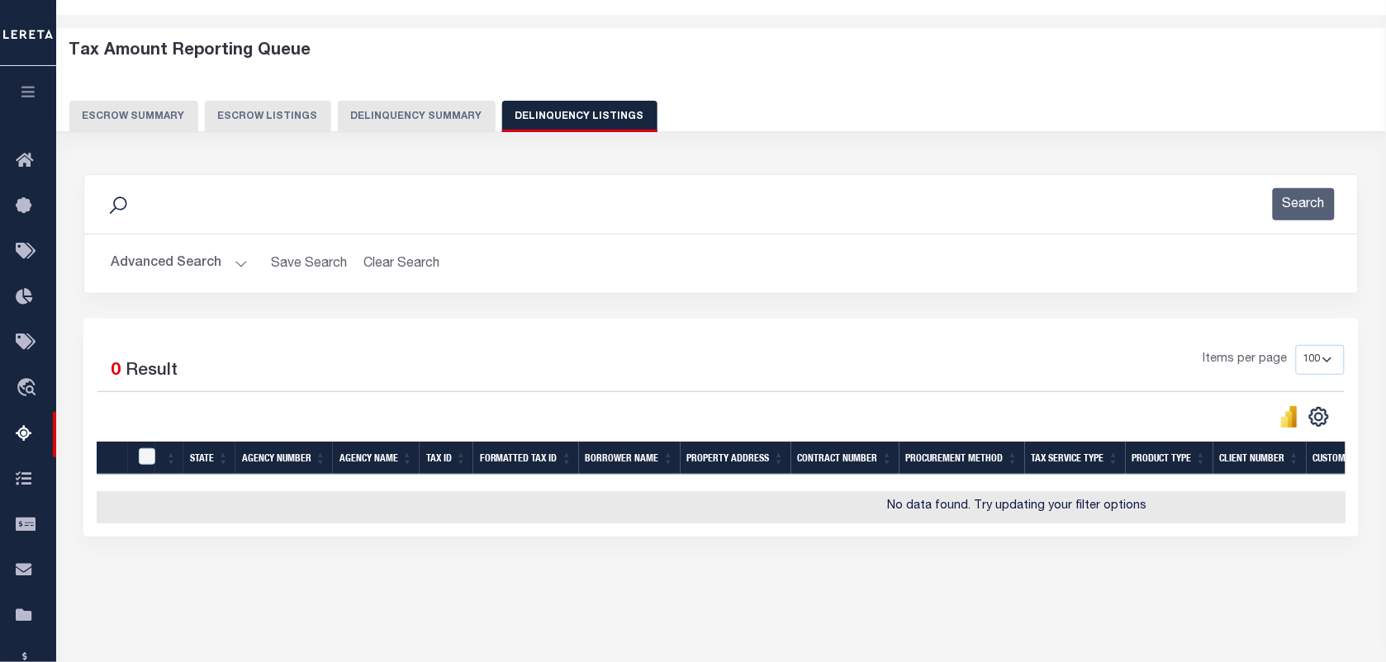
scroll to position [0, 0]
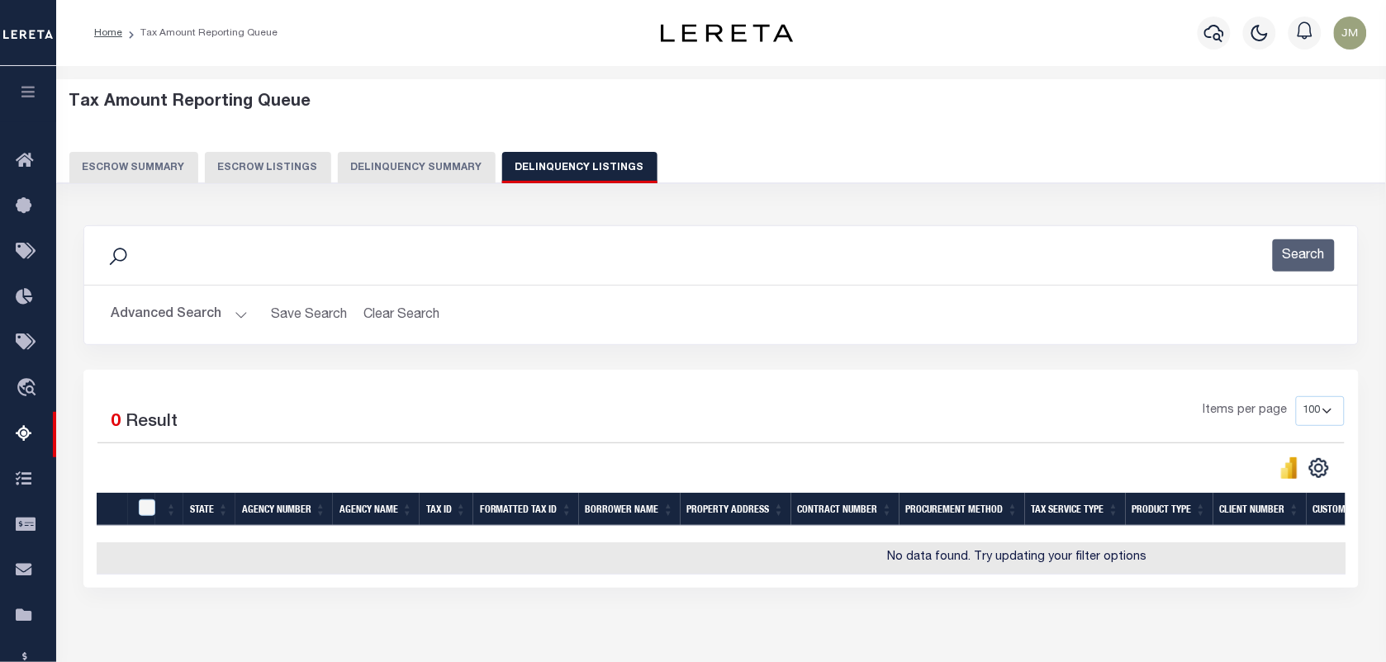
click at [578, 171] on button "Delinquency Listings" at bounding box center [579, 167] width 155 height 31
select select
select select "100"
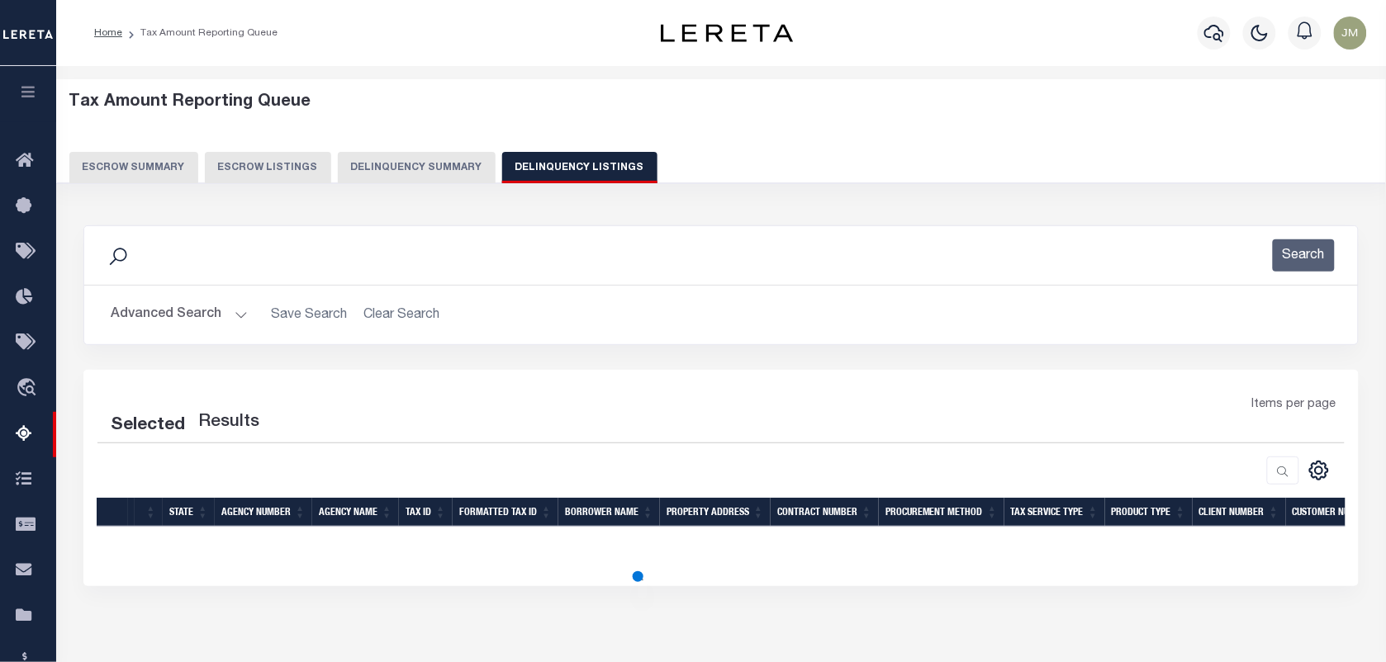
click at [187, 314] on button "Advanced Search" at bounding box center [179, 315] width 137 height 32
select select "100"
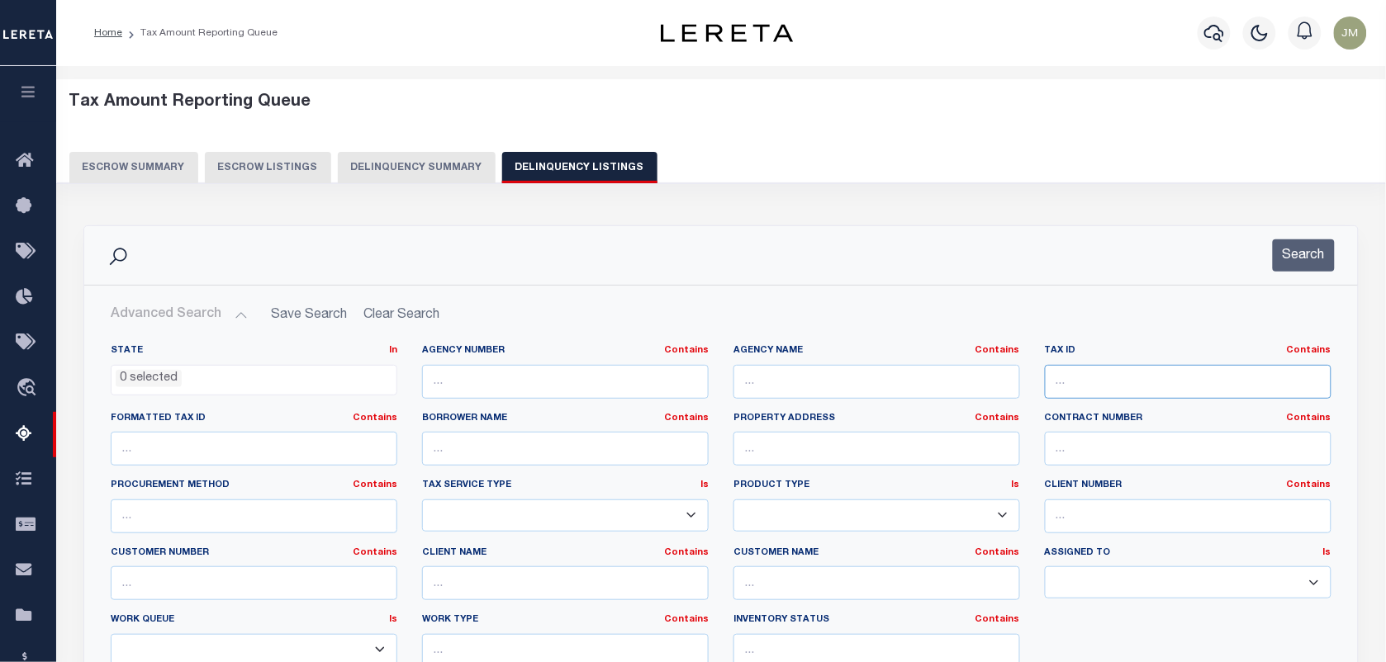
click at [1091, 388] on input "text" at bounding box center [1188, 382] width 287 height 34
paste input "D100413090000400"
type input "D100413090000400"
click at [1309, 258] on button "Search" at bounding box center [1304, 255] width 62 height 32
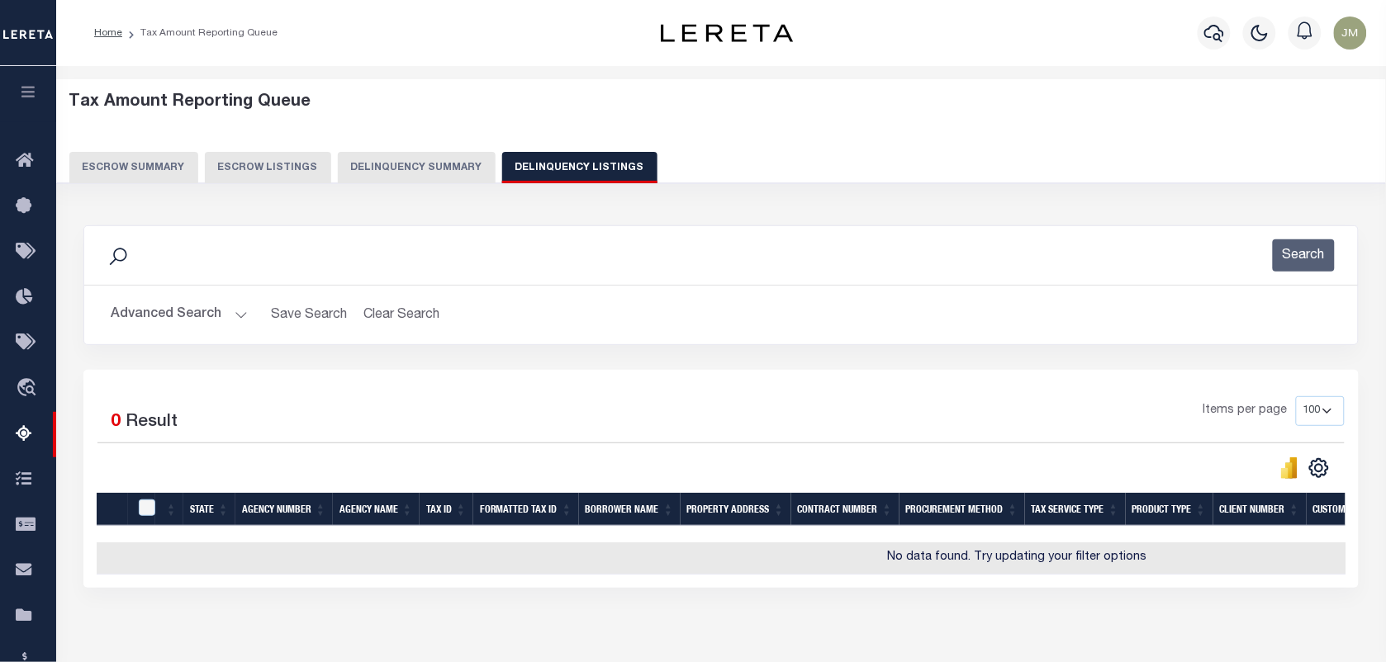
click at [202, 315] on button "Advanced Search" at bounding box center [179, 315] width 137 height 32
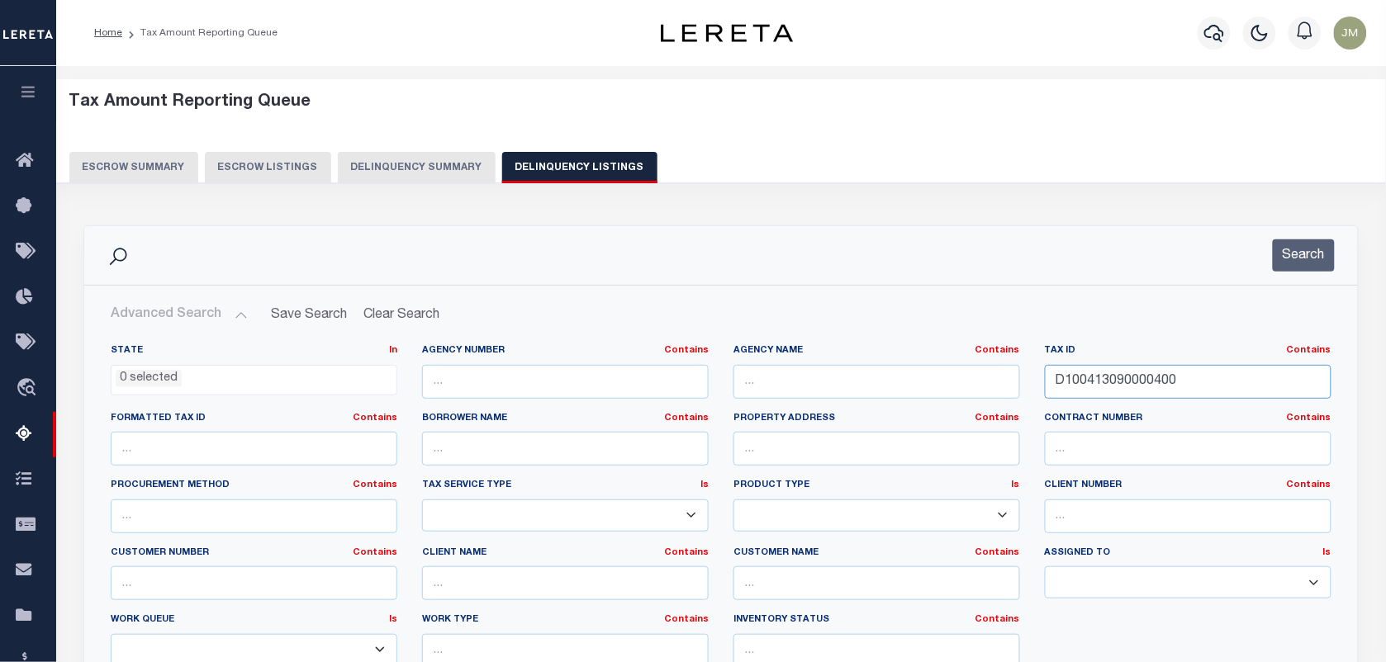
click at [1066, 378] on input "D100413090000400" at bounding box center [1188, 382] width 287 height 34
paste input "E1105103000009"
type input "E110510300000900"
click at [1332, 241] on button "Search" at bounding box center [1304, 255] width 62 height 32
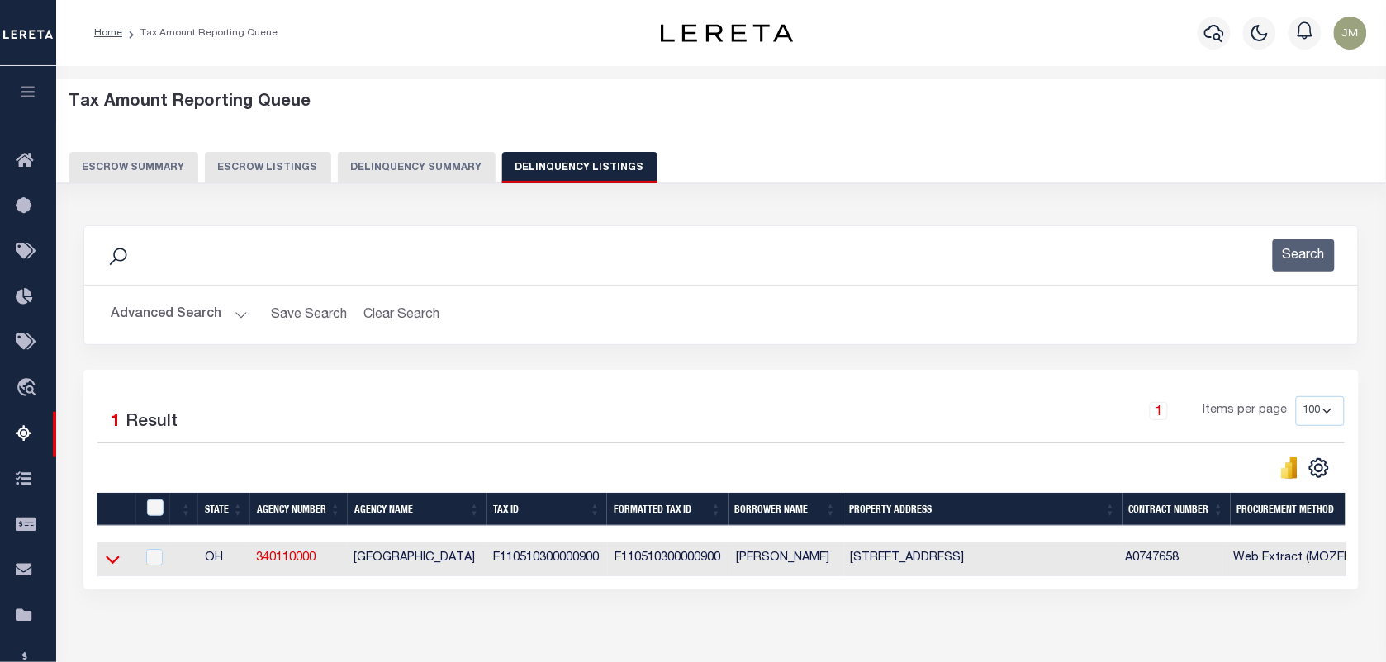
click at [113, 568] on icon at bounding box center [113, 559] width 14 height 17
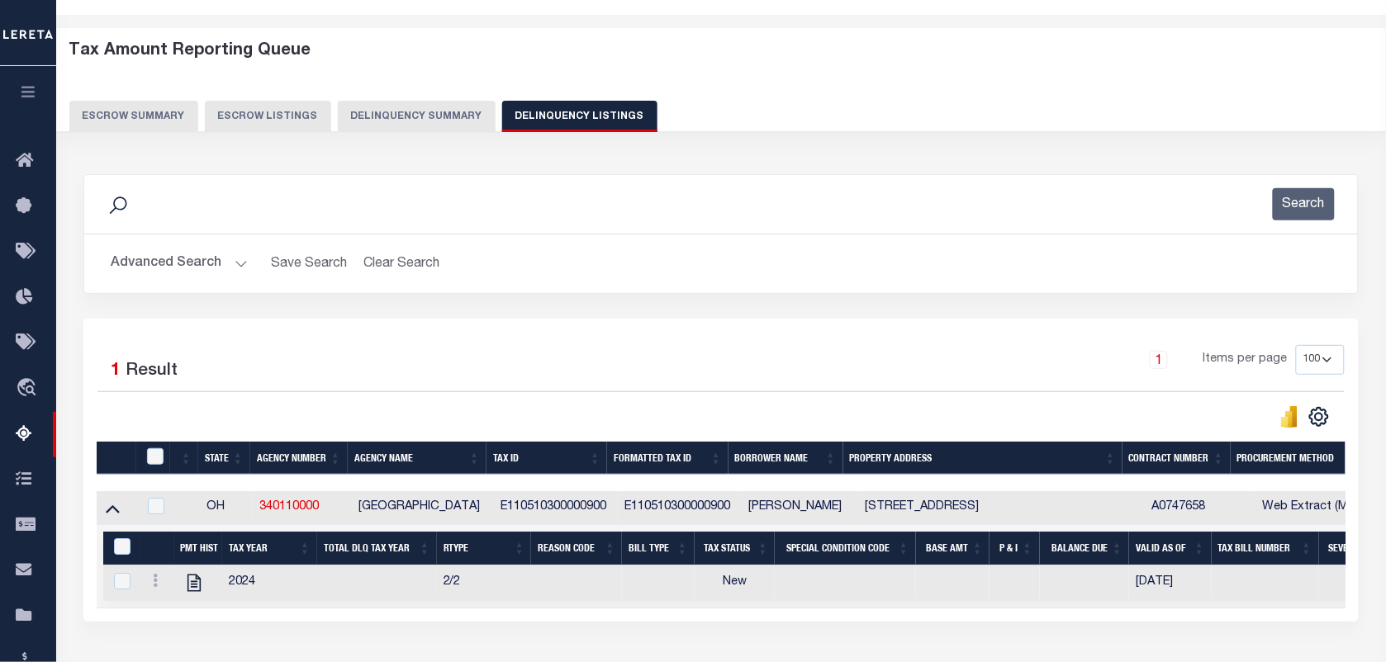
scroll to position [103, 0]
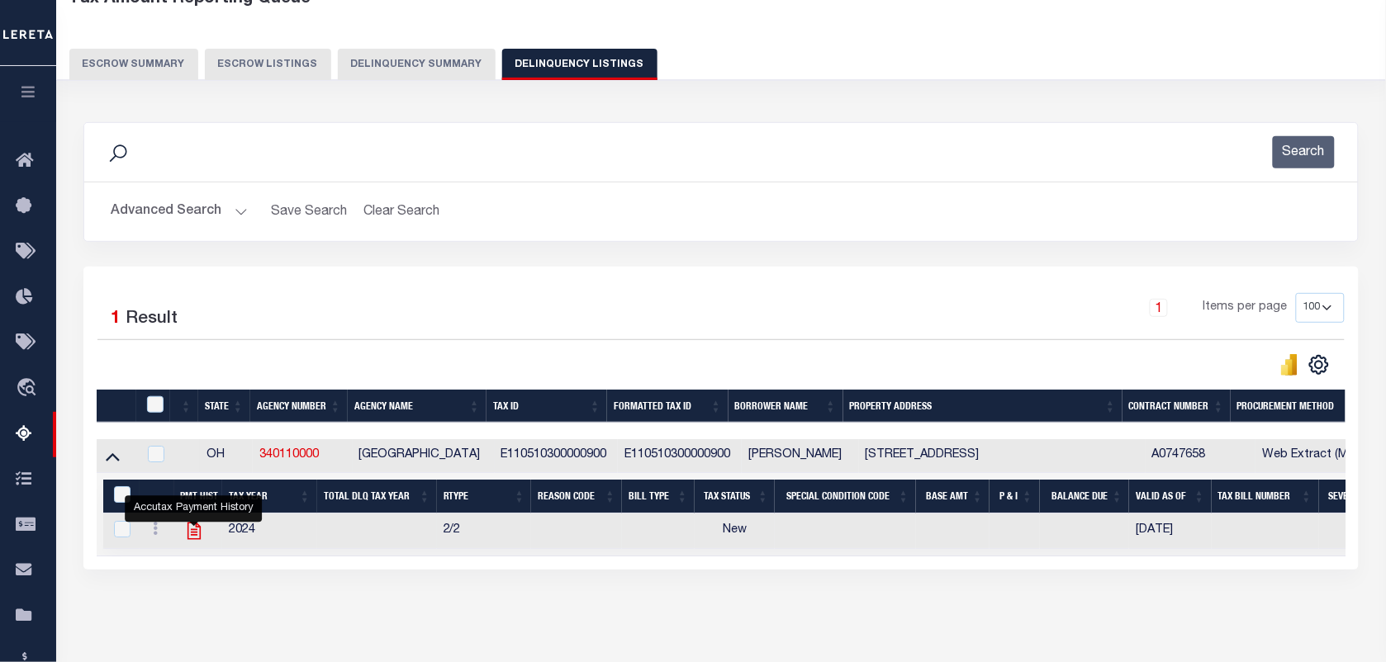
click at [196, 537] on icon "" at bounding box center [193, 530] width 21 height 21
checkbox input "true"
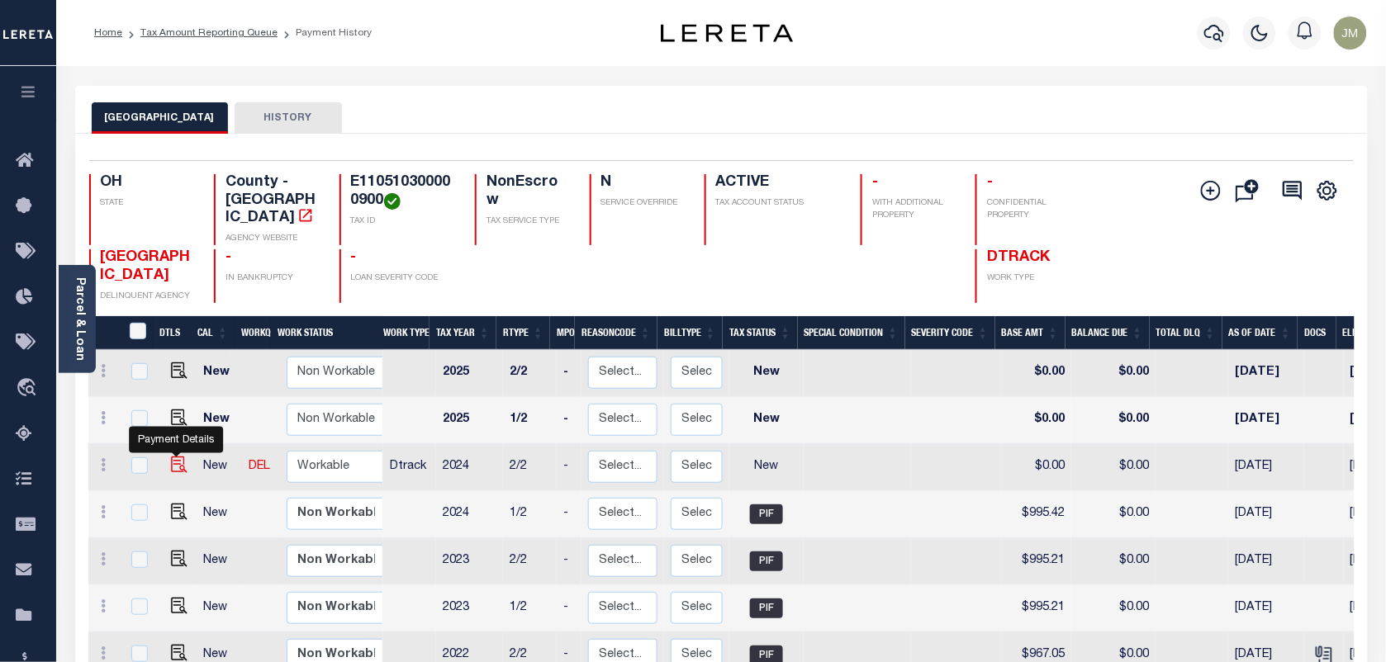
click at [178, 457] on img "" at bounding box center [179, 465] width 17 height 17
checkbox input "true"
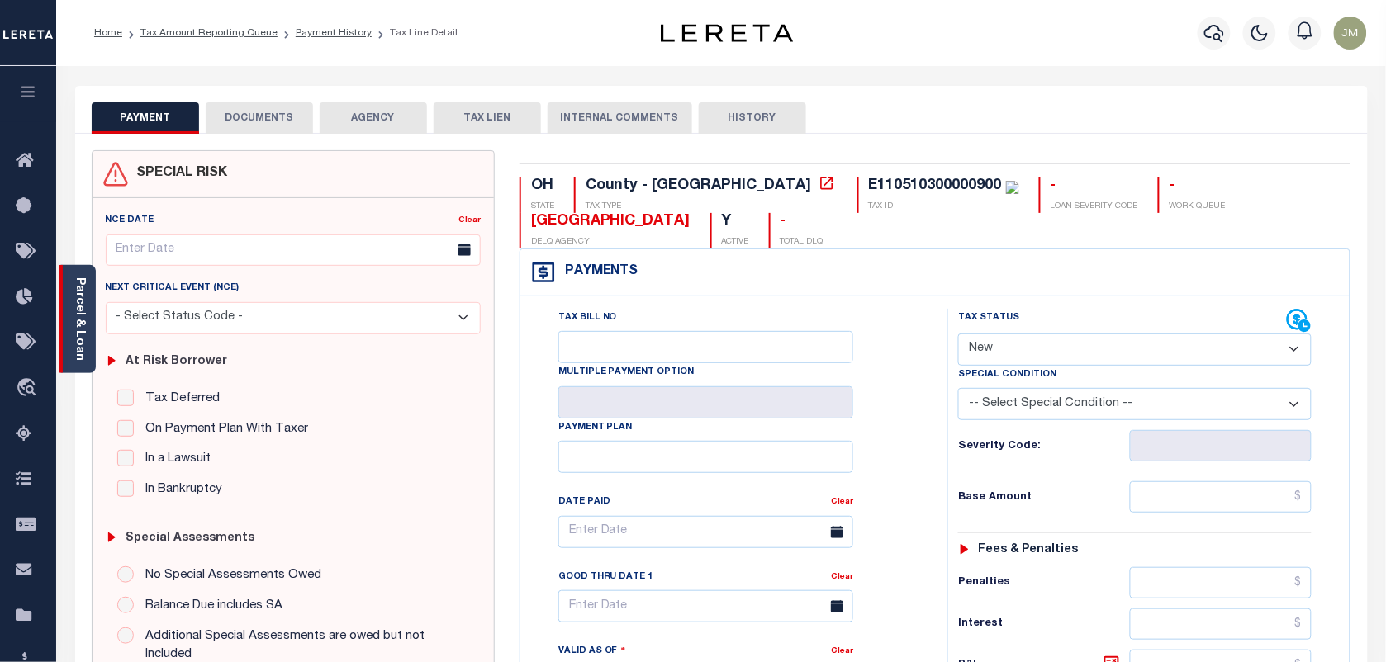
click at [78, 339] on link "Parcel & Loan" at bounding box center [79, 318] width 12 height 83
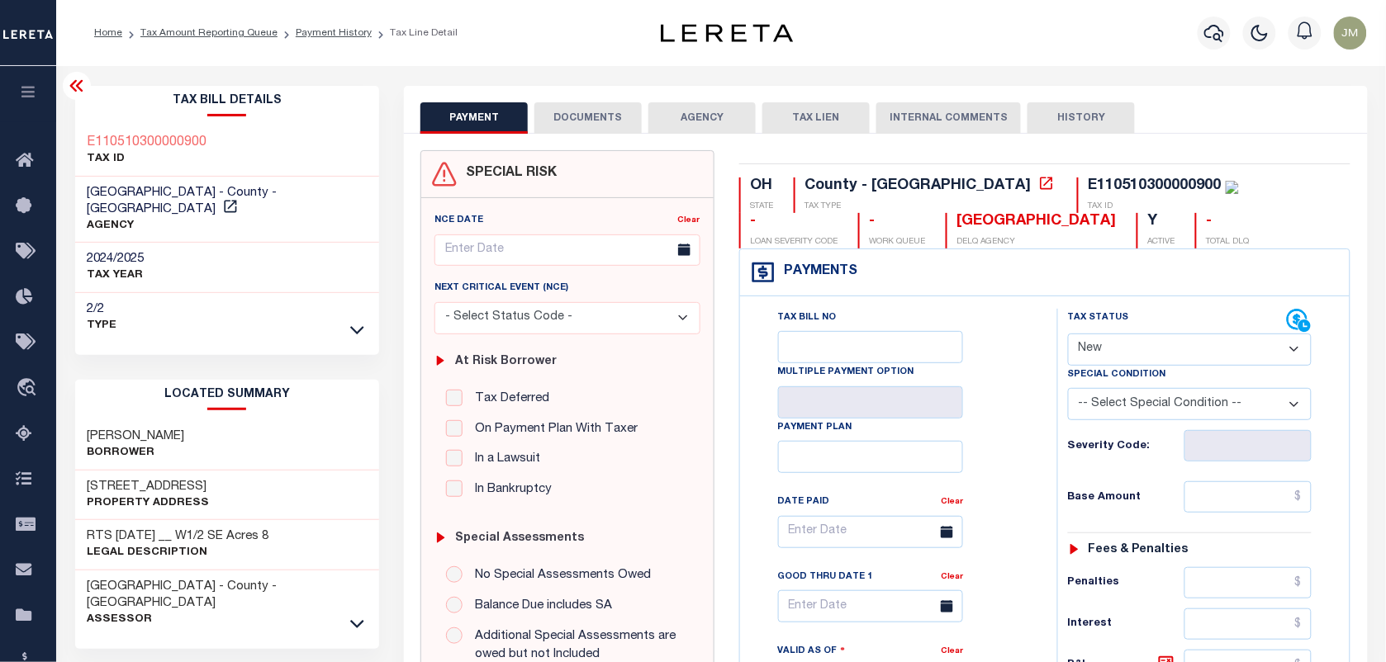
click at [1121, 348] on select "- Select Status Code - Open Due/Unpaid Paid Incomplete No Tax Due Internal Refu…" at bounding box center [1190, 350] width 244 height 32
select select "PYD"
click at [1068, 335] on select "- Select Status Code - Open Due/Unpaid Paid Incomplete No Tax Due Internal Refu…" at bounding box center [1190, 350] width 244 height 32
type input "[DATE]"
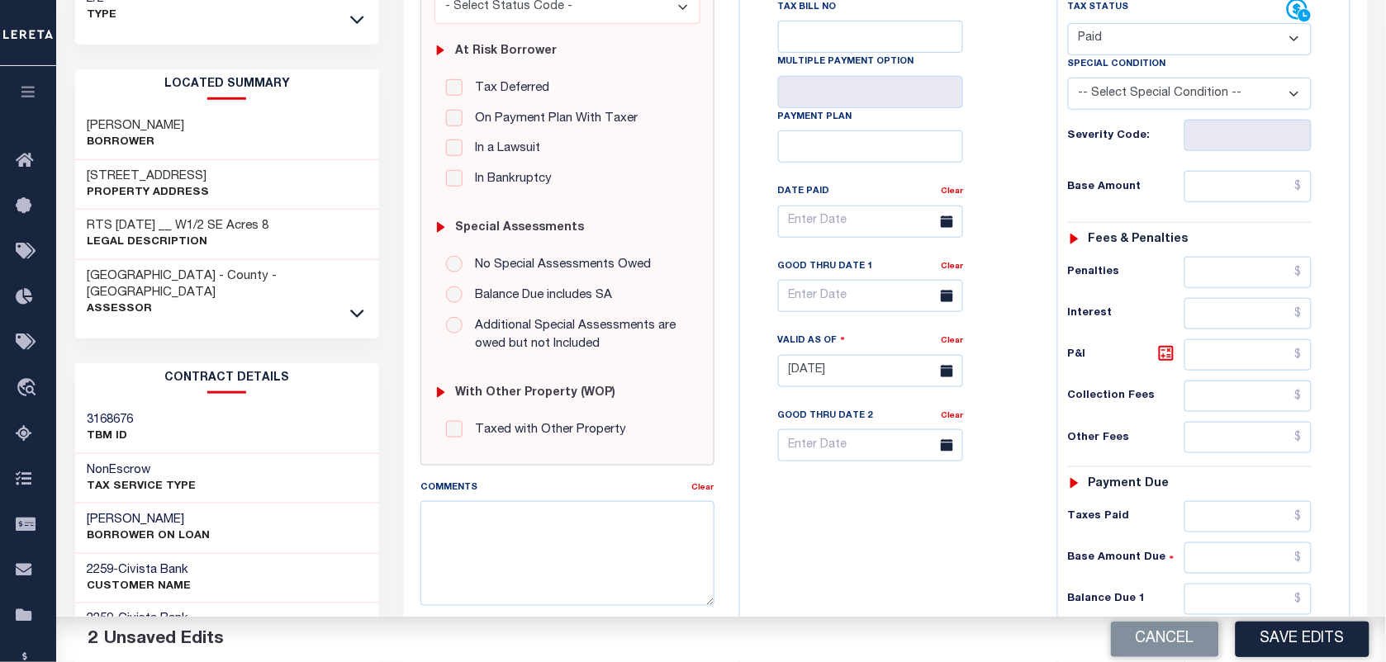
scroll to position [206, 0]
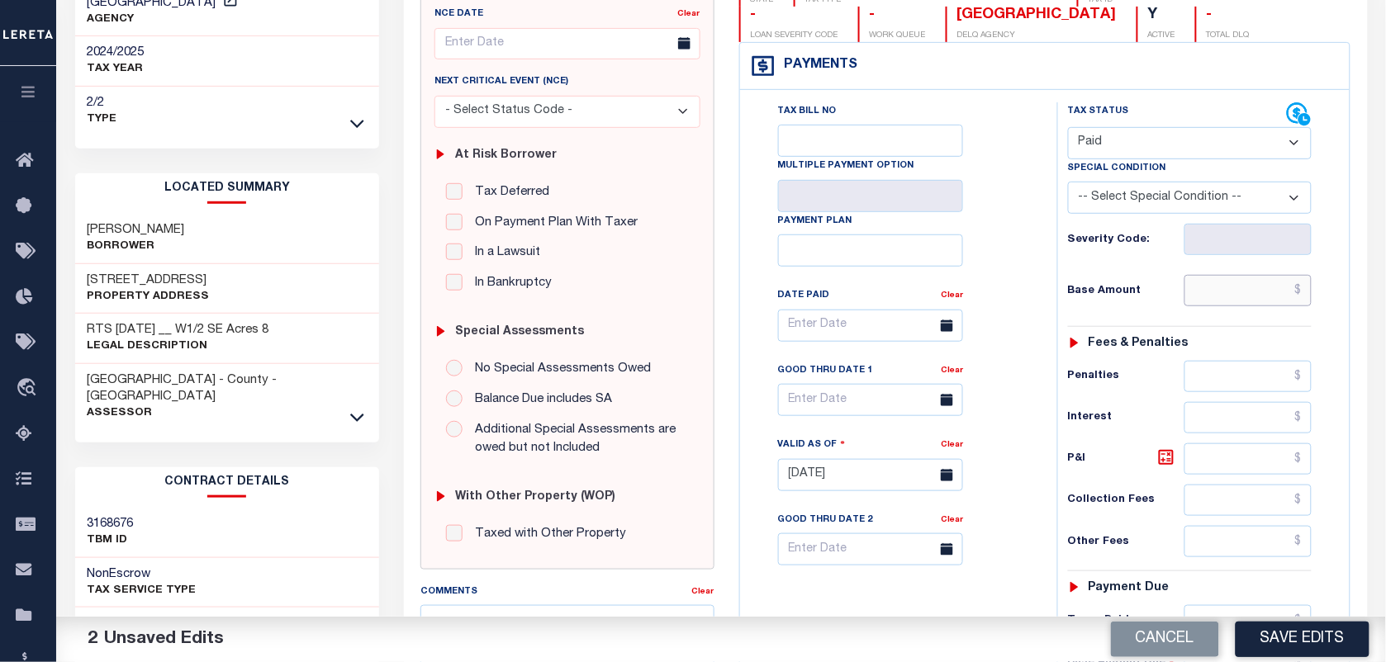
click at [1225, 299] on input "text" at bounding box center [1248, 290] width 128 height 31
paste input "120520000"
type input "$120,520,000"
drag, startPoint x: 1226, startPoint y: 294, endPoint x: 1401, endPoint y: 301, distance: 174.4
click at [1385, 299] on html "Home Tax Amount Reporting Queue Payment History Tax Line Detail Profile" at bounding box center [693, 424] width 1386 height 1260
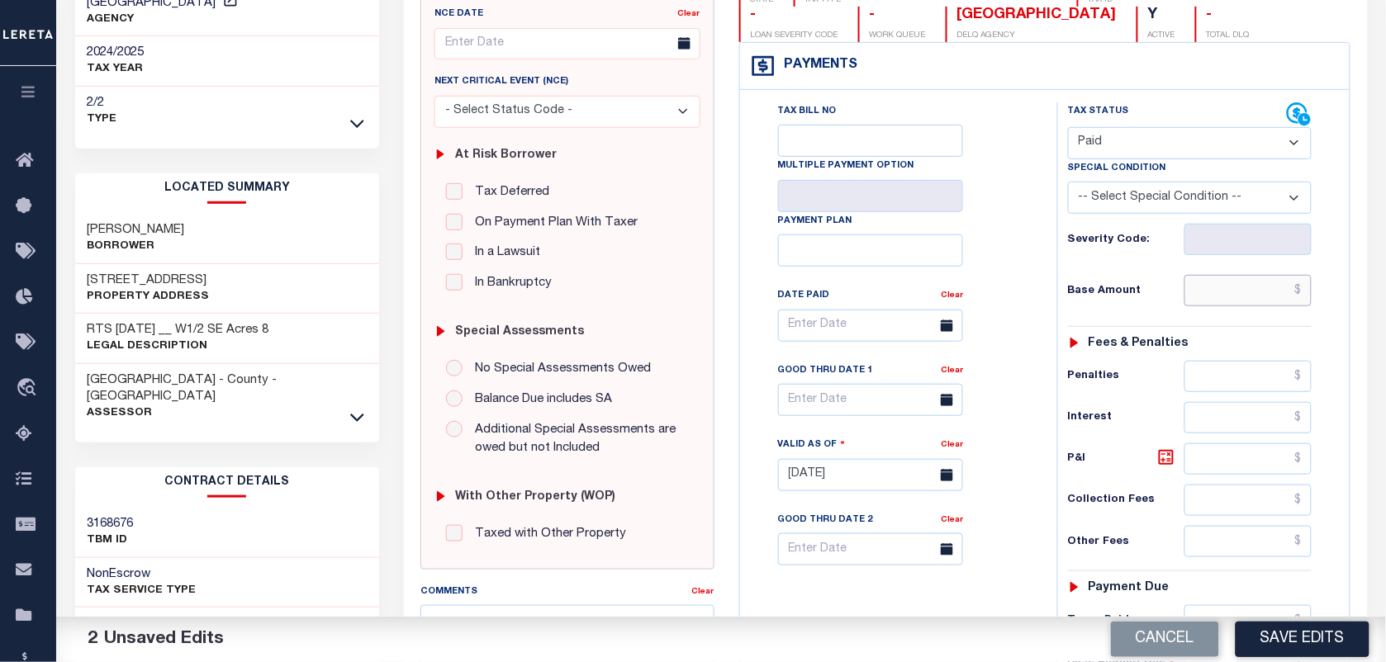
paste input "995.42"
type input "$995.42"
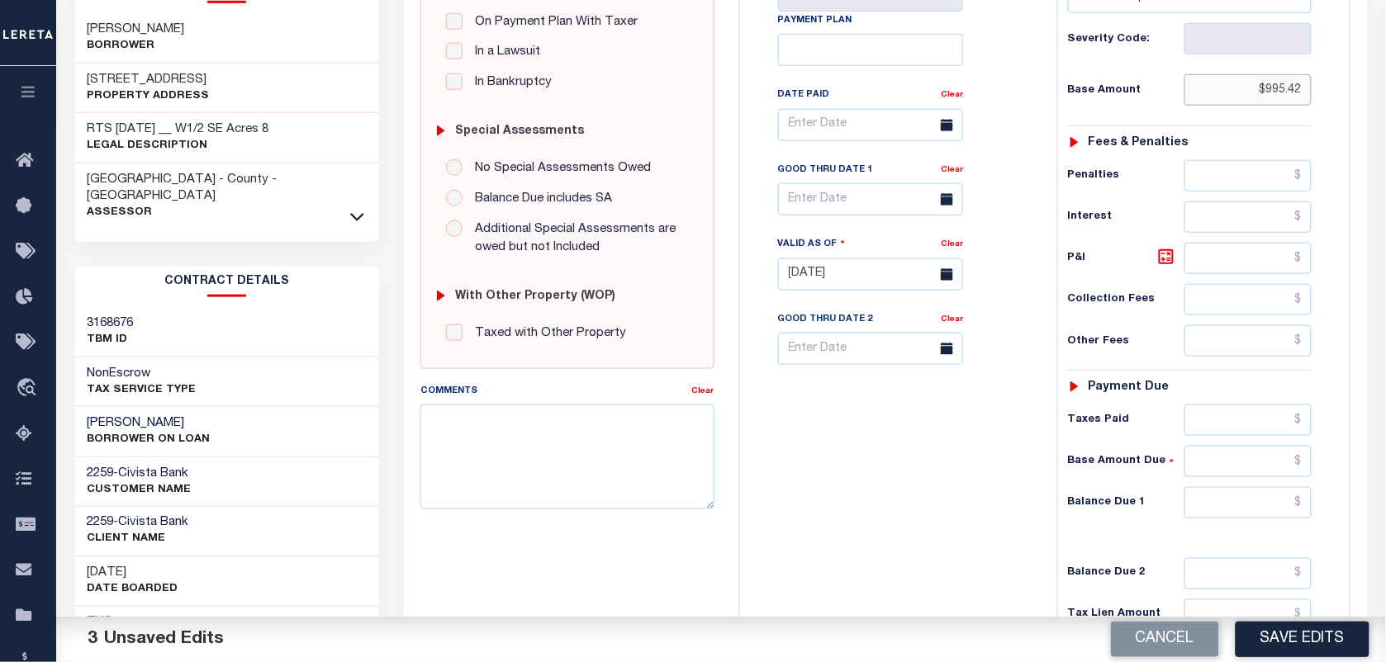
scroll to position [413, 0]
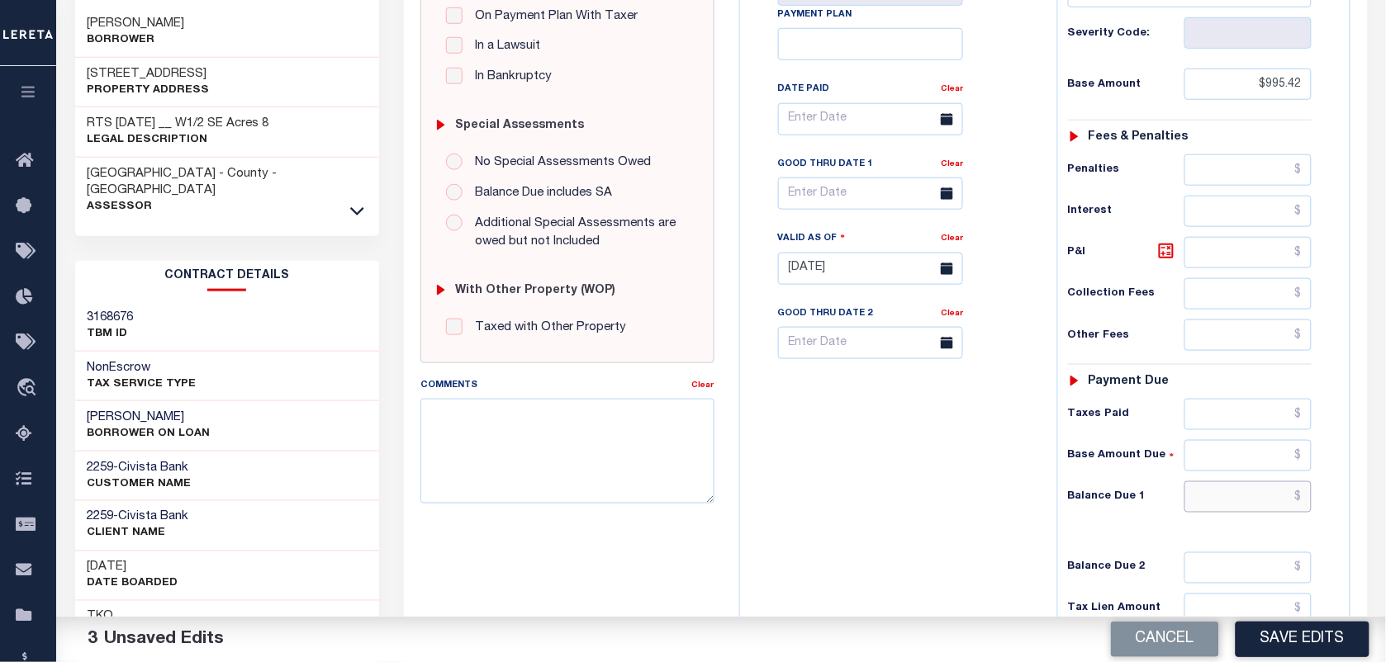
click at [1220, 508] on input "text" at bounding box center [1248, 496] width 128 height 31
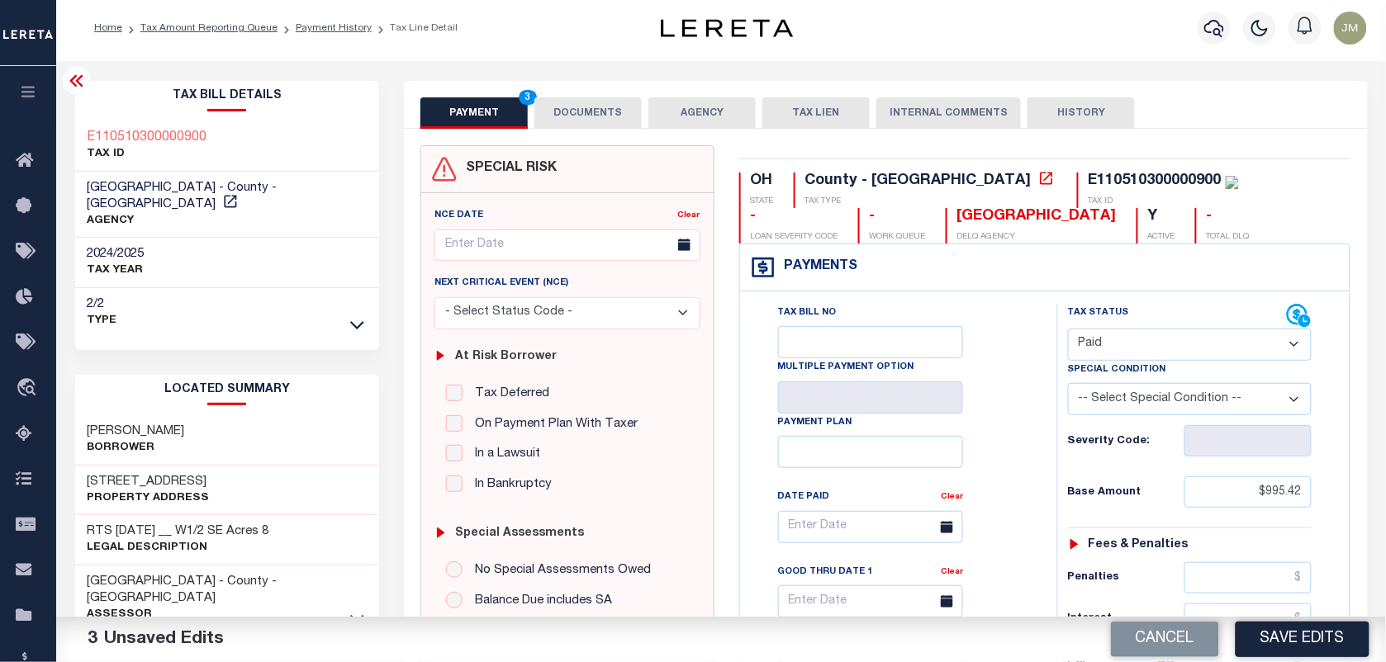
scroll to position [0, 0]
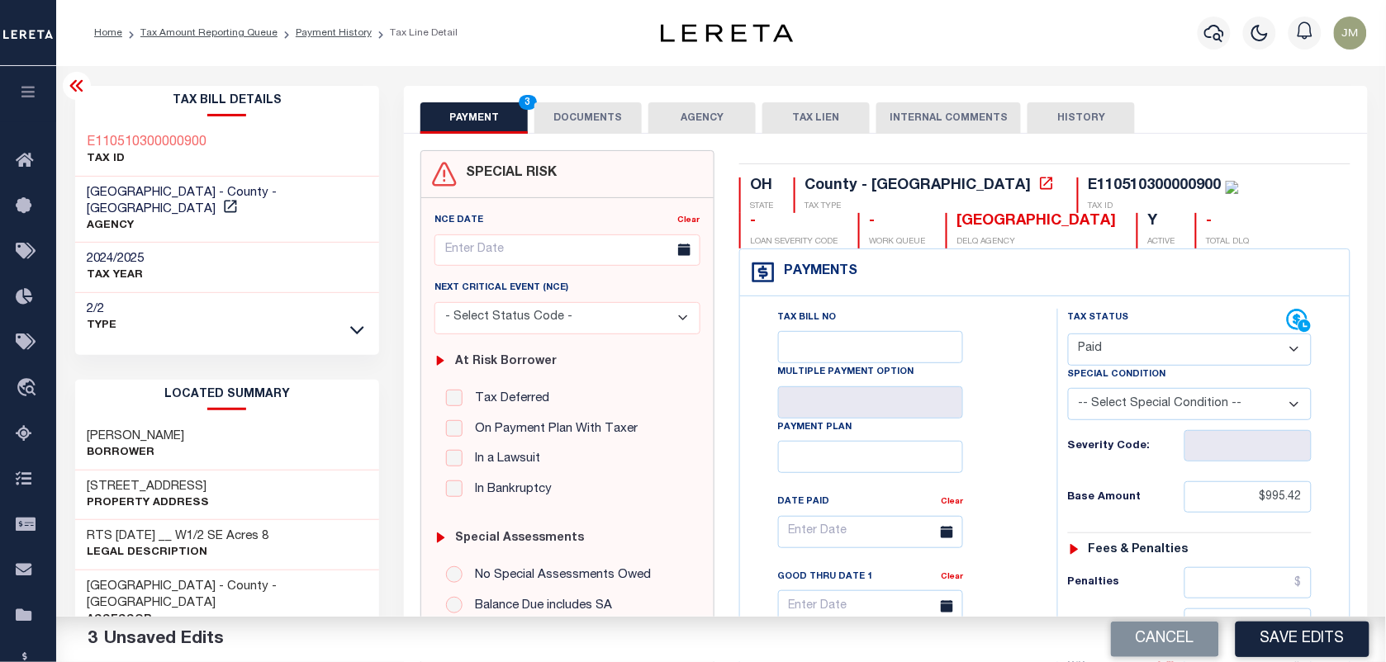
type input "$0.00"
click at [585, 112] on button "DOCUMENTS" at bounding box center [587, 117] width 107 height 31
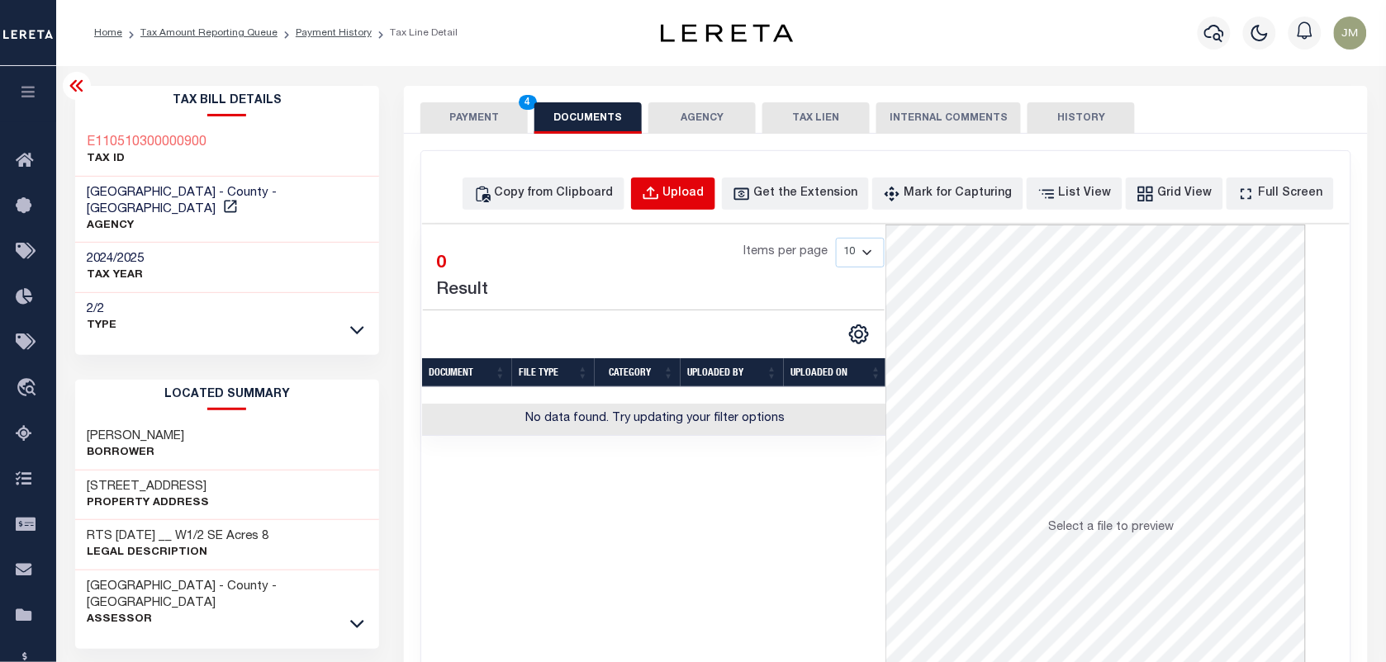
click at [691, 187] on button "Upload" at bounding box center [673, 194] width 84 height 32
select select "POP"
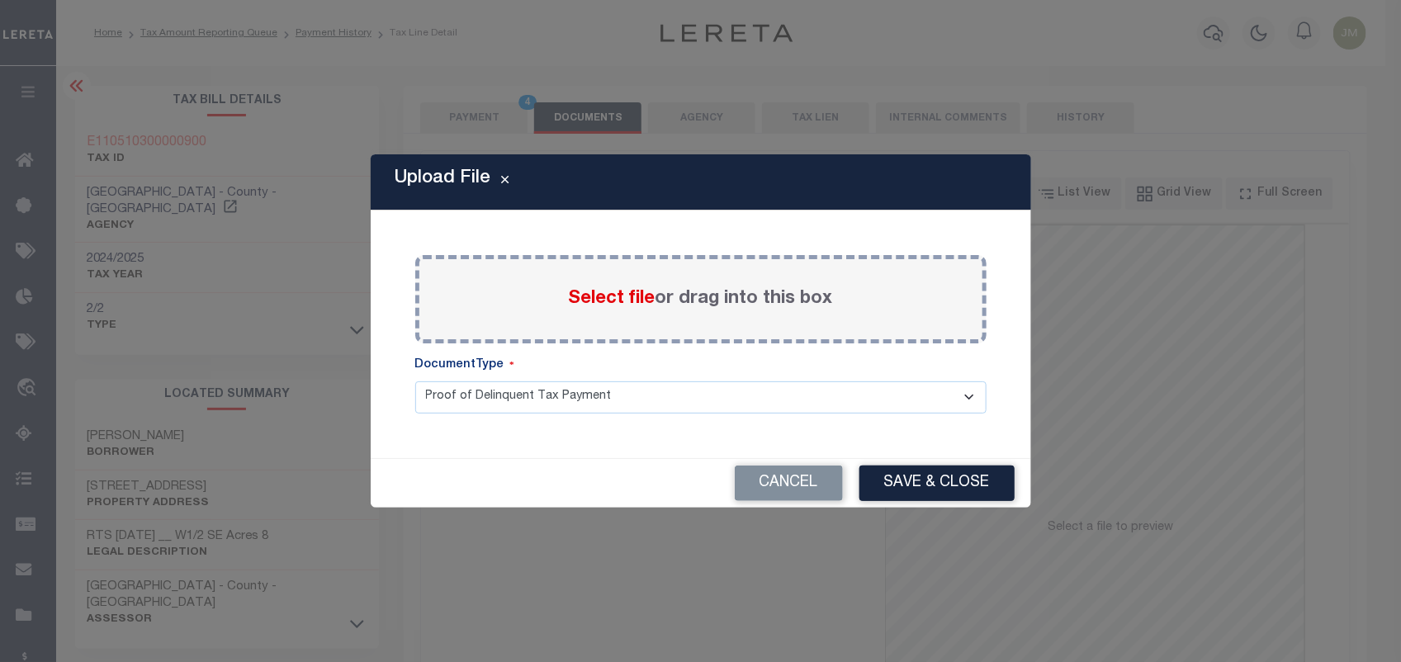
click at [626, 331] on div "Select file or drag into this box" at bounding box center [700, 299] width 571 height 88
click at [605, 311] on label "Select file or drag into this box" at bounding box center [701, 299] width 264 height 27
click at [0, 0] on input "Select file or drag into this box" at bounding box center [0, 0] width 0 height 0
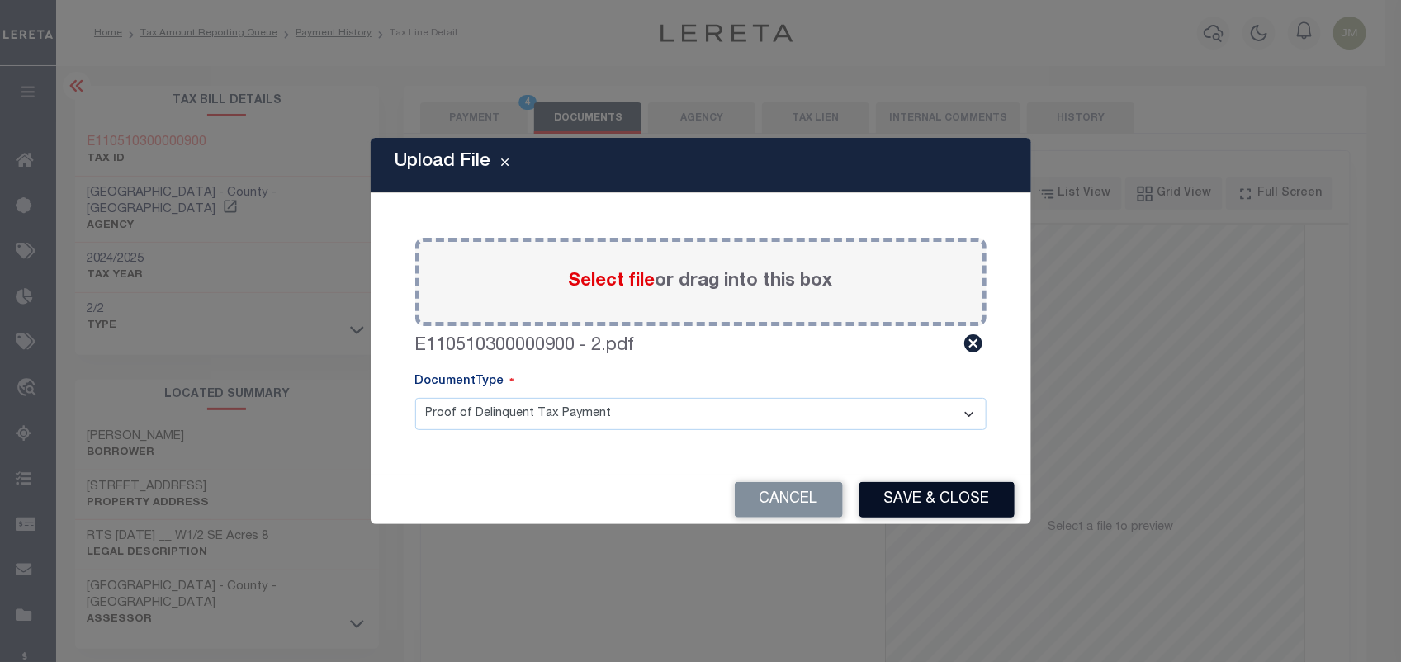
click at [926, 495] on button "Save & Close" at bounding box center [937, 500] width 155 height 36
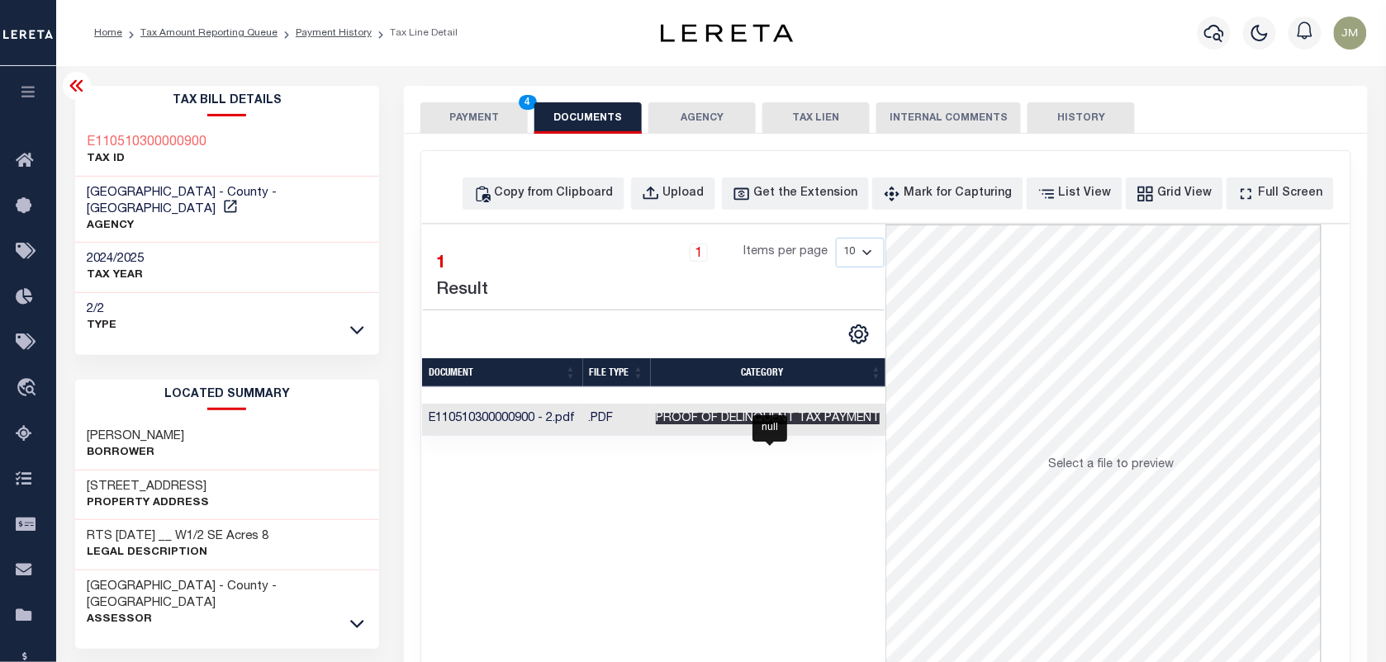
click at [751, 417] on span "Proof of Delinquent Tax Payment" at bounding box center [768, 419] width 224 height 12
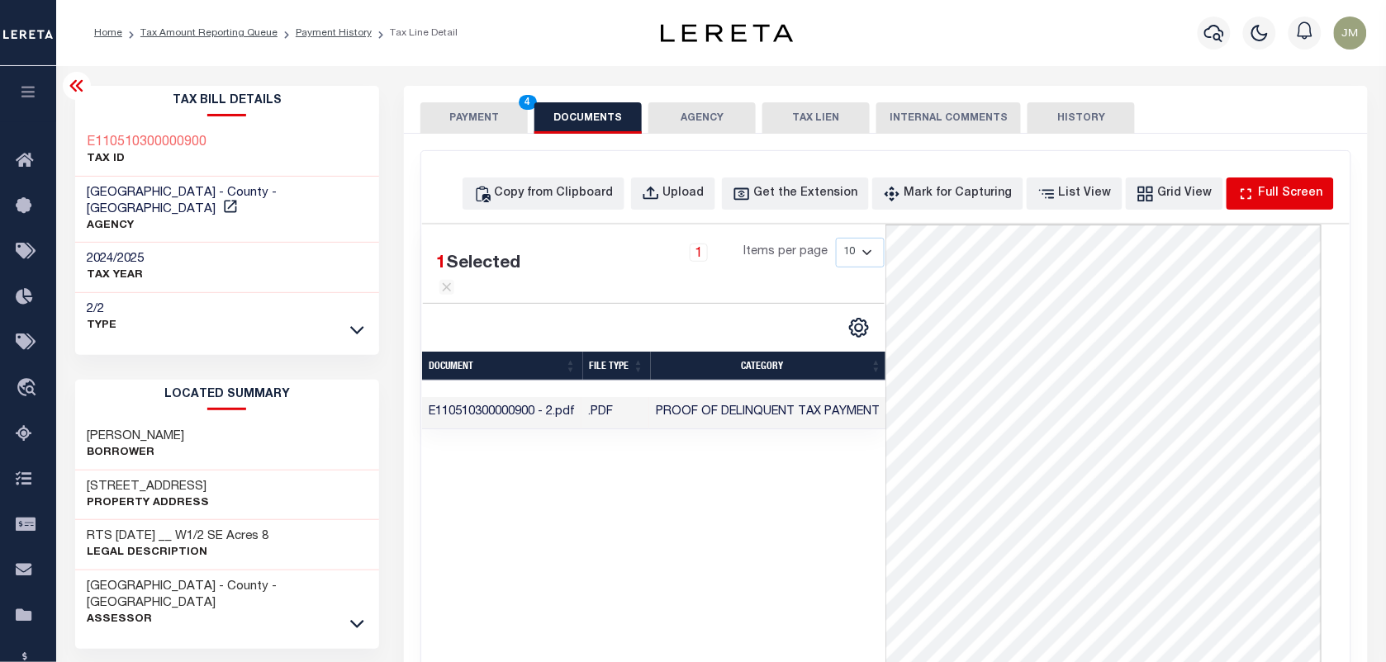
click at [1272, 194] on div "Full Screen" at bounding box center [1291, 194] width 64 height 18
click at [651, 303] on div "1 Items per page 10 25 50 100" at bounding box center [715, 270] width 365 height 65
click at [464, 114] on button "PAYMENT 4" at bounding box center [473, 117] width 107 height 31
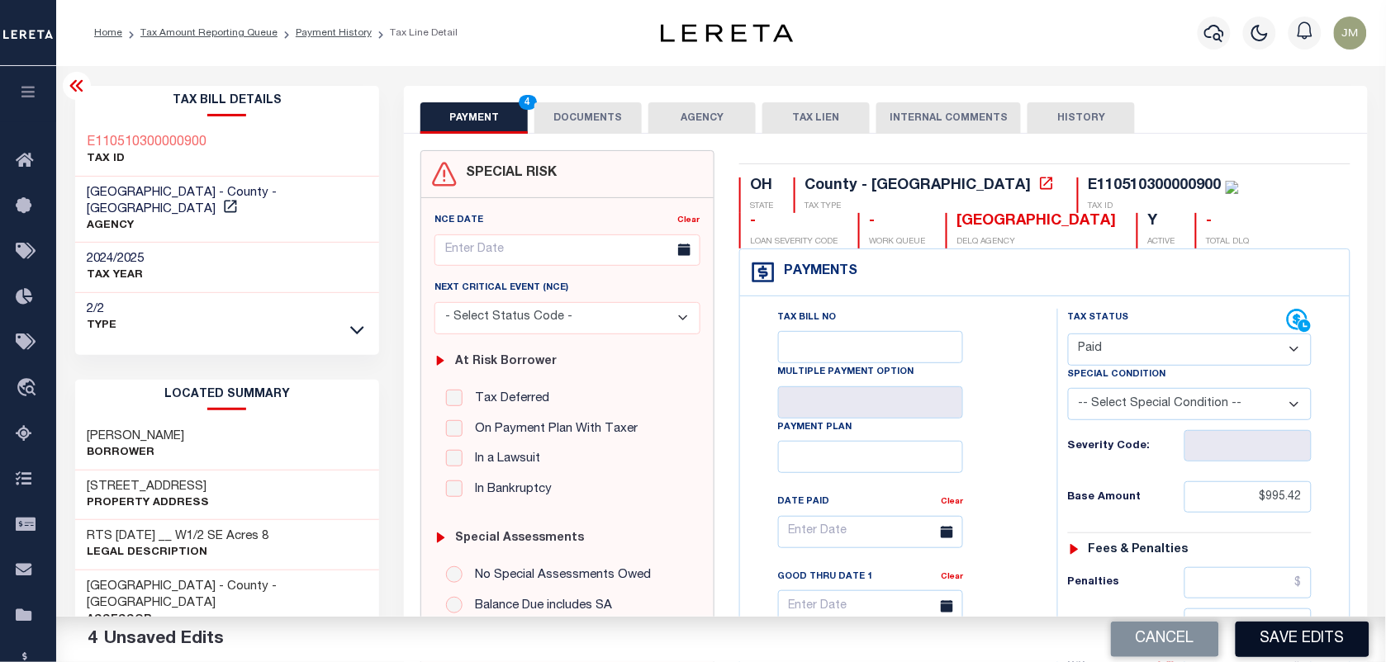
click at [1311, 630] on button "Save Edits" at bounding box center [1302, 640] width 134 height 36
checkbox input "false"
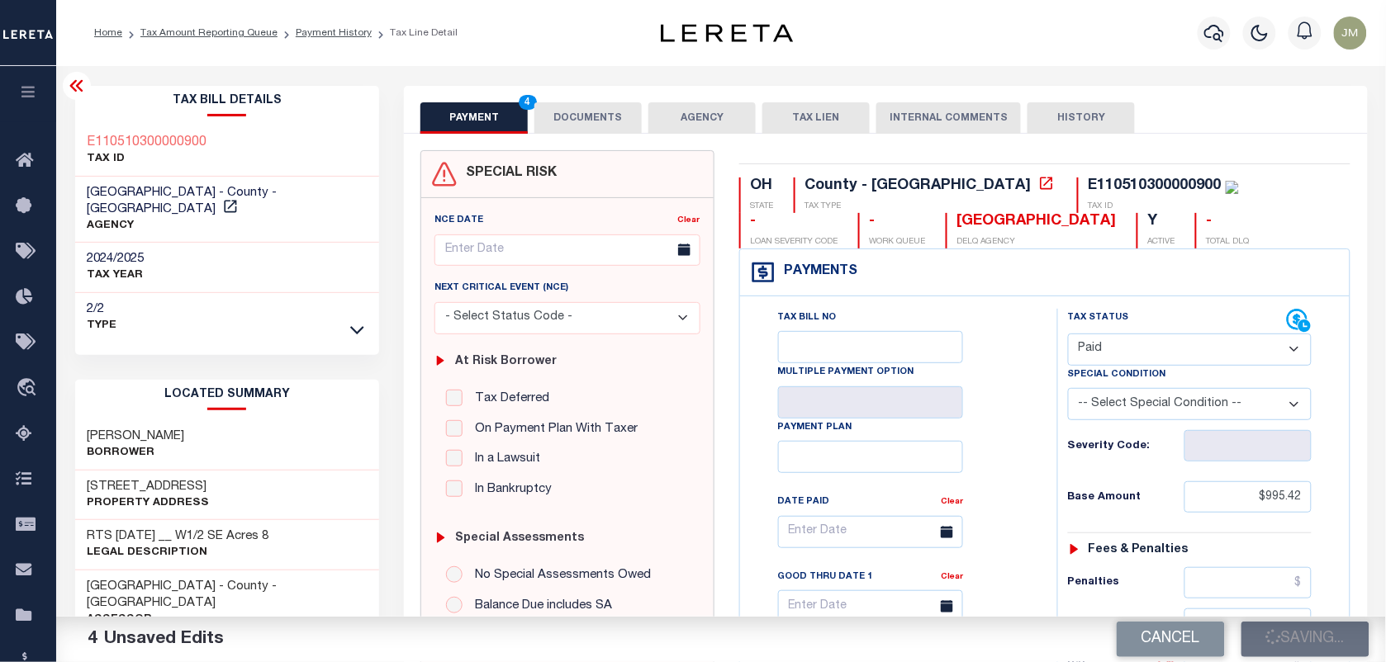
type input "$995.42"
type input "$0"
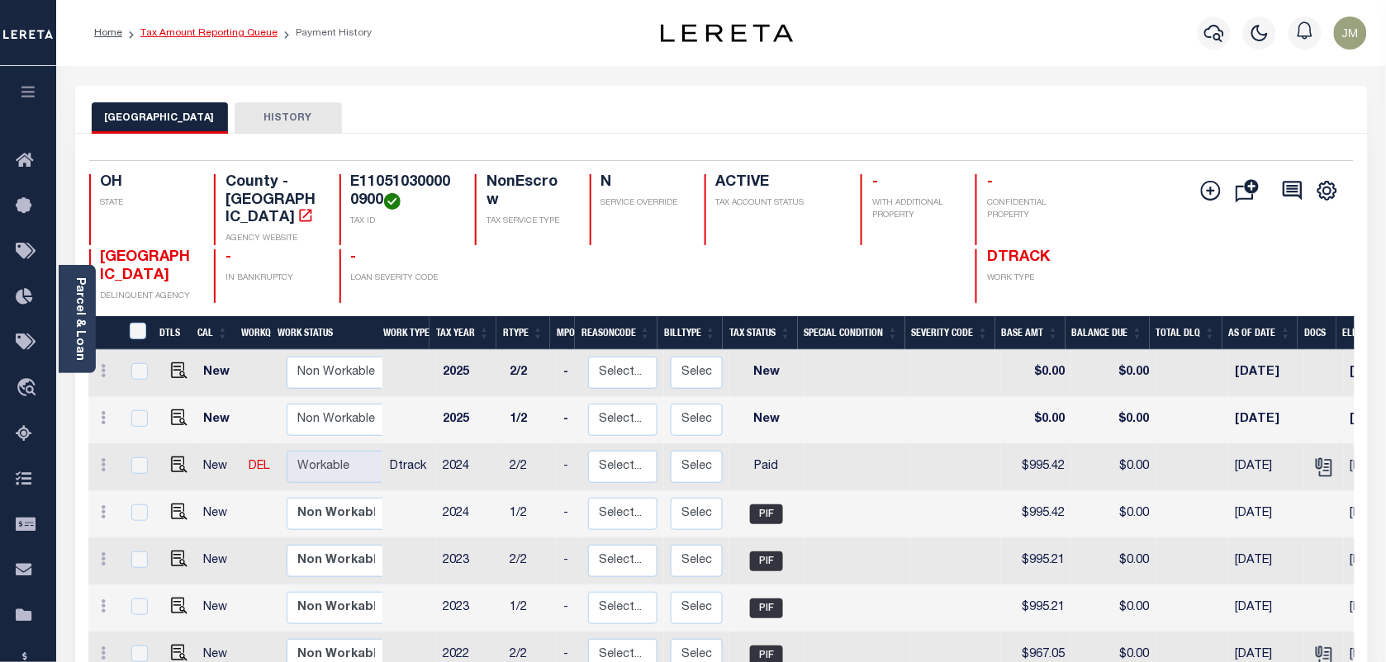
click at [201, 28] on link "Tax Amount Reporting Queue" at bounding box center [208, 33] width 137 height 10
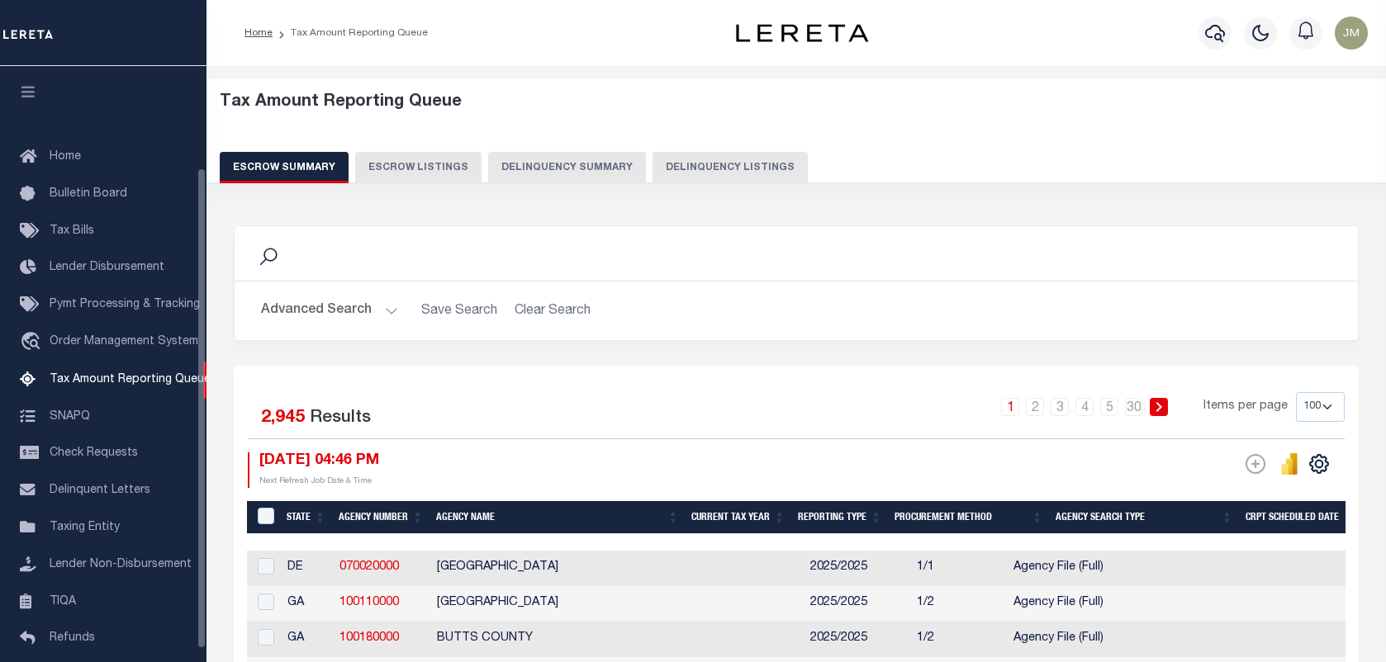
select select "100"
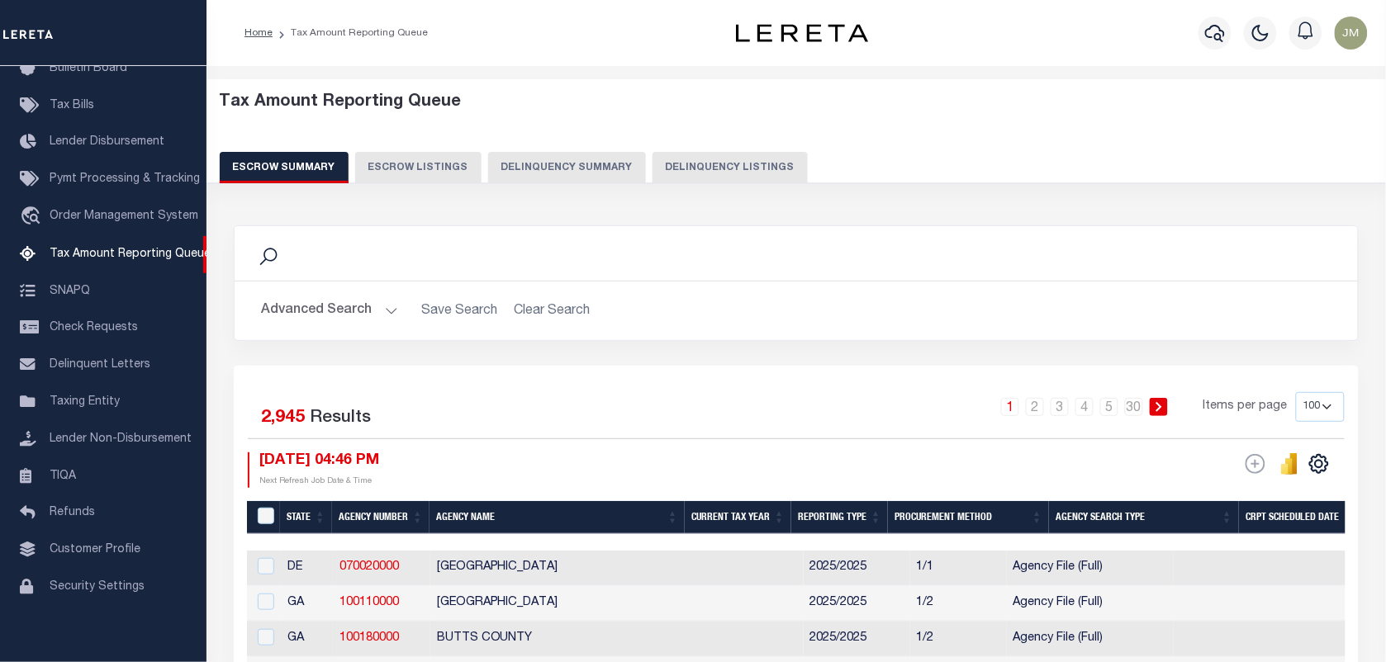
click at [669, 154] on button "Delinquency Listings" at bounding box center [729, 167] width 155 height 31
select select "100"
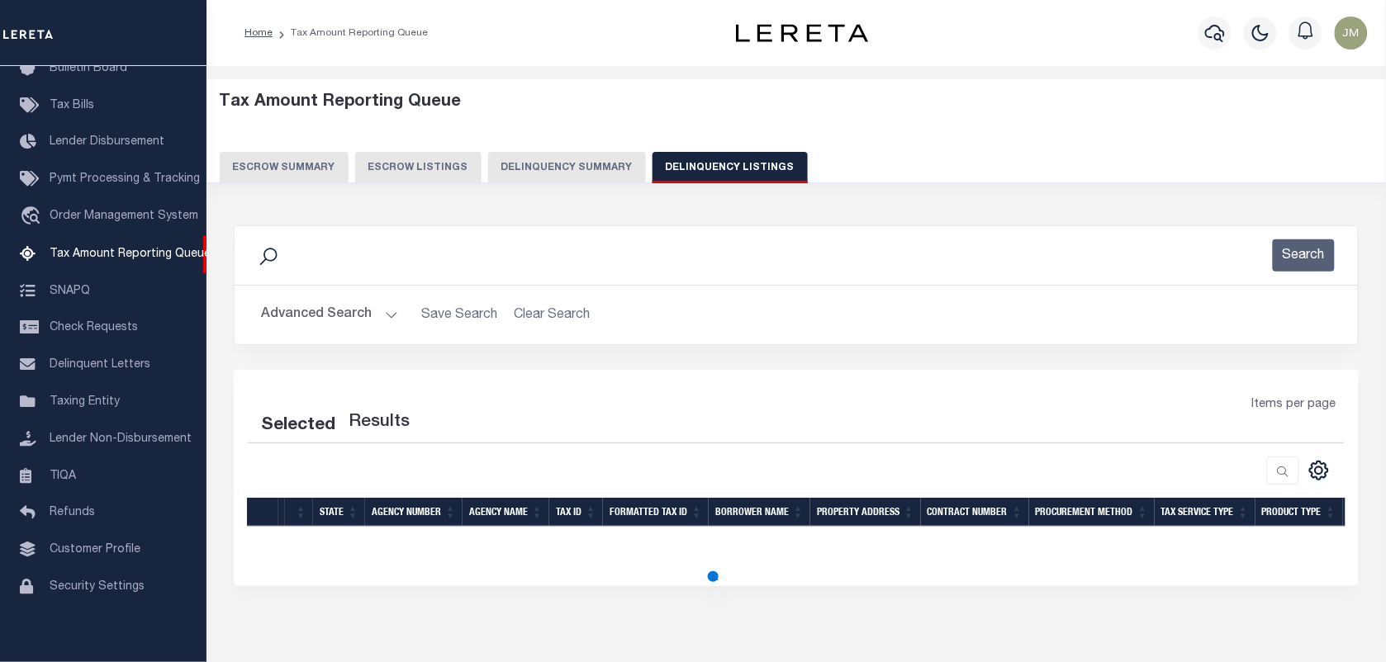
select select "100"
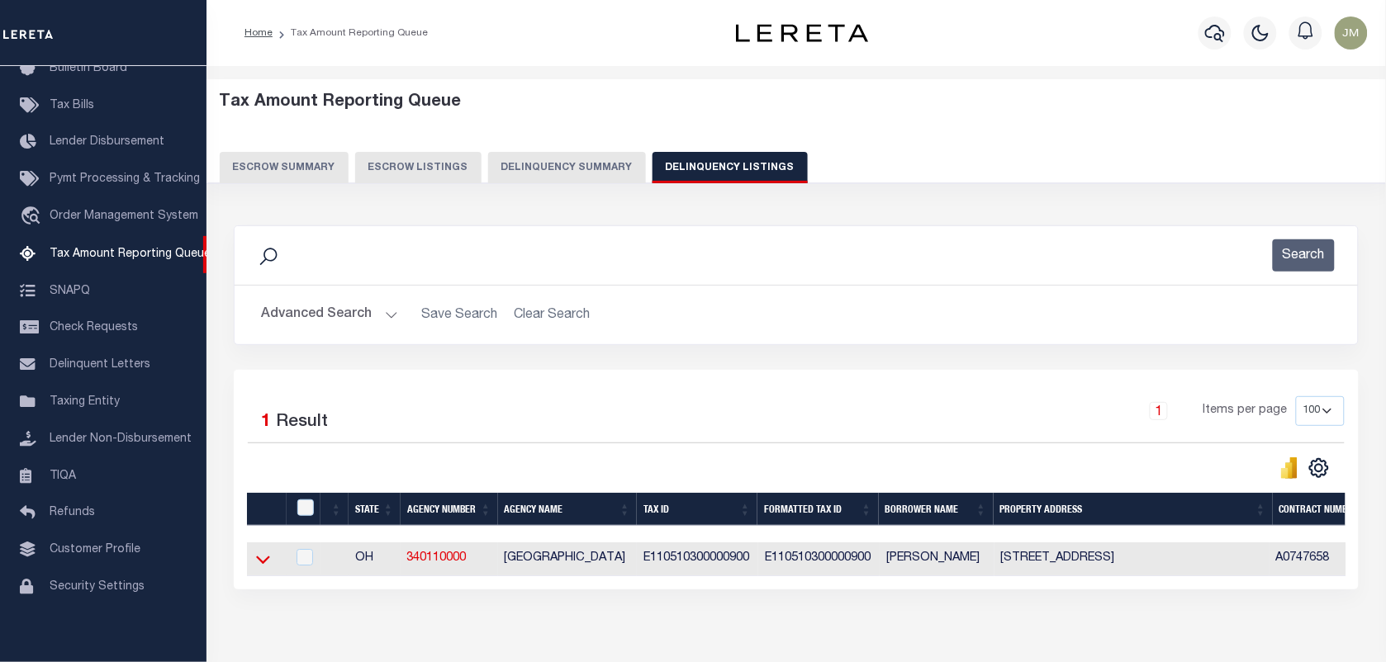
click at [262, 562] on icon at bounding box center [263, 559] width 14 height 17
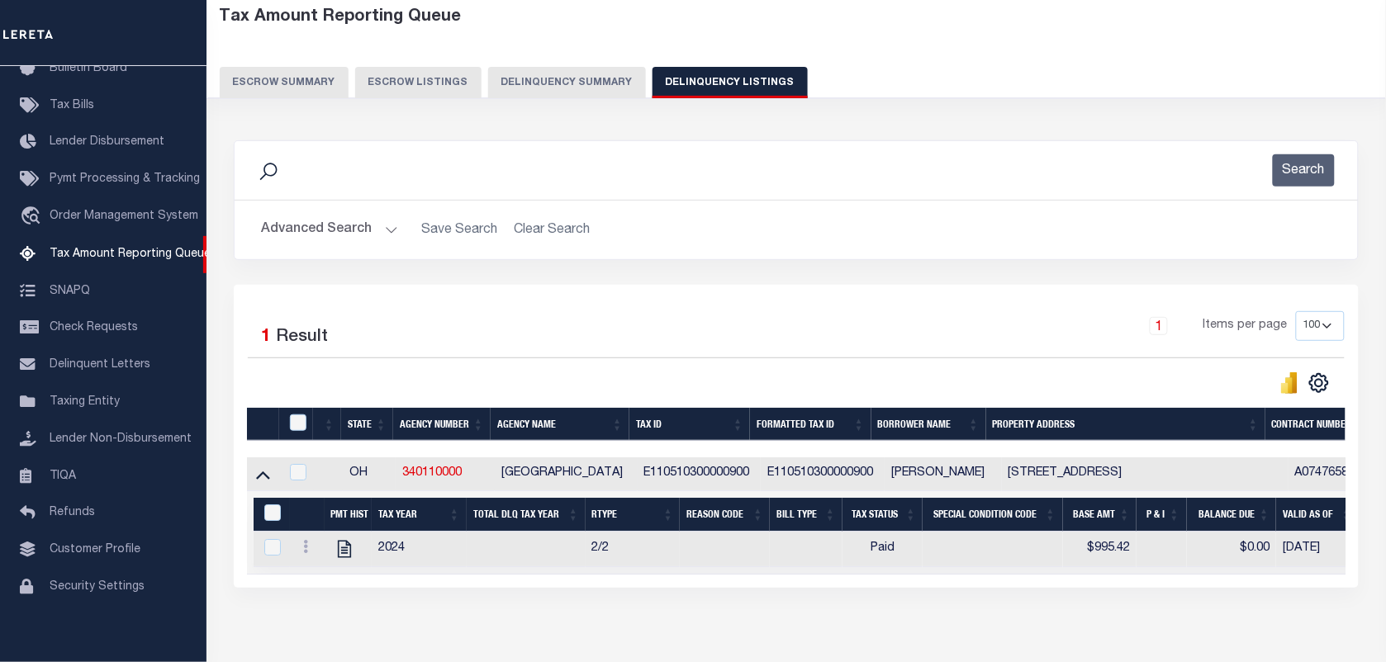
scroll to position [103, 0]
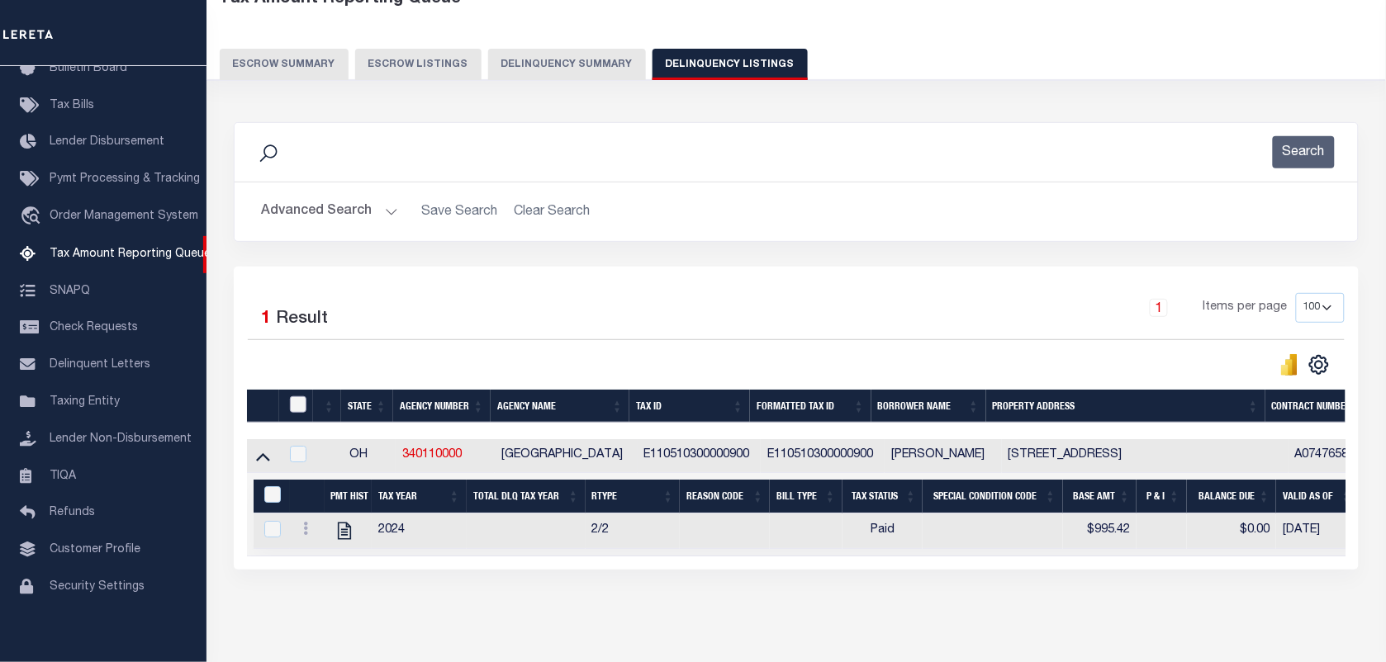
click at [301, 405] on input "checkbox" at bounding box center [298, 404] width 17 height 17
checkbox input "true"
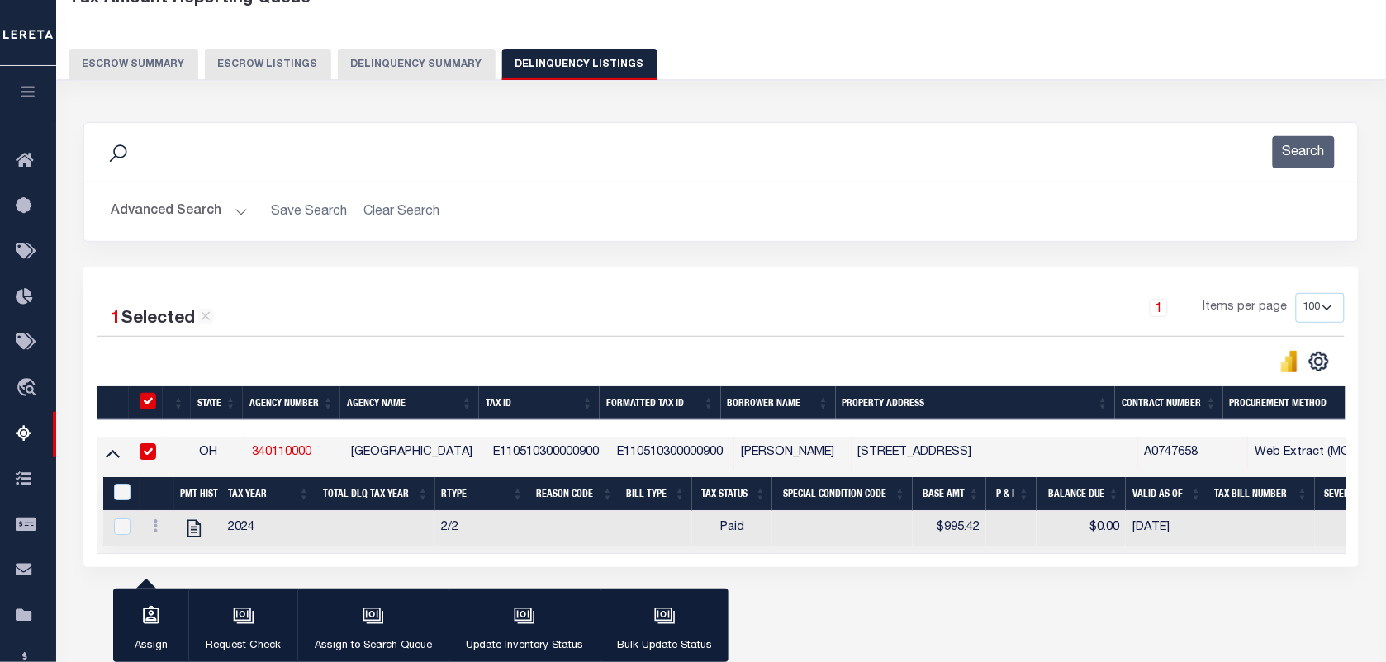
click at [121, 487] on th "&nbsp;" at bounding box center [121, 494] width 36 height 34
click at [121, 495] on input "&nbsp;" at bounding box center [122, 492] width 17 height 17
checkbox input "true"
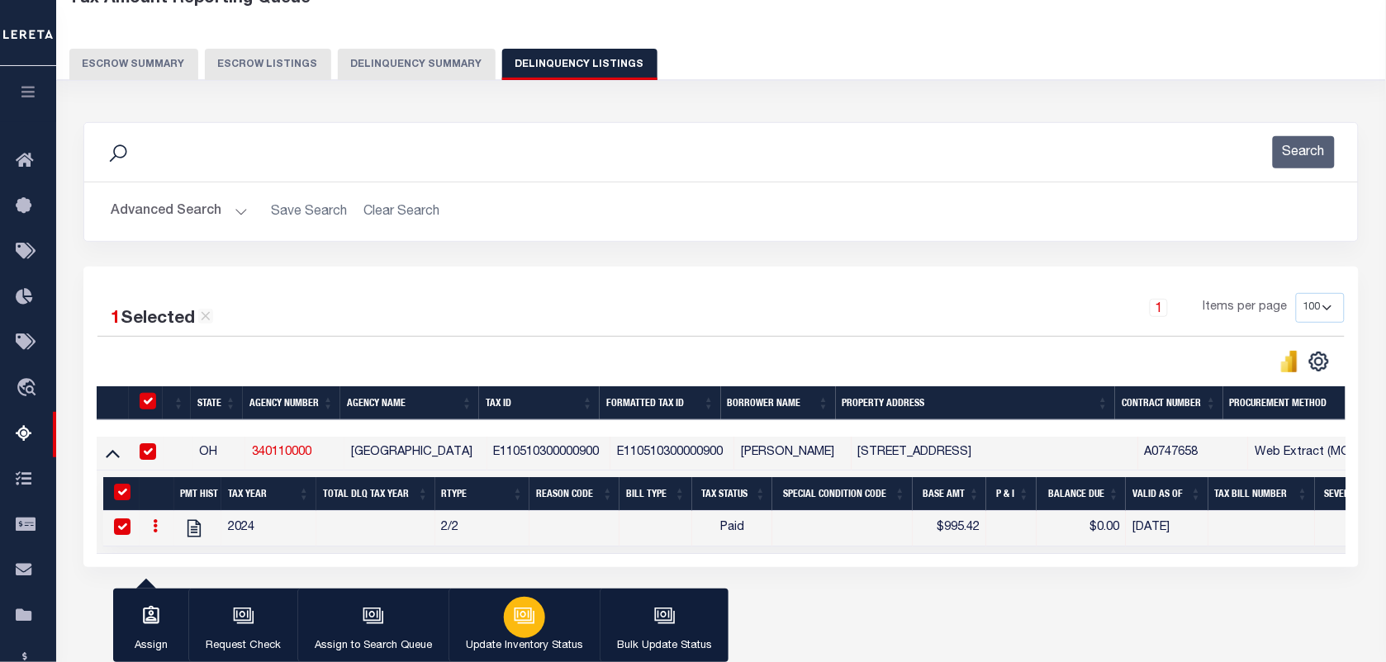
click at [519, 619] on icon "button" at bounding box center [524, 615] width 21 height 21
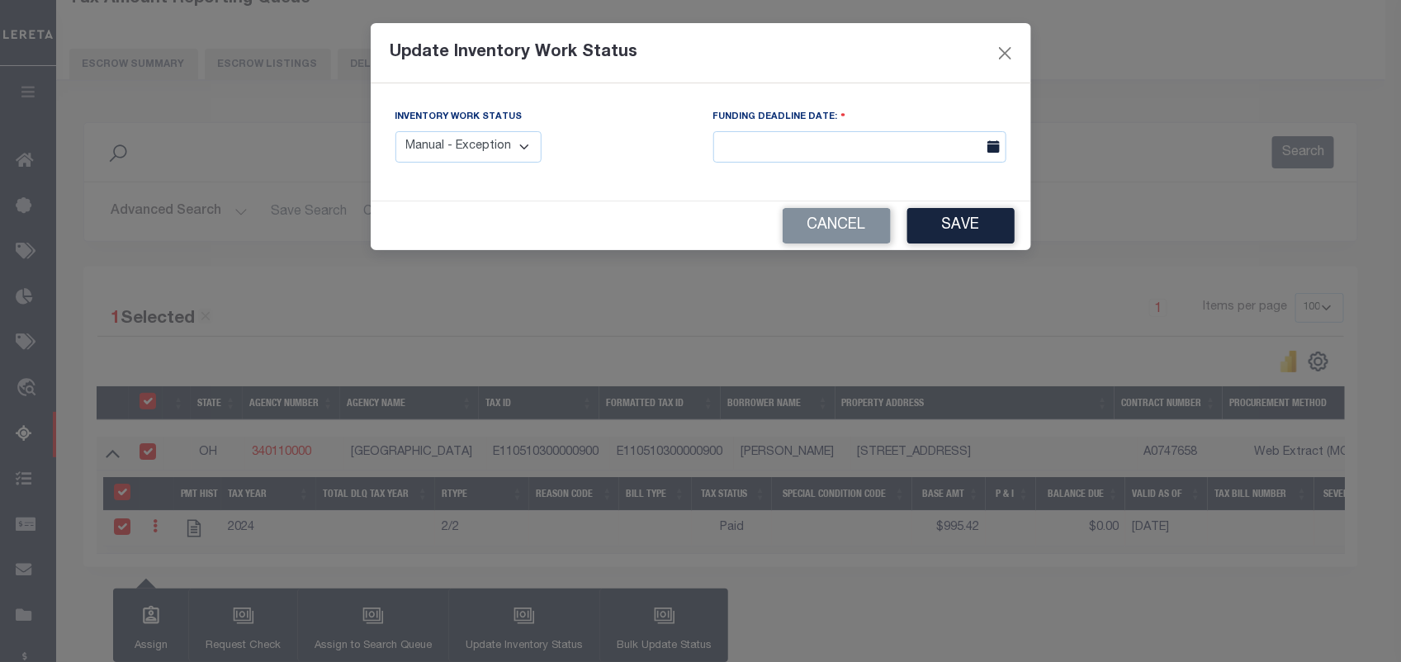
click at [505, 150] on select "Manual - Exception Pended - Awaiting Search Late Add Exception Completed" at bounding box center [469, 147] width 147 height 32
select select "4"
click at [396, 131] on select "Manual - Exception Pended - Awaiting Search Late Add Exception Completed" at bounding box center [469, 147] width 147 height 32
click at [972, 223] on button "Save" at bounding box center [961, 226] width 107 height 36
